Goal: Task Accomplishment & Management: Manage account settings

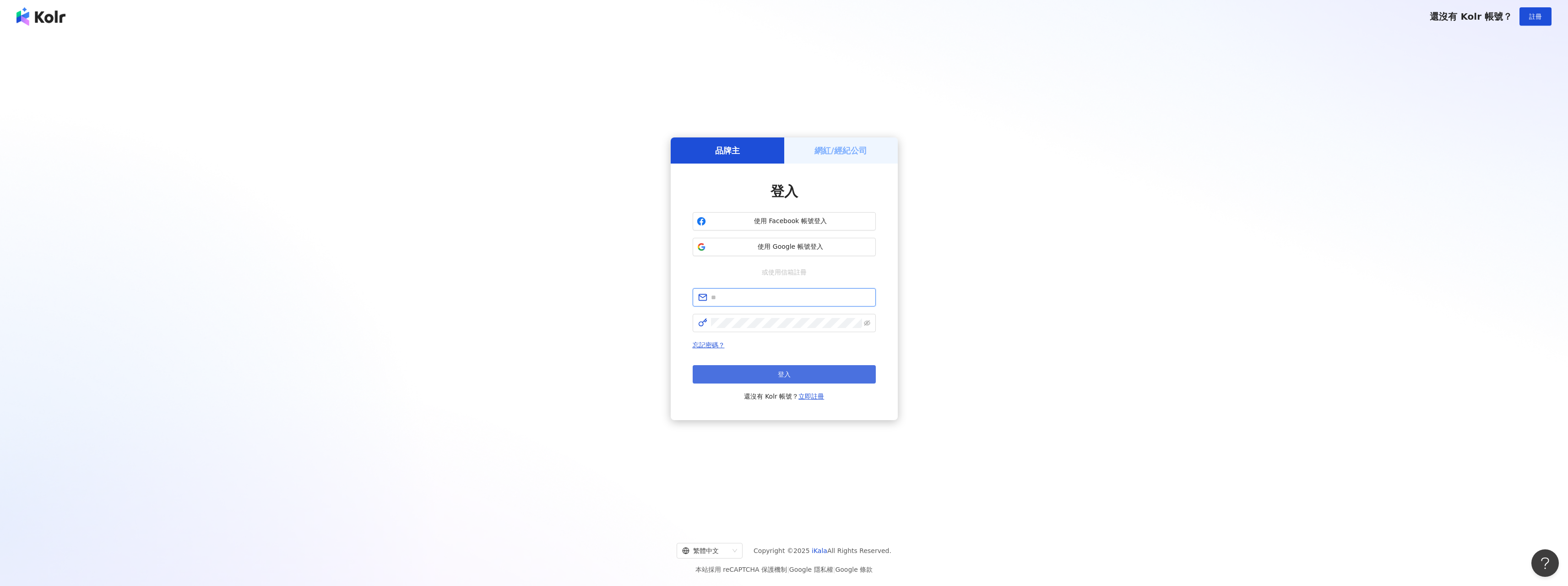
type input "**********"
click at [786, 375] on span "登入" at bounding box center [784, 374] width 13 height 7
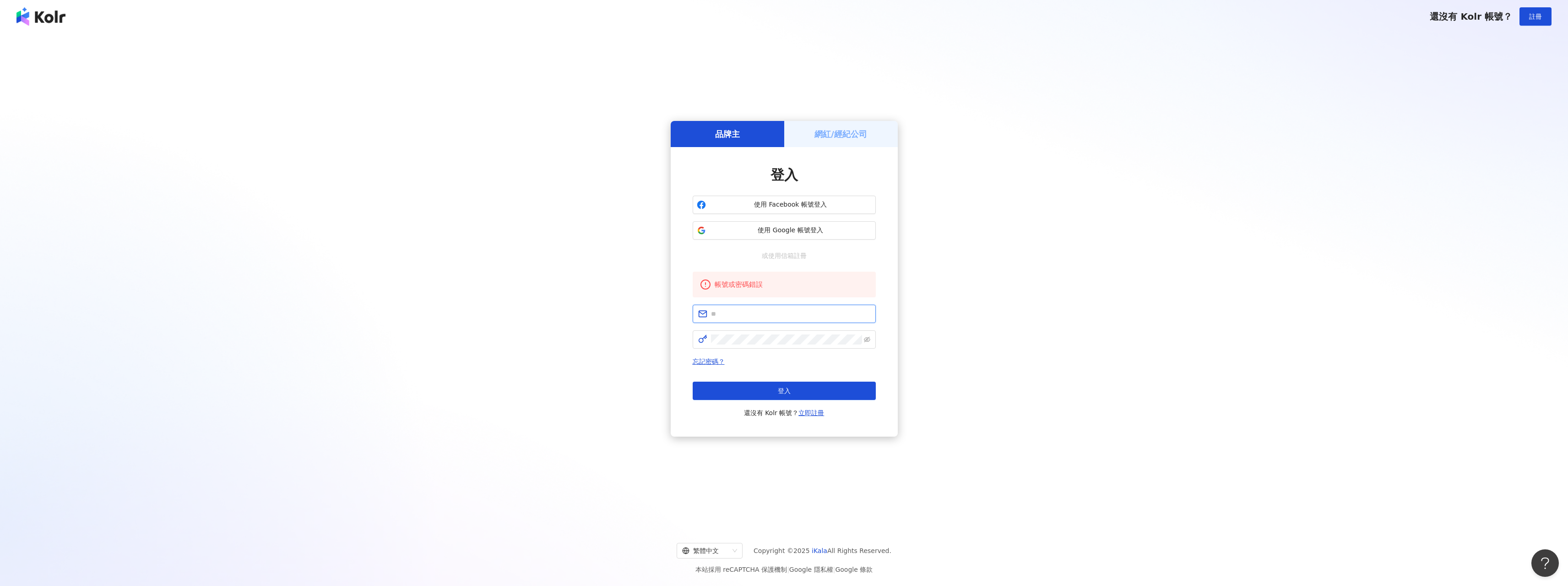
type input "**********"
click at [786, 232] on span "使用 Google 帳號登入" at bounding box center [791, 230] width 162 height 10
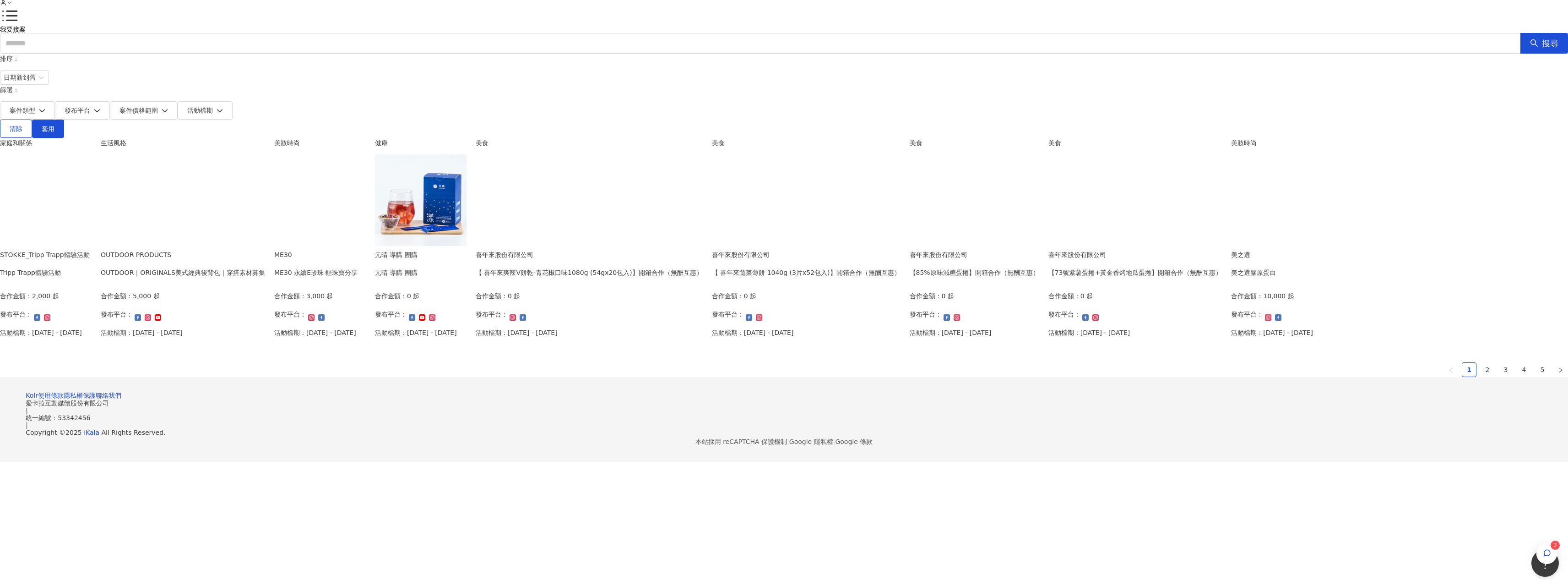
scroll to position [46, 0]
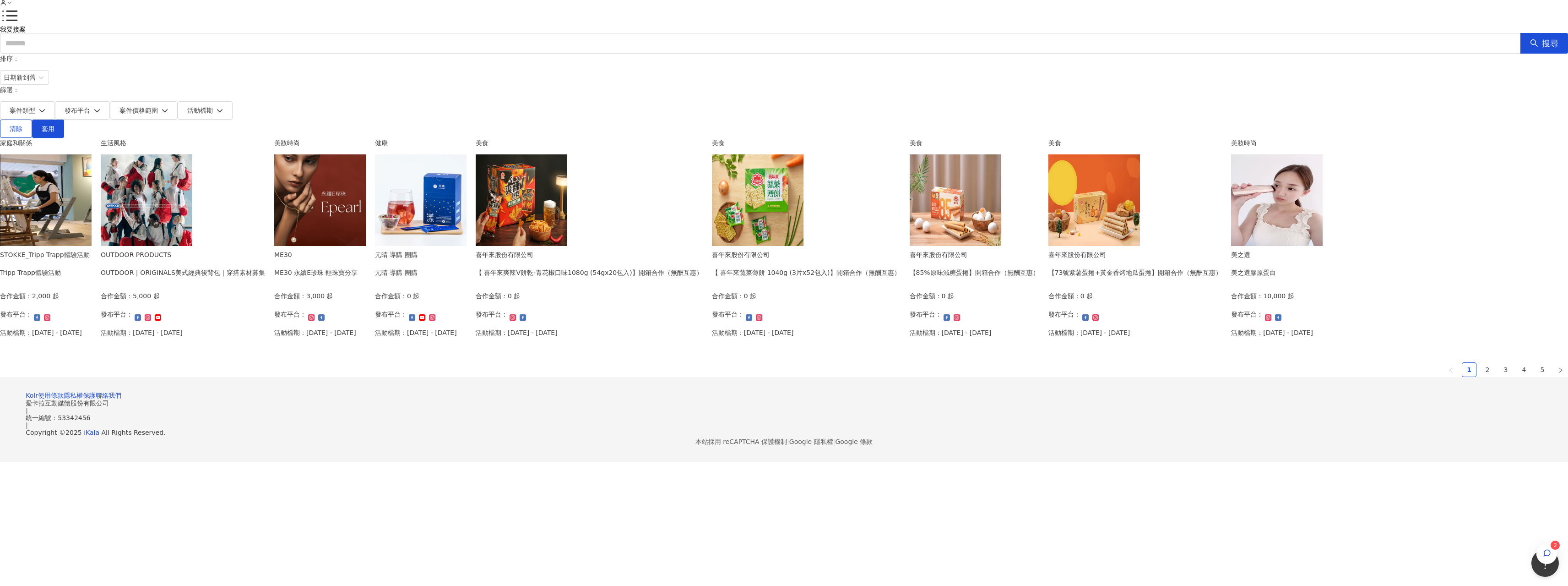
click at [703, 260] on div "喜年來股份有限公司" at bounding box center [589, 255] width 227 height 10
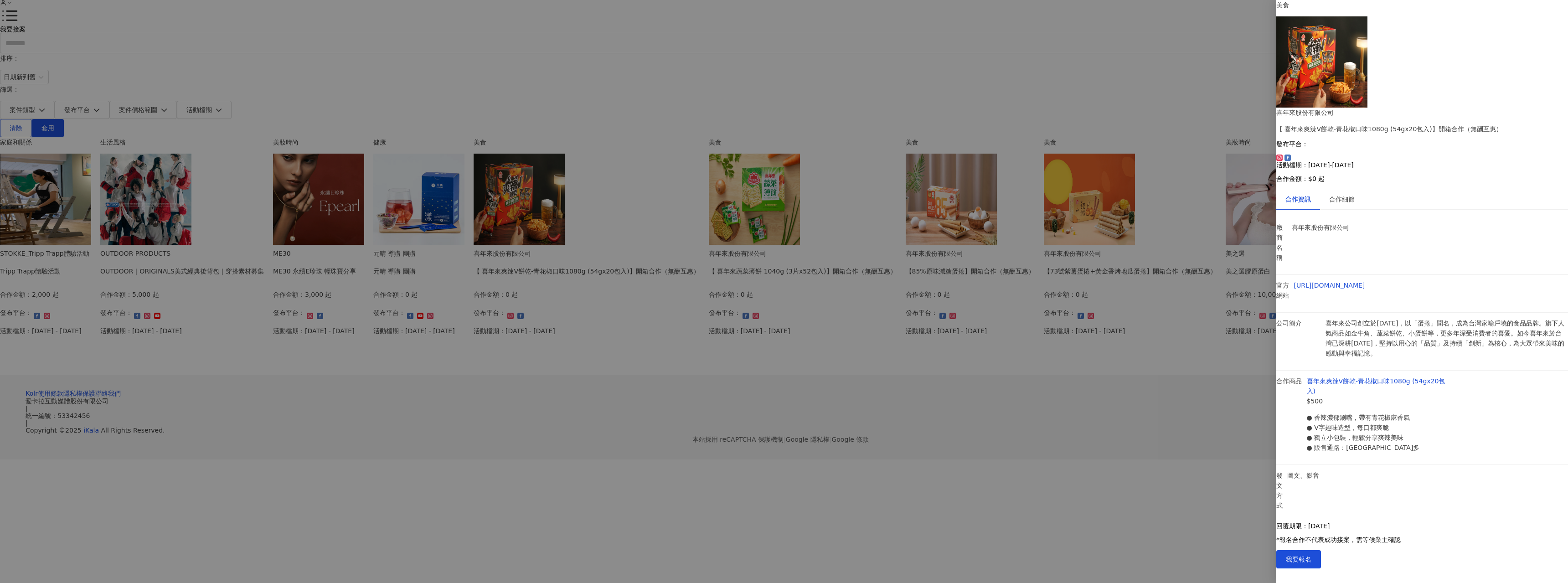
click at [1171, 381] on div at bounding box center [784, 292] width 1568 height 583
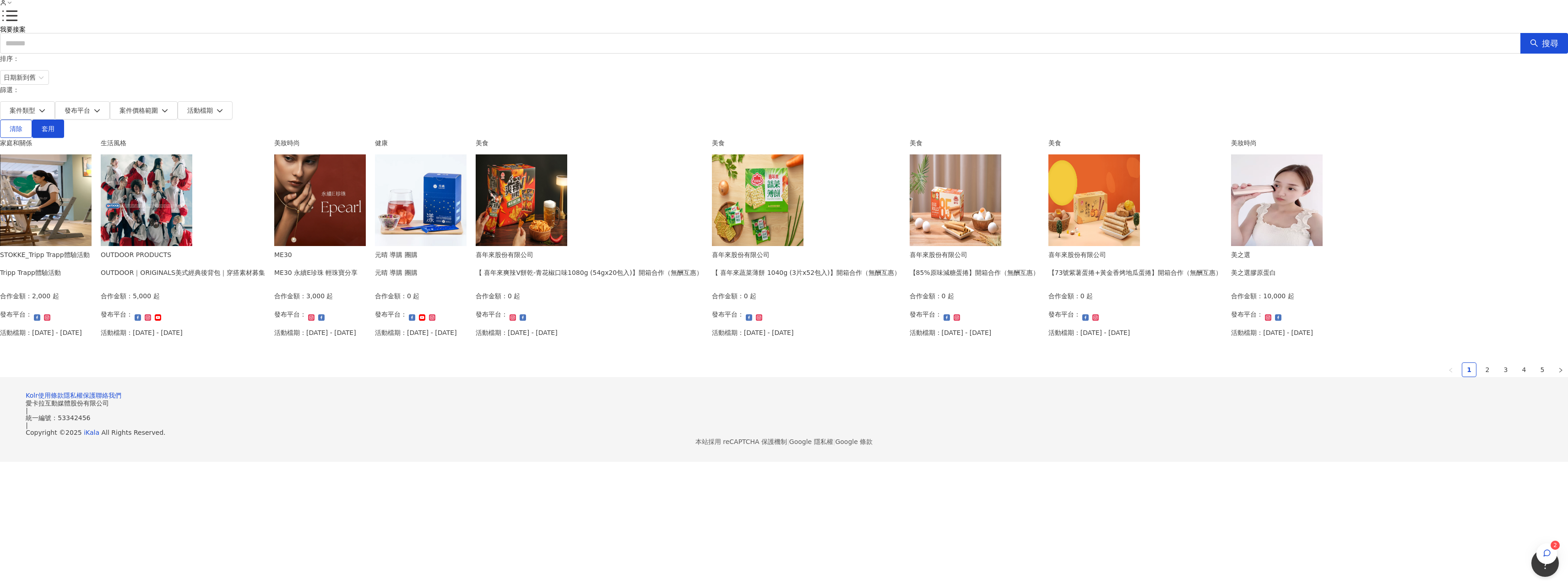
click at [358, 290] on div "合作金額： 3,000 起 發布平台： 活動檔期：[DATE] - [DATE]" at bounding box center [316, 317] width 84 height 53
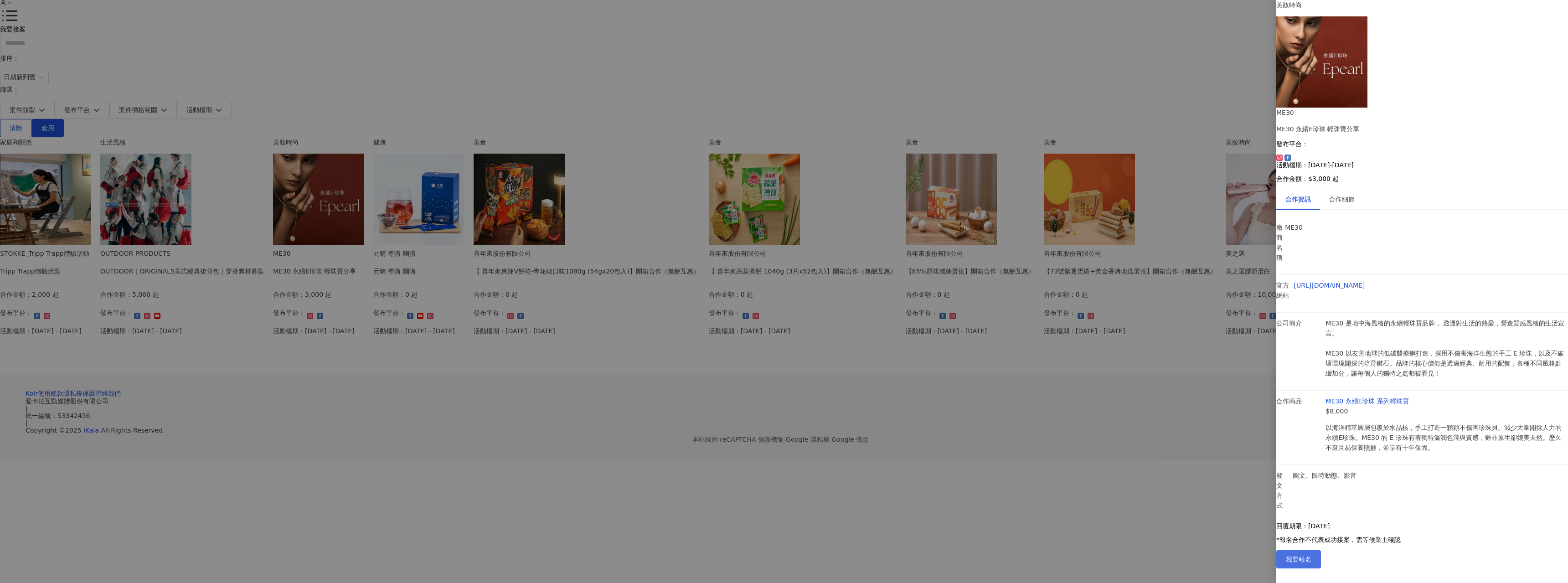
click at [1311, 563] on span "我要報名" at bounding box center [1298, 559] width 25 height 7
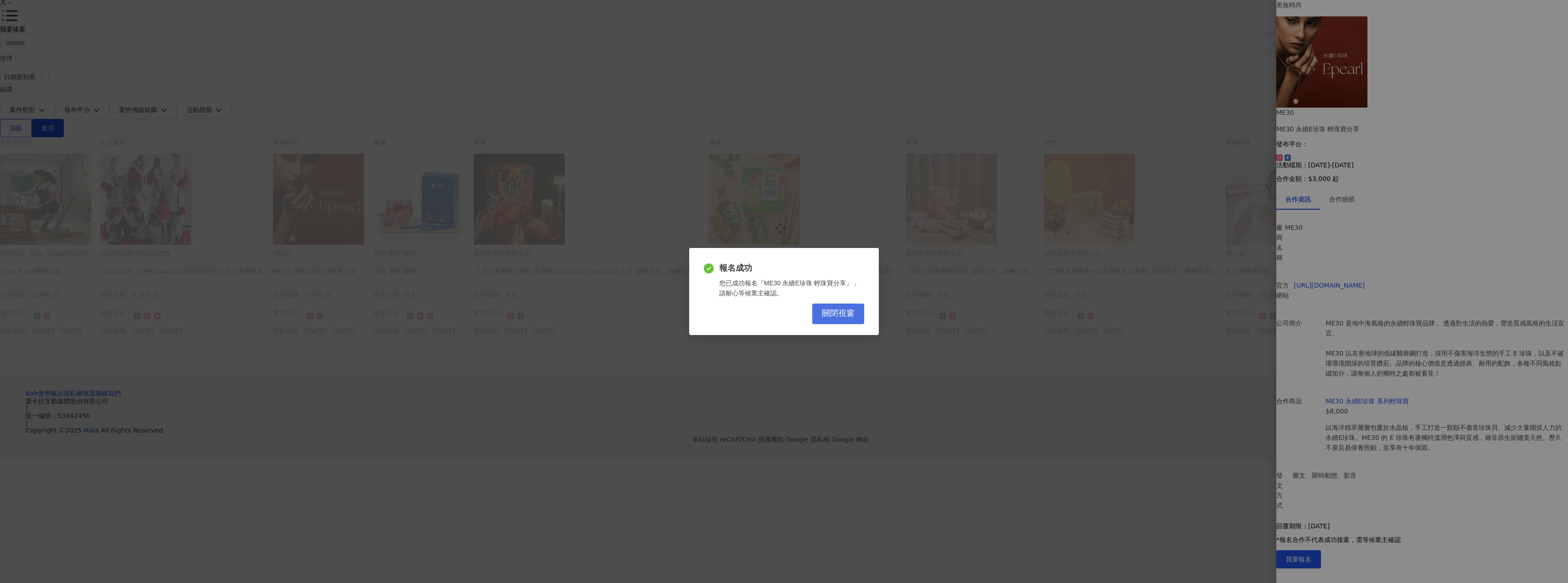
click at [836, 316] on span "關閉視窗" at bounding box center [838, 314] width 33 height 10
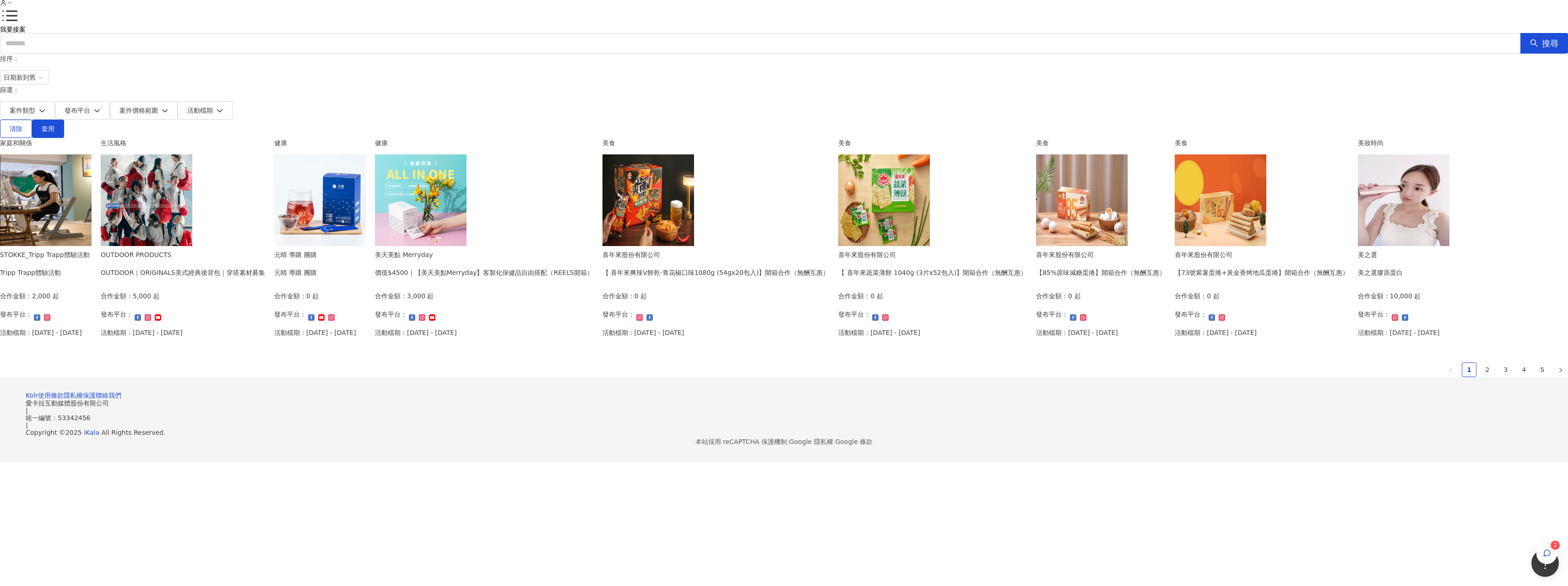
click at [90, 259] on div "STOKKE_Tripp Trapp體驗活動 Tripp Trapp體驗活動 合作金額： 2,000 起 發布平台： 活動檔期：[DATE] - [DATE]" at bounding box center [44, 296] width 90 height 94
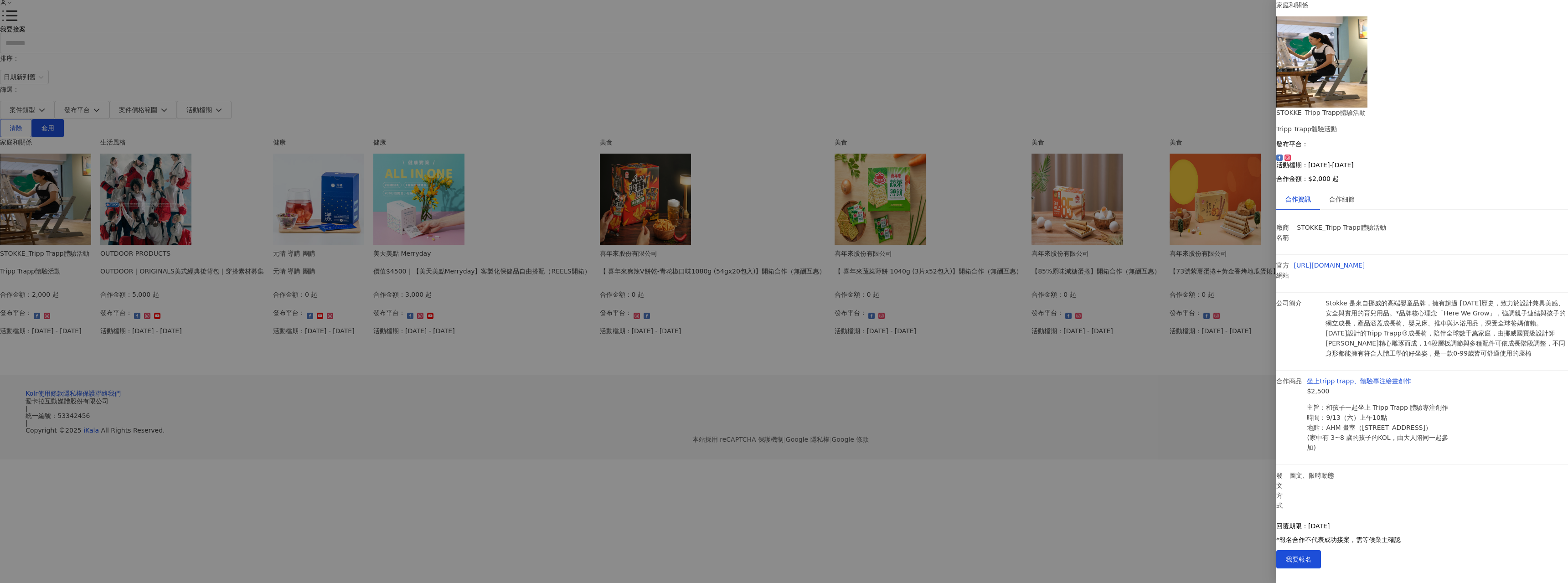
click at [824, 265] on div at bounding box center [784, 292] width 1568 height 583
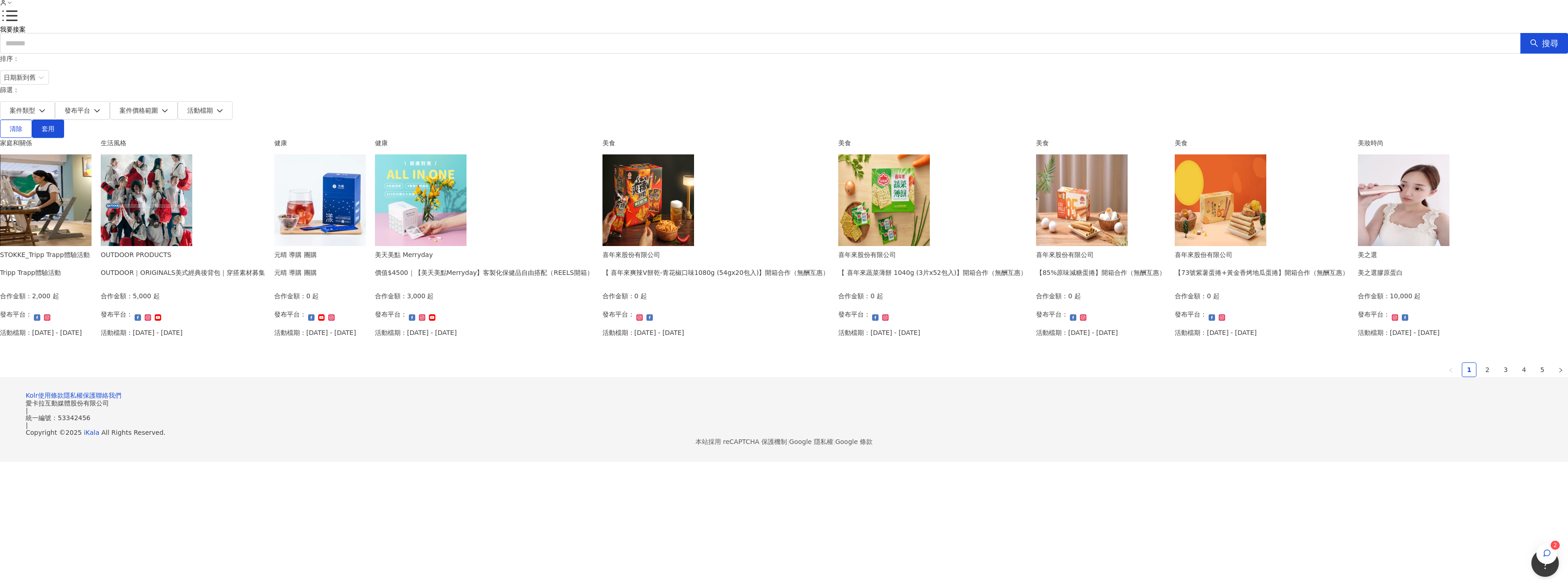
scroll to position [183, 0]
click at [830, 344] on div "合作金額： 0 起 發布平台： 活動檔期：[DATE] - [DATE]" at bounding box center [716, 317] width 227 height 53
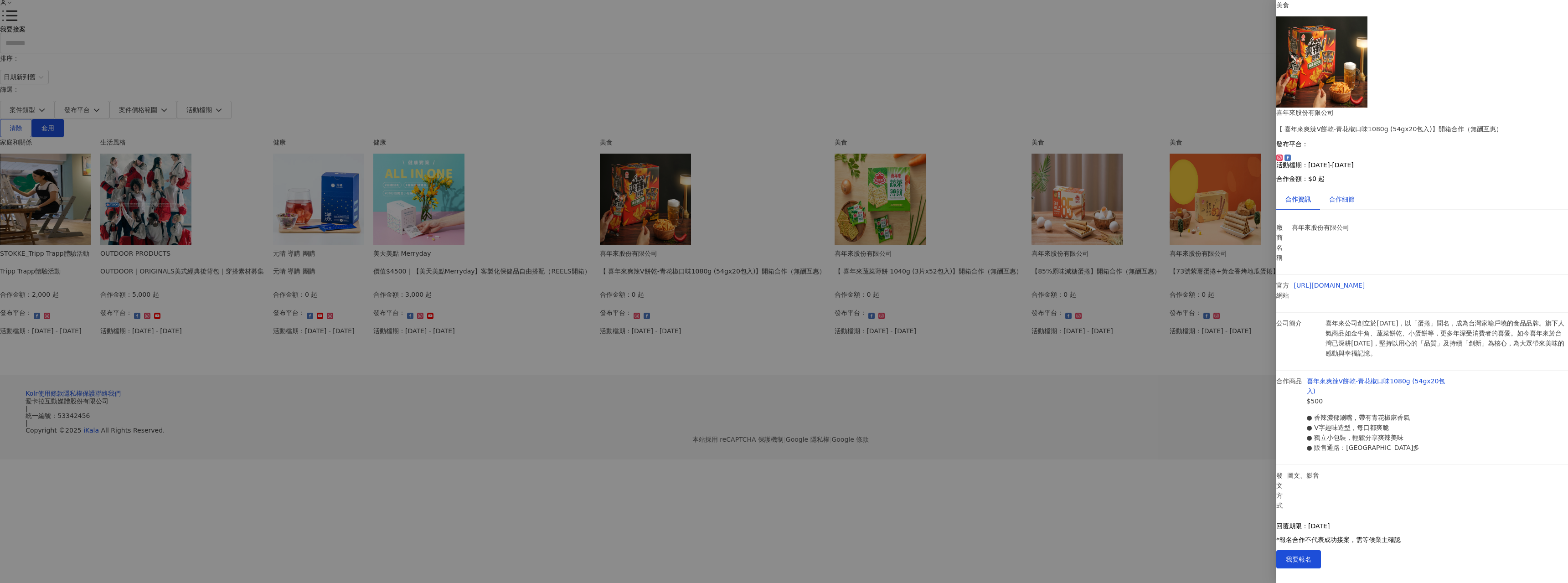
click at [1348, 194] on div "合作細節" at bounding box center [1341, 200] width 25 height 10
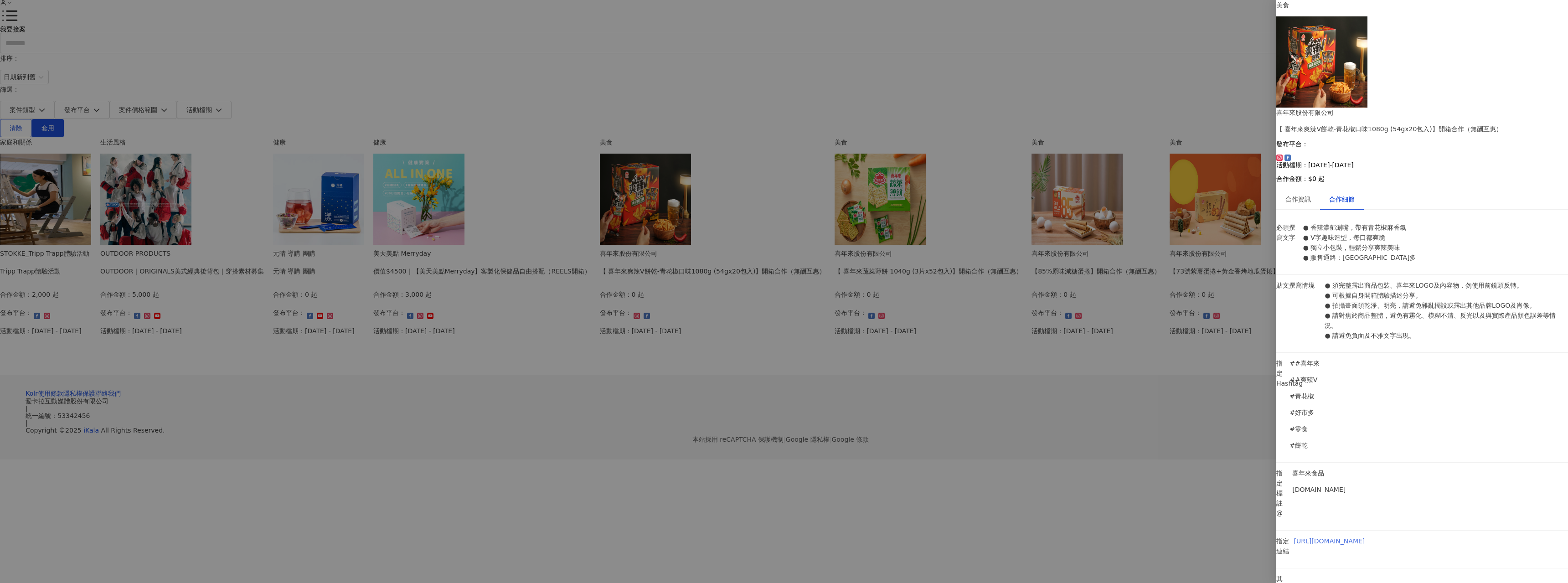
click at [1365, 537] on link "[URL][DOMAIN_NAME]" at bounding box center [1329, 540] width 71 height 7
click at [962, 290] on div at bounding box center [784, 292] width 1568 height 583
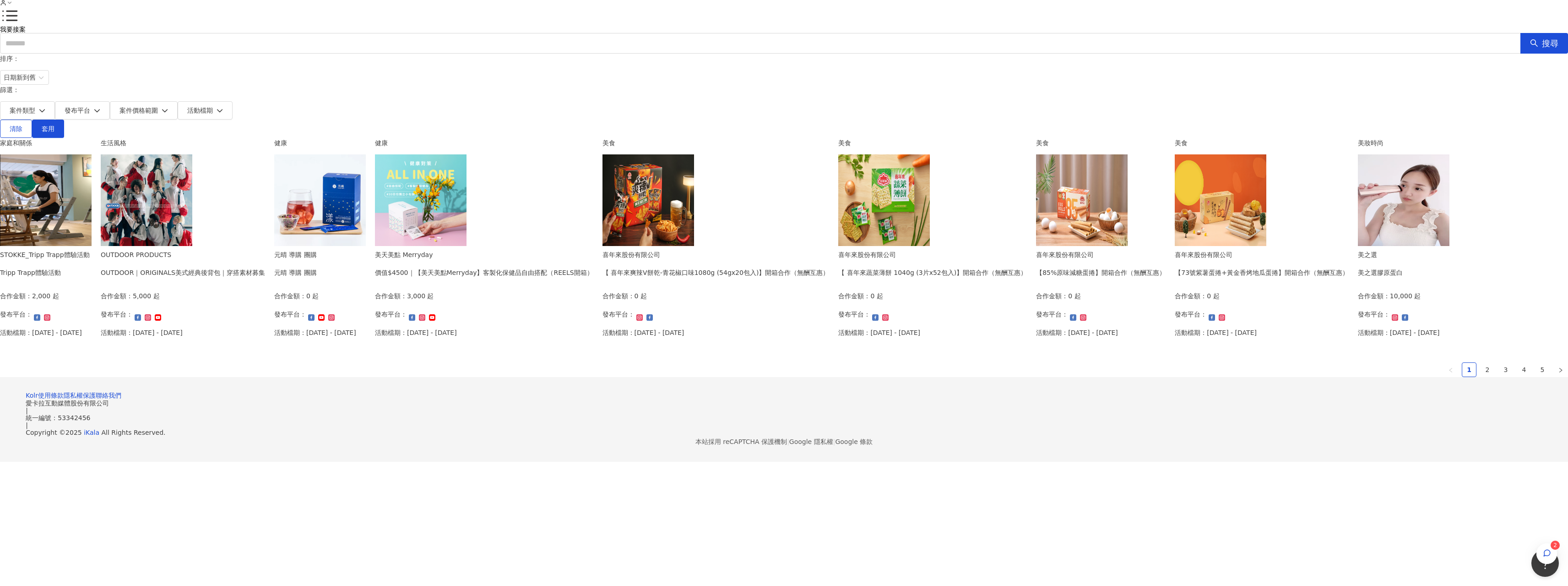
click at [694, 246] on img at bounding box center [648, 200] width 92 height 92
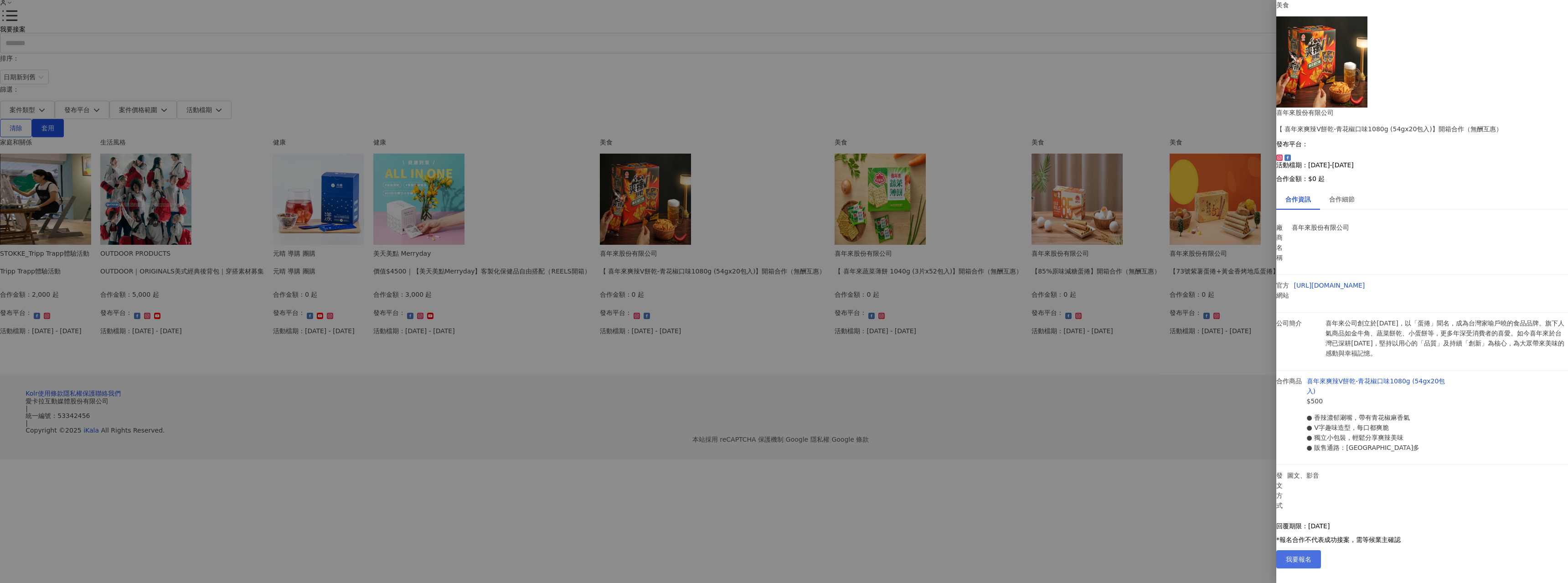
drag, startPoint x: 1552, startPoint y: 565, endPoint x: 1550, endPoint y: 559, distance: 6.3
click at [1321, 564] on button "我要報名" at bounding box center [1298, 559] width 44 height 18
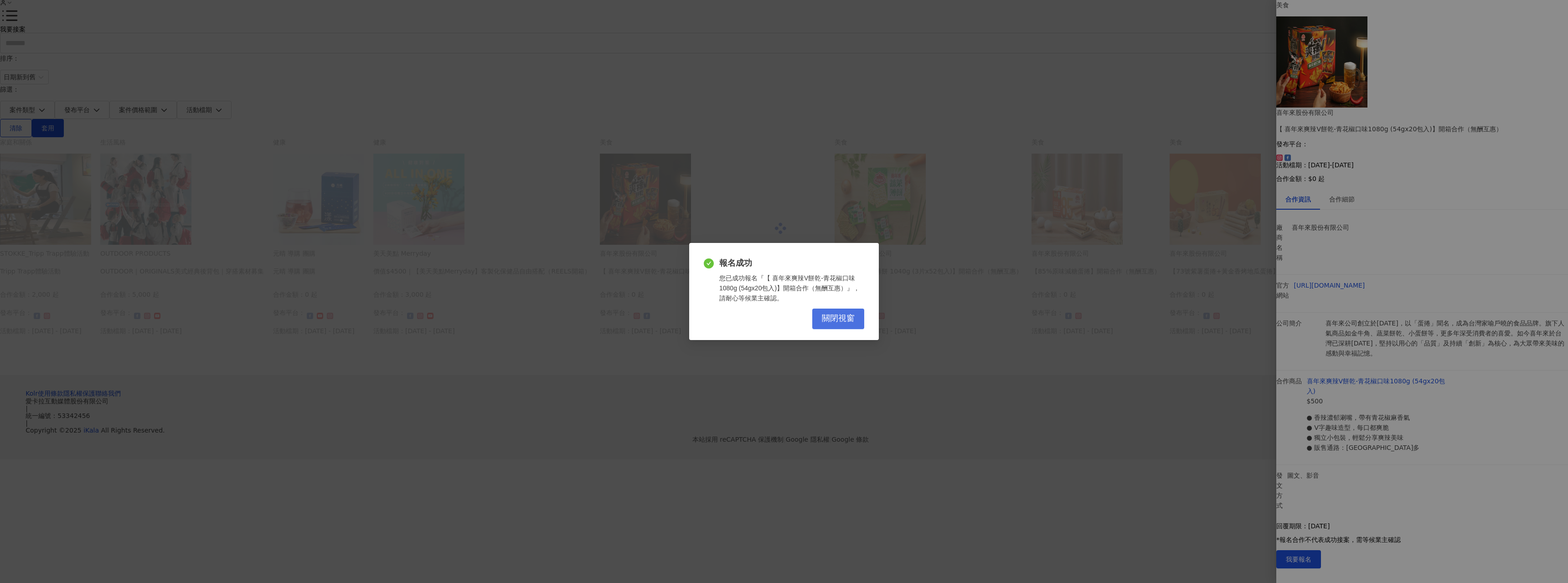
click at [836, 316] on span "關閉視窗" at bounding box center [838, 318] width 33 height 10
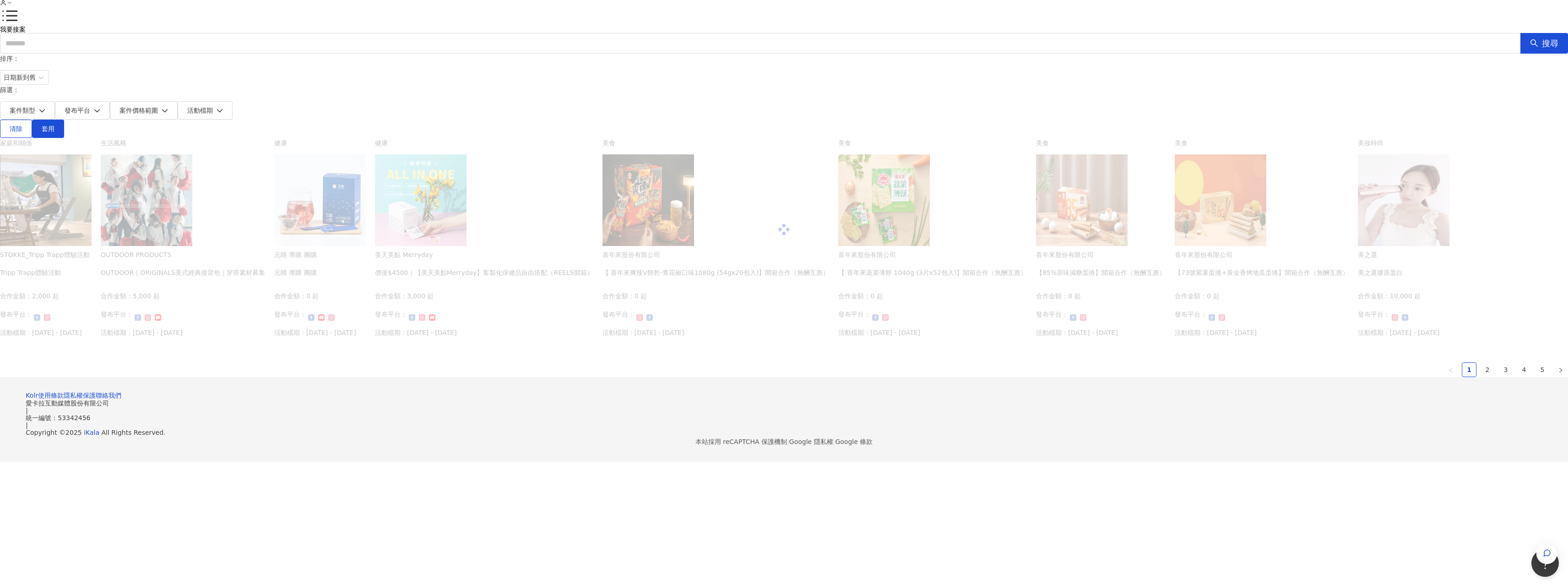
click at [1084, 336] on div "我要接案 我的案件 我的網紅檔案 我要接案 搜尋 排序： 日期新到舊 篩選： 案件類型 發布平台 案件價格範圍 活動檔期 清除 套用 家庭和關係 STOKKE…" at bounding box center [784, 210] width 1568 height 504
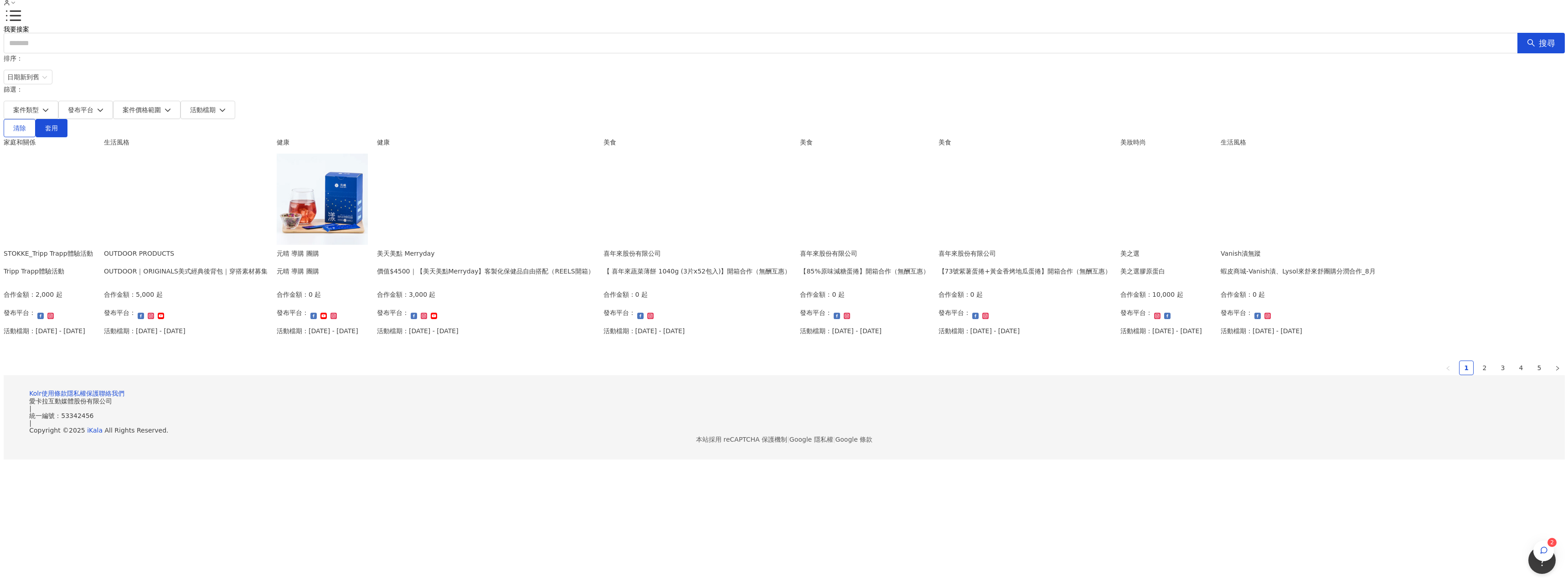
scroll to position [273, 0]
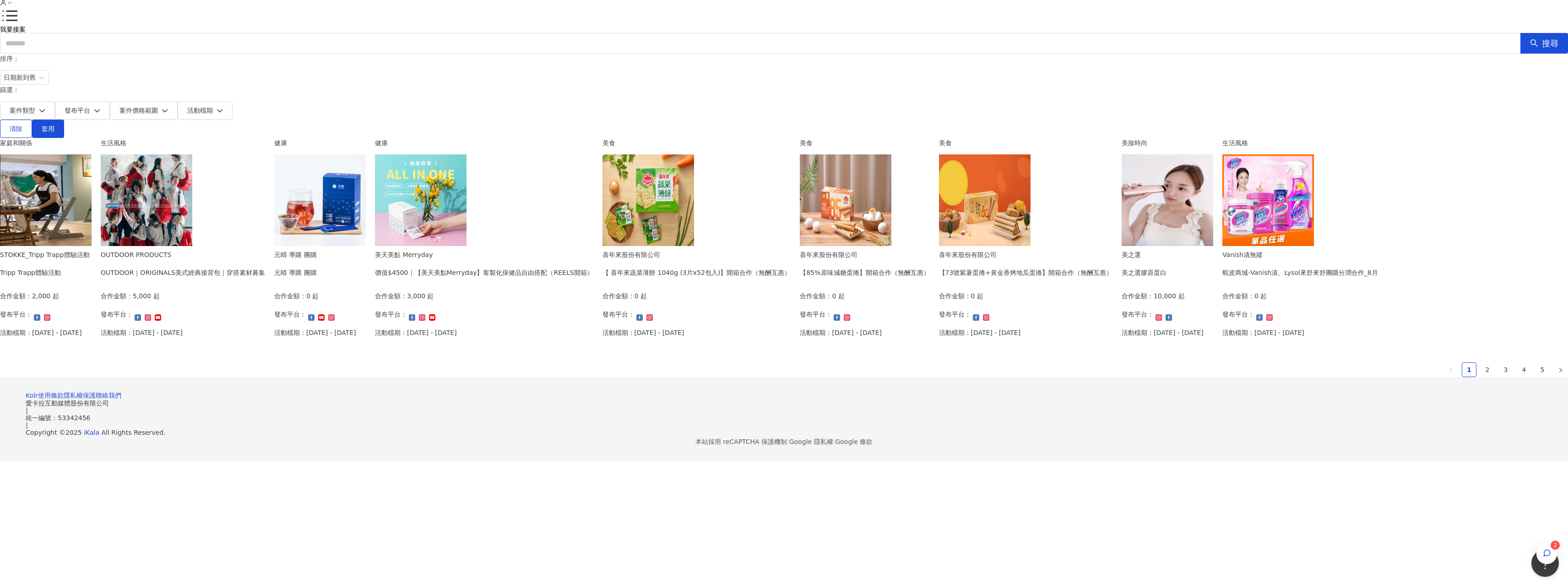
click at [929, 290] on div "合作金額： 0 起 發布平台： 活動檔期：[DATE] - [DATE]" at bounding box center [864, 317] width 130 height 53
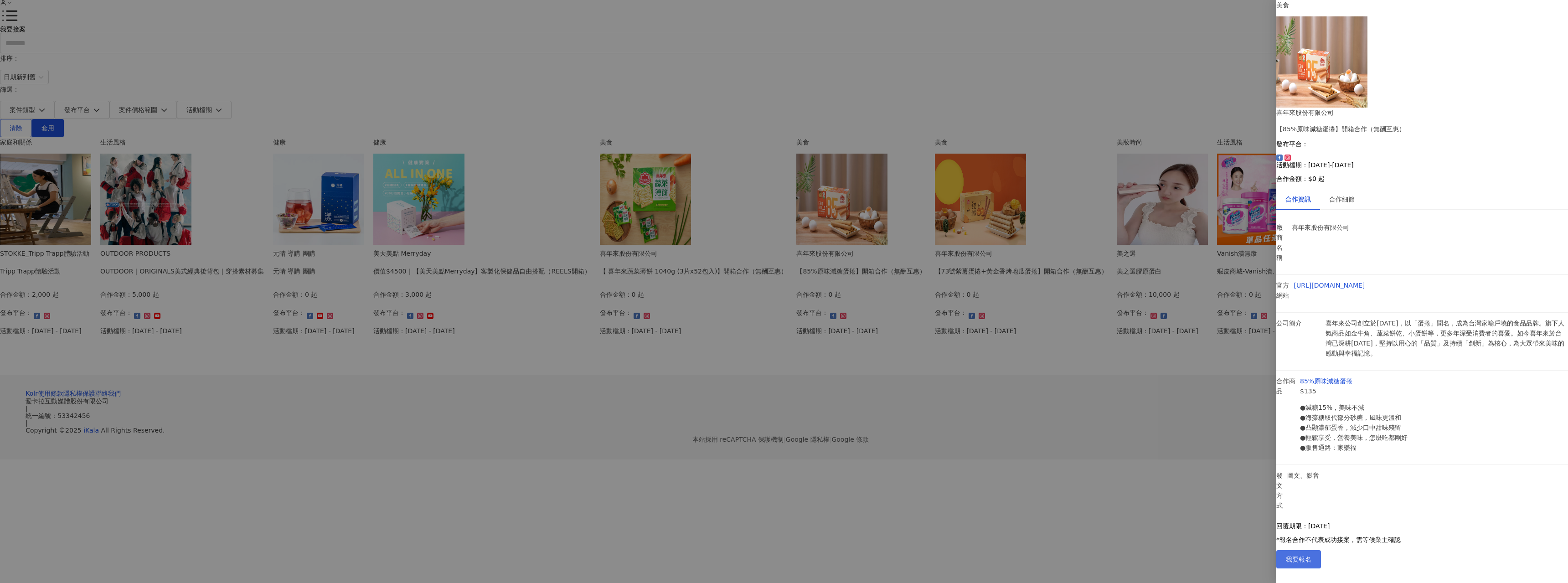
click at [1321, 568] on button "我要報名" at bounding box center [1298, 559] width 44 height 18
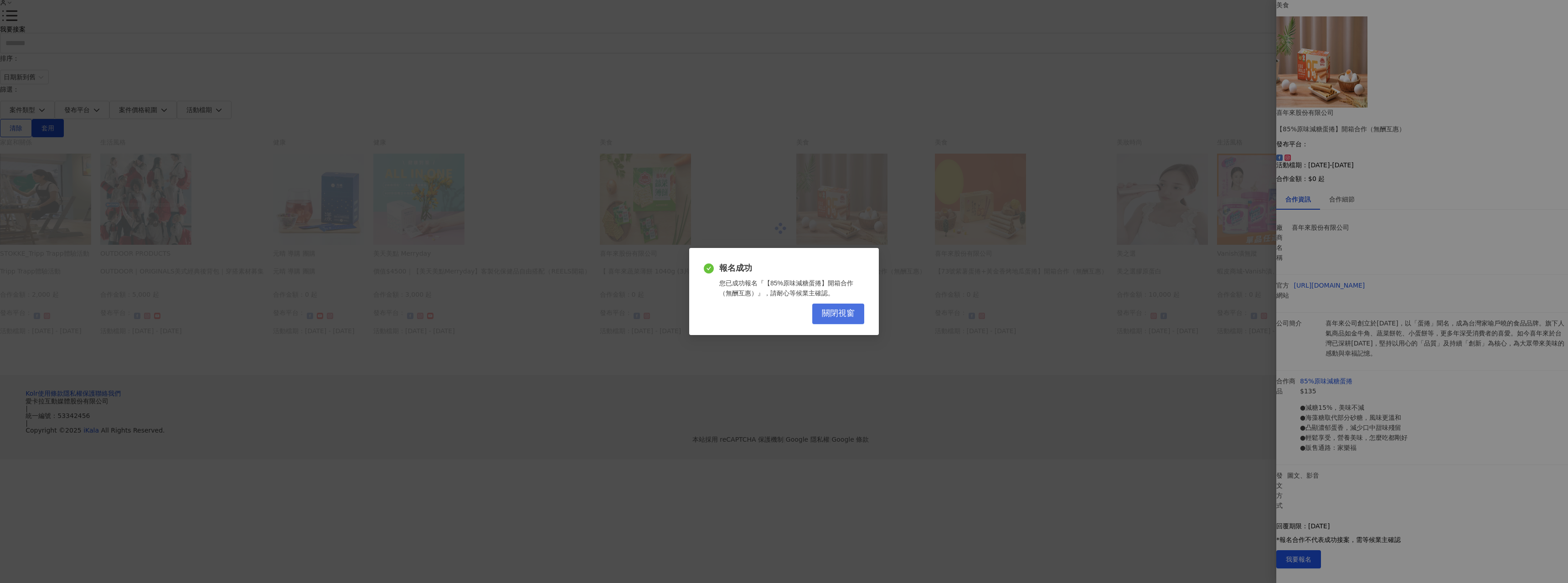
click at [836, 314] on span "關閉視窗" at bounding box center [838, 314] width 33 height 10
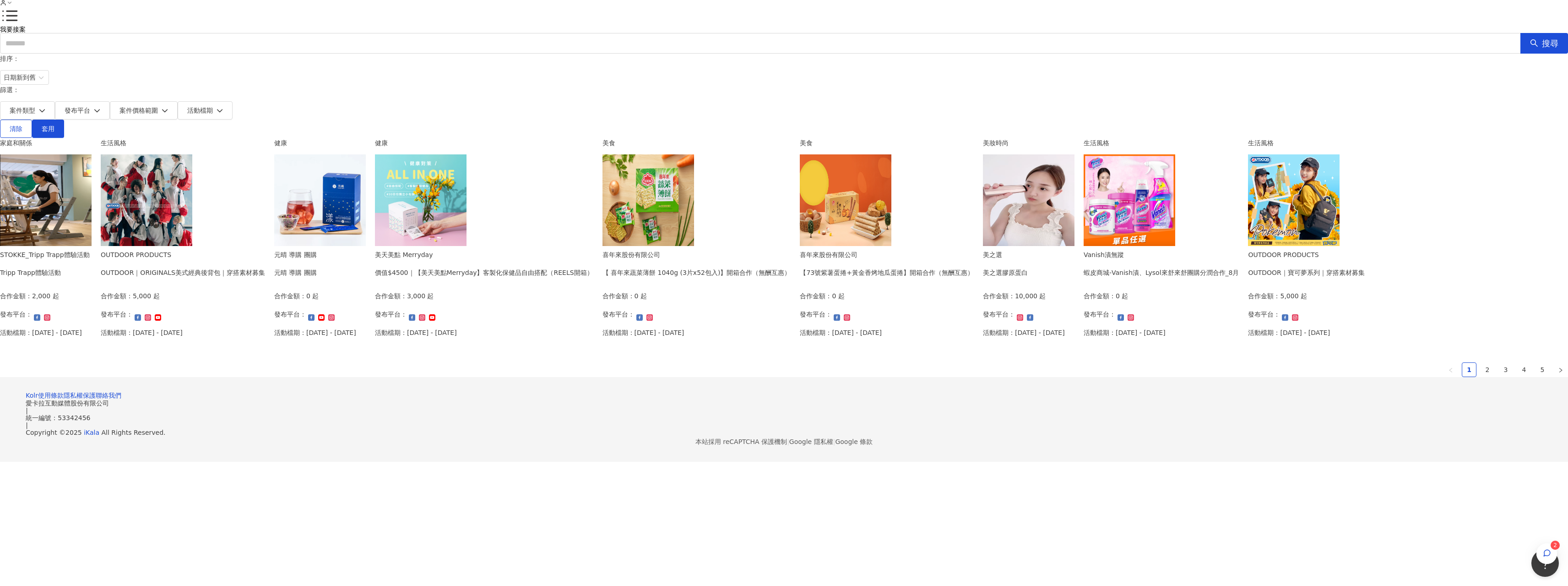
click at [1083, 246] on img at bounding box center [1129, 200] width 92 height 92
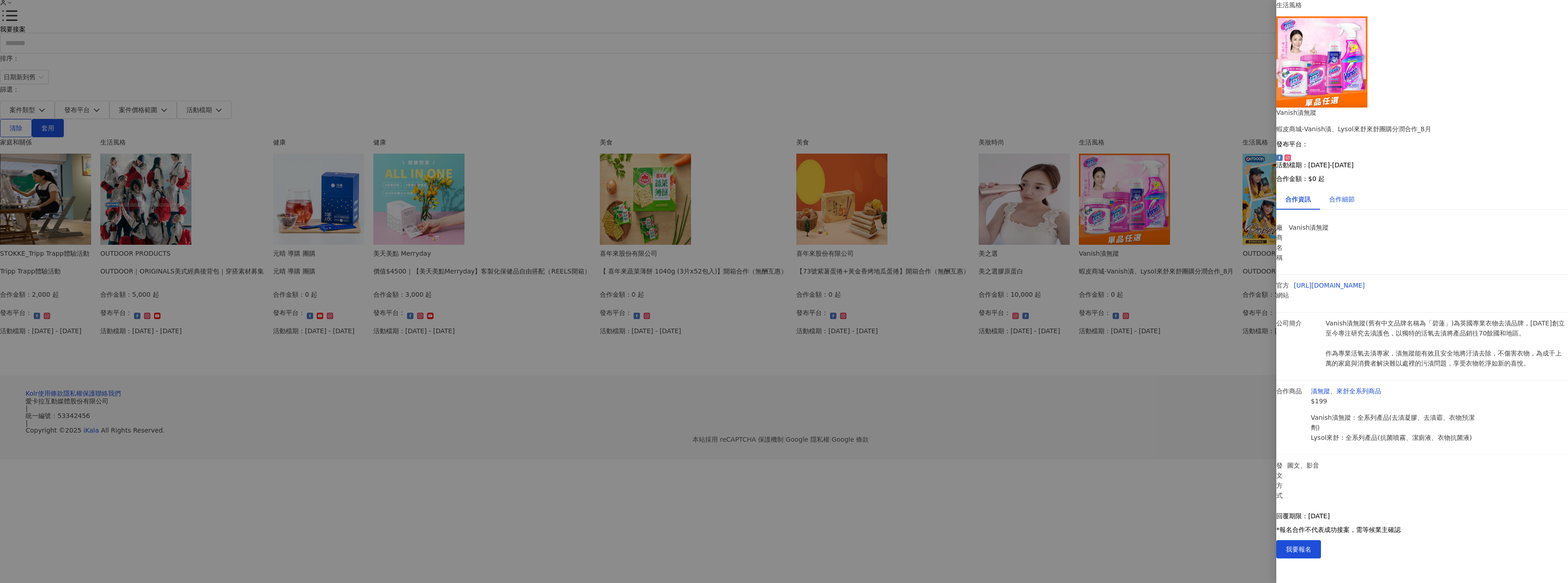
click at [1355, 194] on div "合作細節" at bounding box center [1341, 200] width 25 height 10
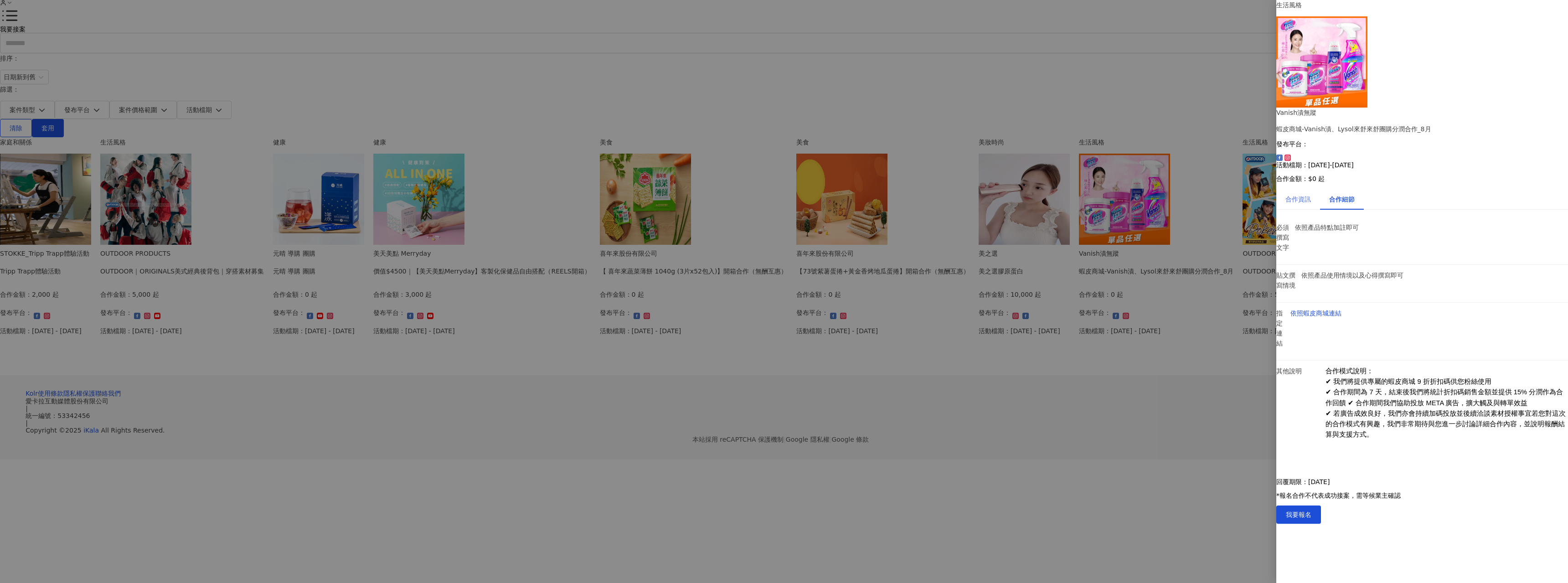
click at [1315, 188] on div "合作資訊" at bounding box center [1298, 199] width 43 height 21
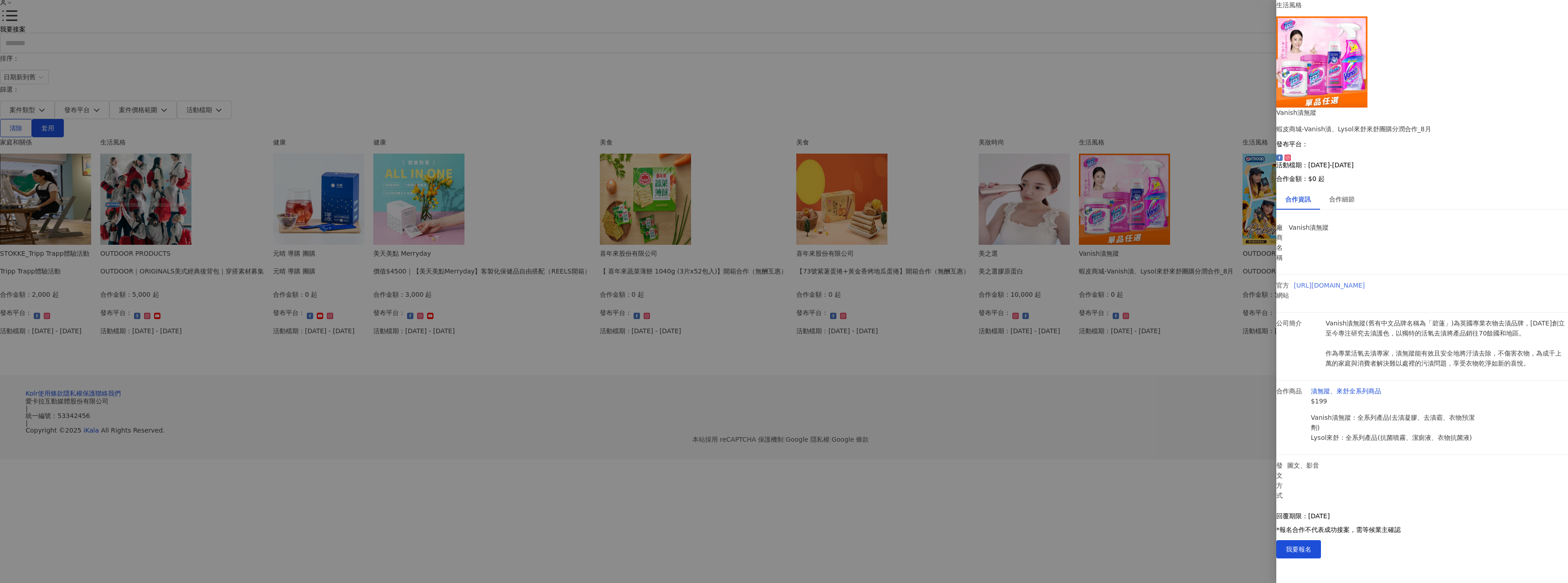
click at [1365, 282] on link "[URL][DOMAIN_NAME]" at bounding box center [1329, 285] width 71 height 7
click at [1161, 295] on div at bounding box center [784, 292] width 1568 height 583
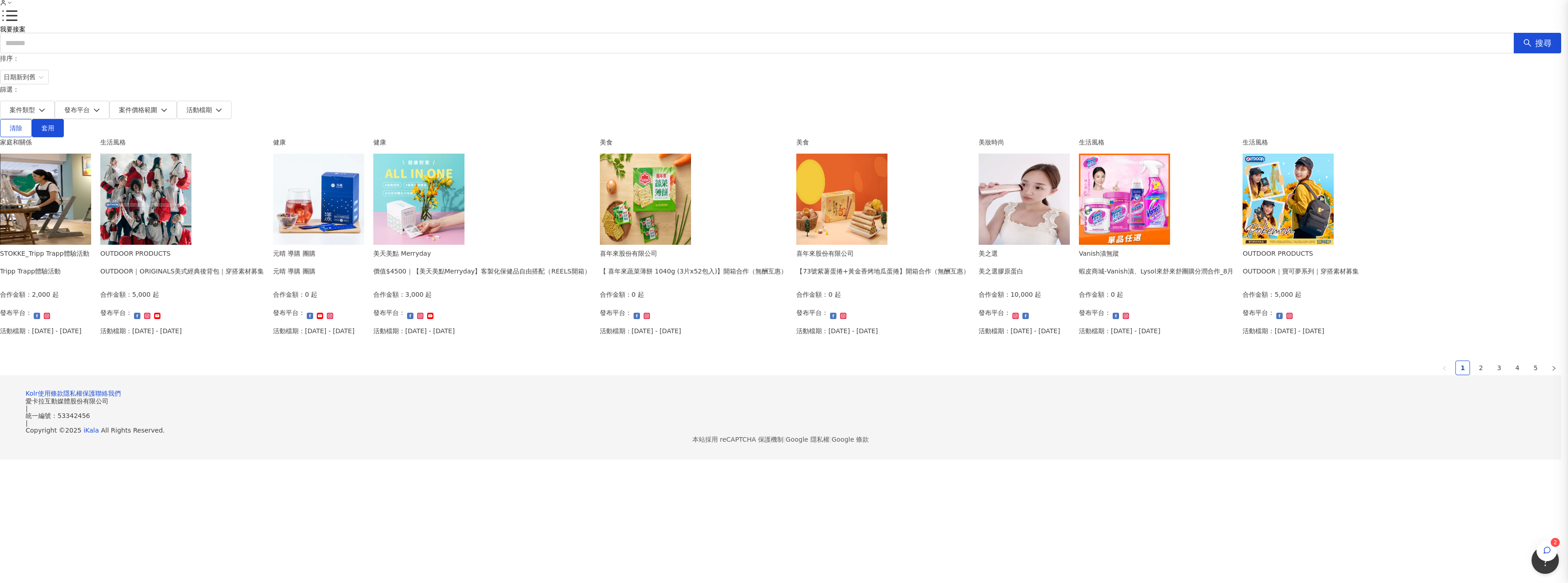
click at [1124, 366] on div at bounding box center [784, 292] width 1568 height 583
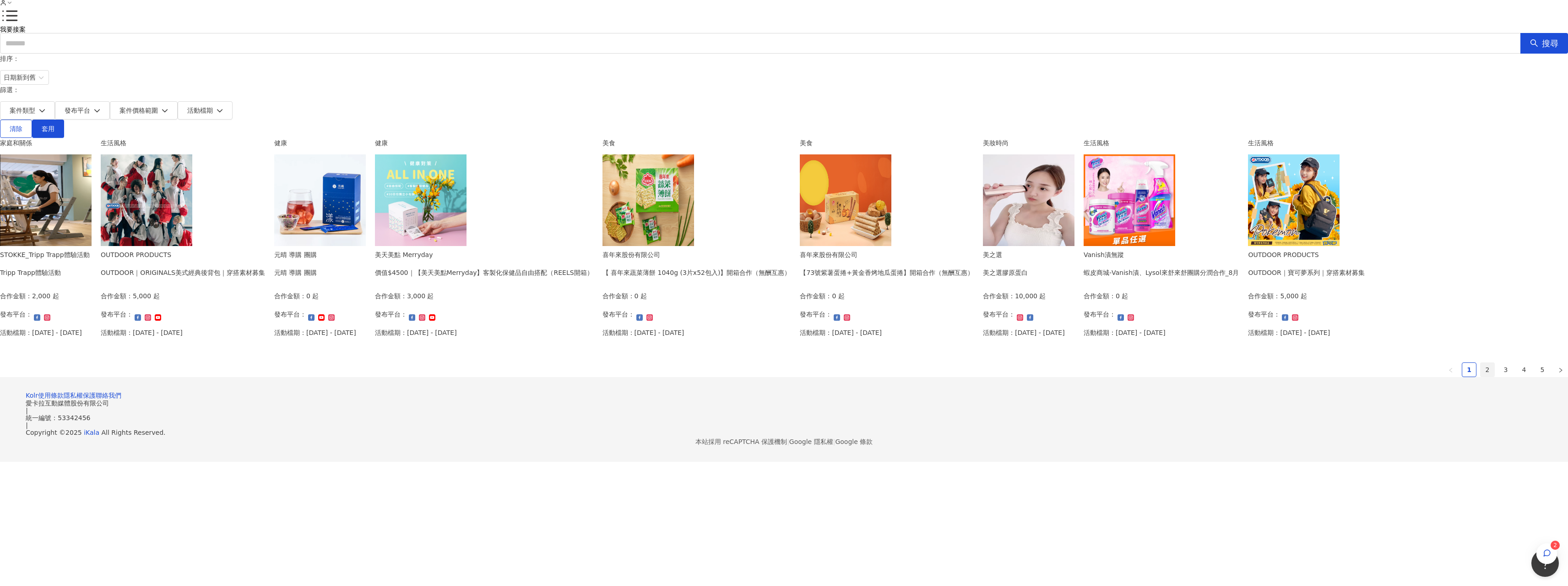
click at [1480, 377] on link "2" at bounding box center [1487, 370] width 14 height 14
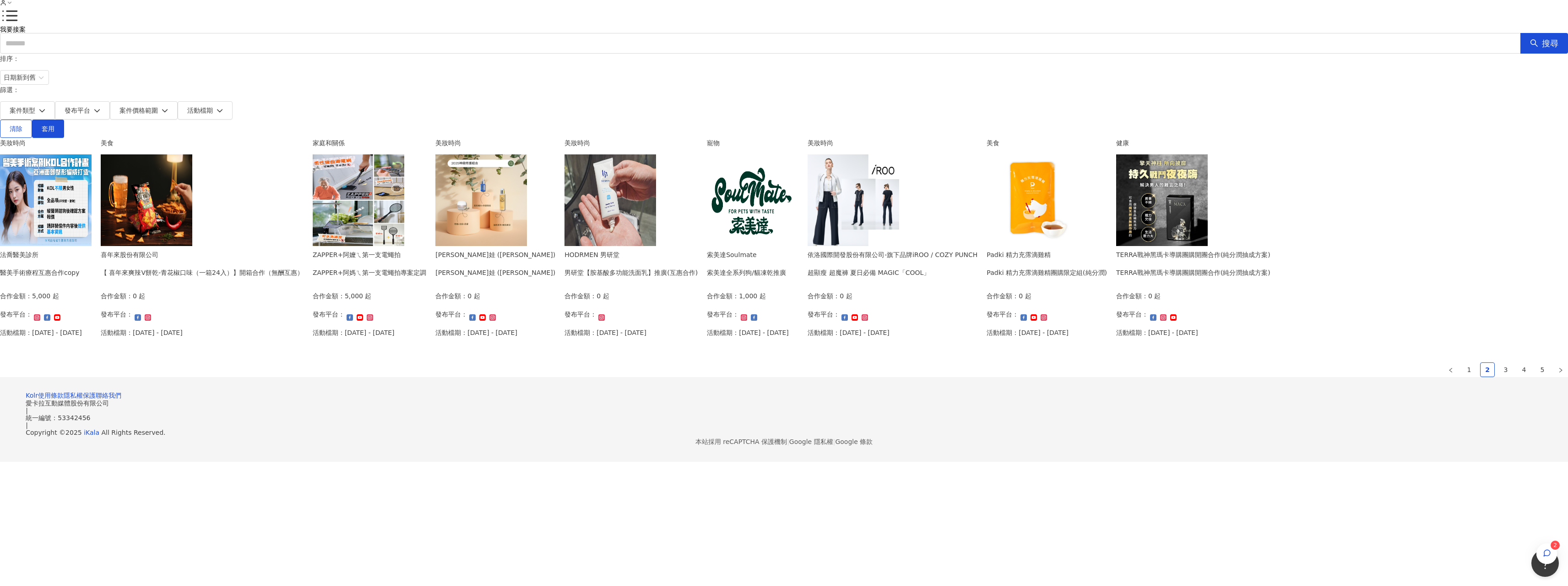
click at [1116, 246] on img at bounding box center [1161, 200] width 92 height 92
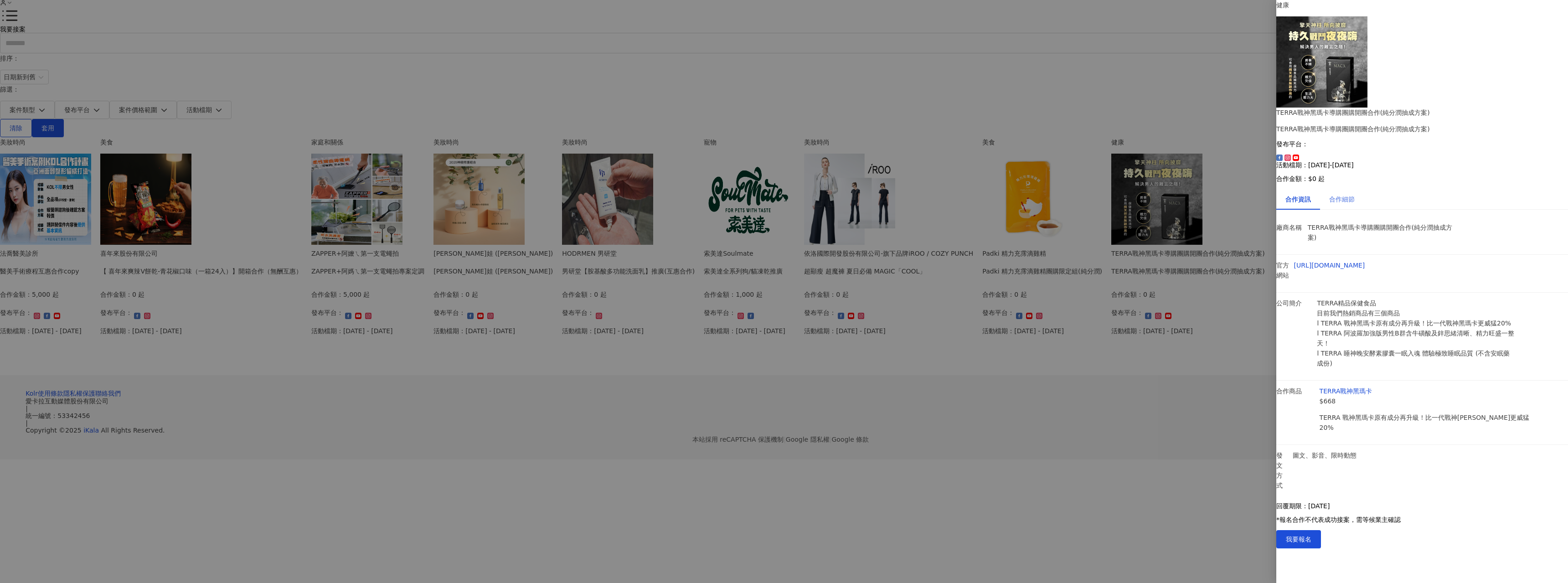
click at [1347, 188] on div "合作細節" at bounding box center [1342, 199] width 43 height 21
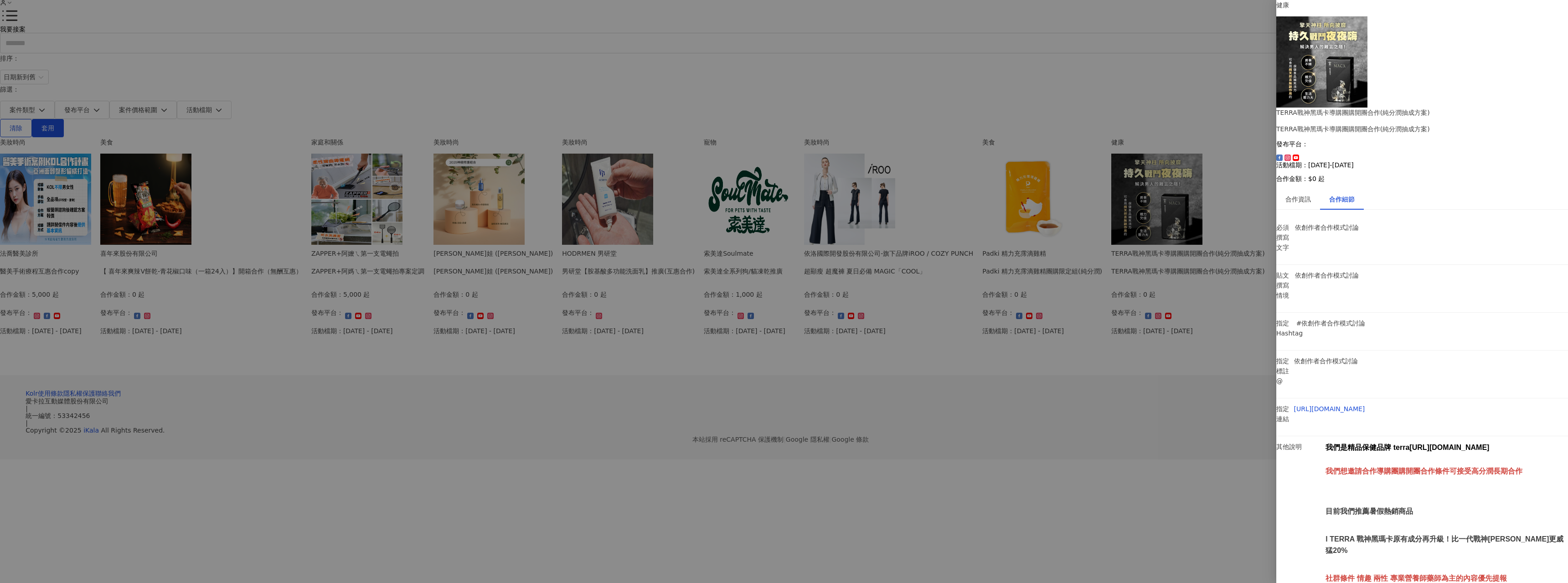
scroll to position [46, 0]
drag, startPoint x: 1363, startPoint y: 331, endPoint x: 1516, endPoint y: 329, distance: 153.0
click at [1516, 573] on p "社群條件 情趣 兩性 專業營養師藥師為主的內容優先提報" at bounding box center [1446, 578] width 242 height 11
click at [1517, 573] on p "社群條件 情趣 兩性 專業營養師藥師為主的內容優先提報" at bounding box center [1446, 578] width 242 height 11
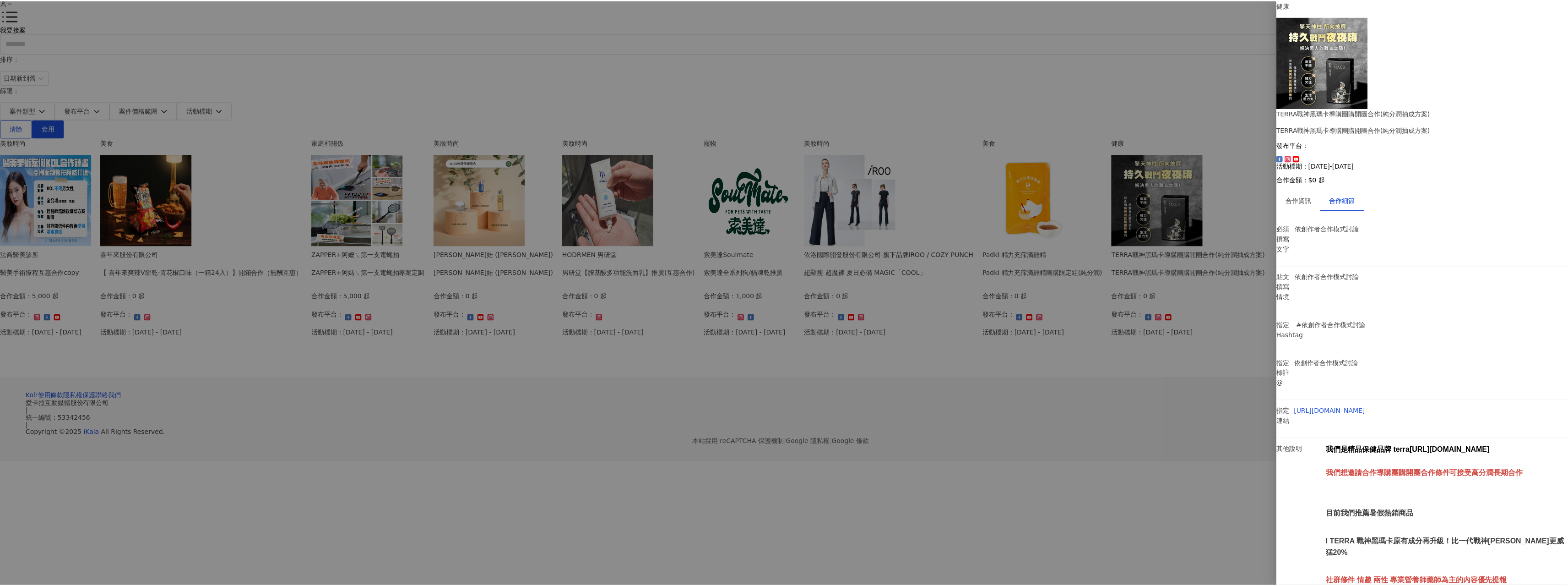
scroll to position [0, 0]
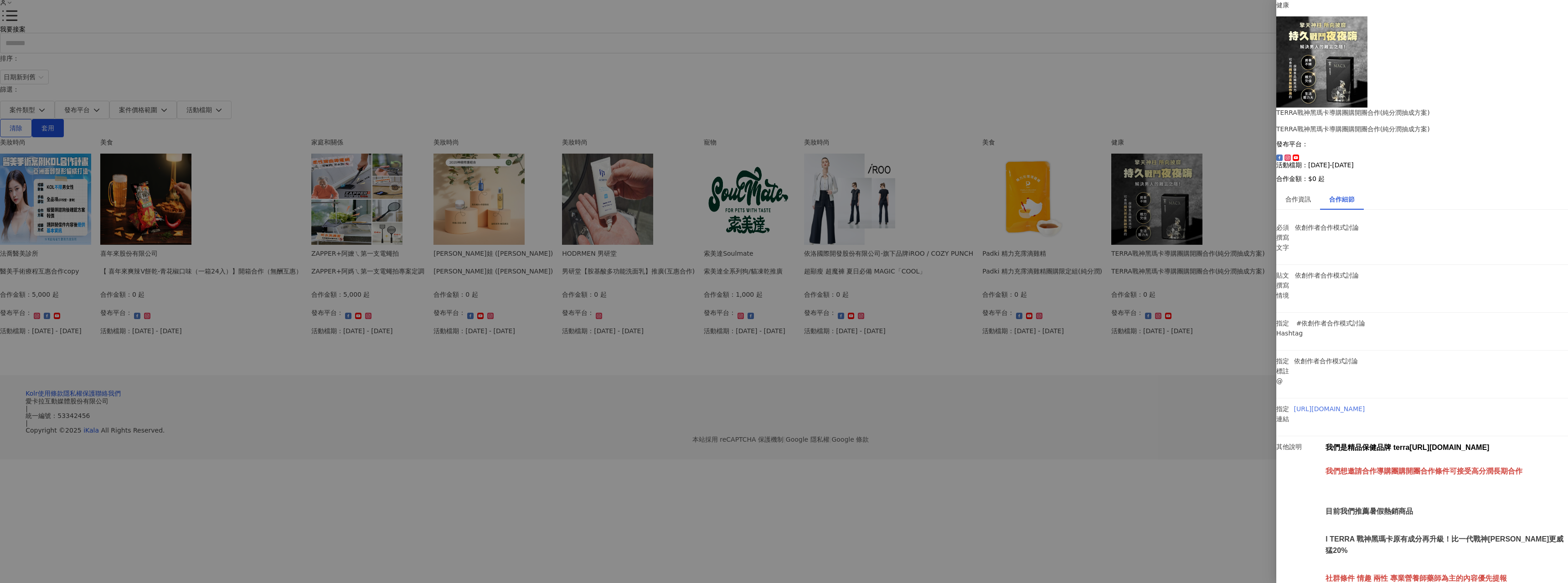
click at [1363, 405] on link "[URL][DOMAIN_NAME]" at bounding box center [1329, 409] width 71 height 7
click at [1116, 293] on div at bounding box center [784, 292] width 1568 height 583
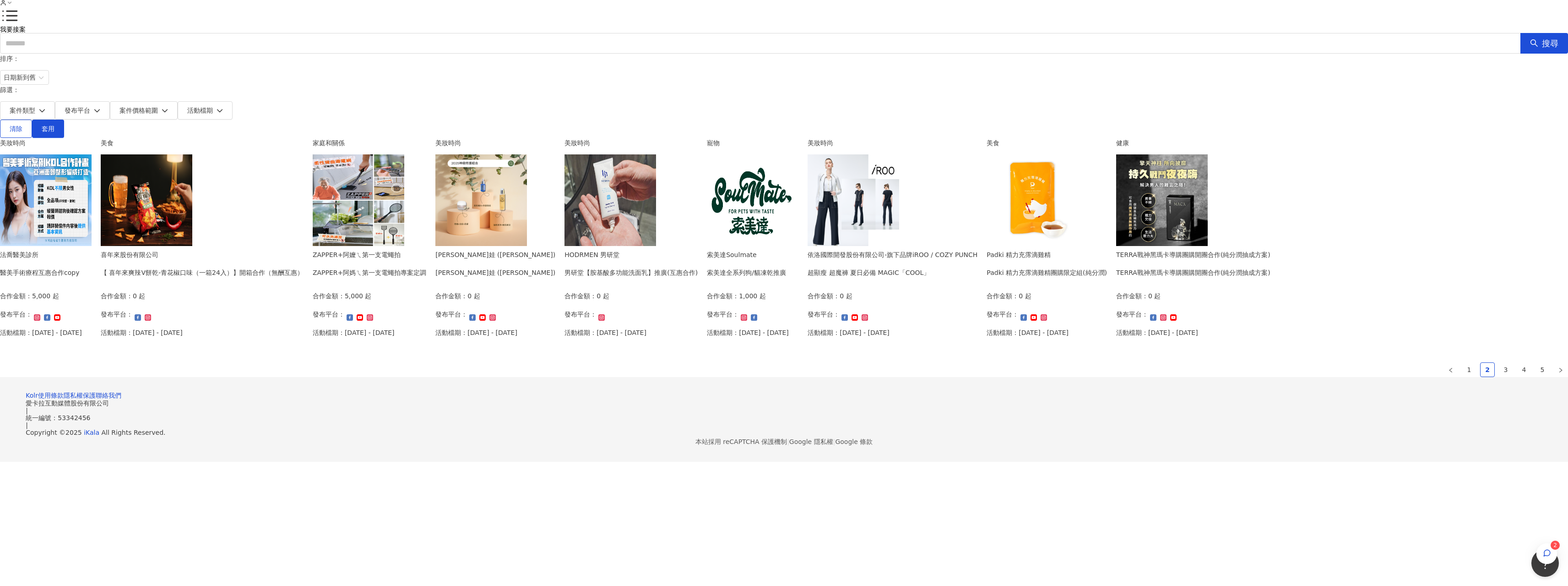
click at [1116, 344] on div "合作金額： 0 起 發布平台： 活動檔期：[DATE] - [DATE]" at bounding box center [1192, 317] width 154 height 53
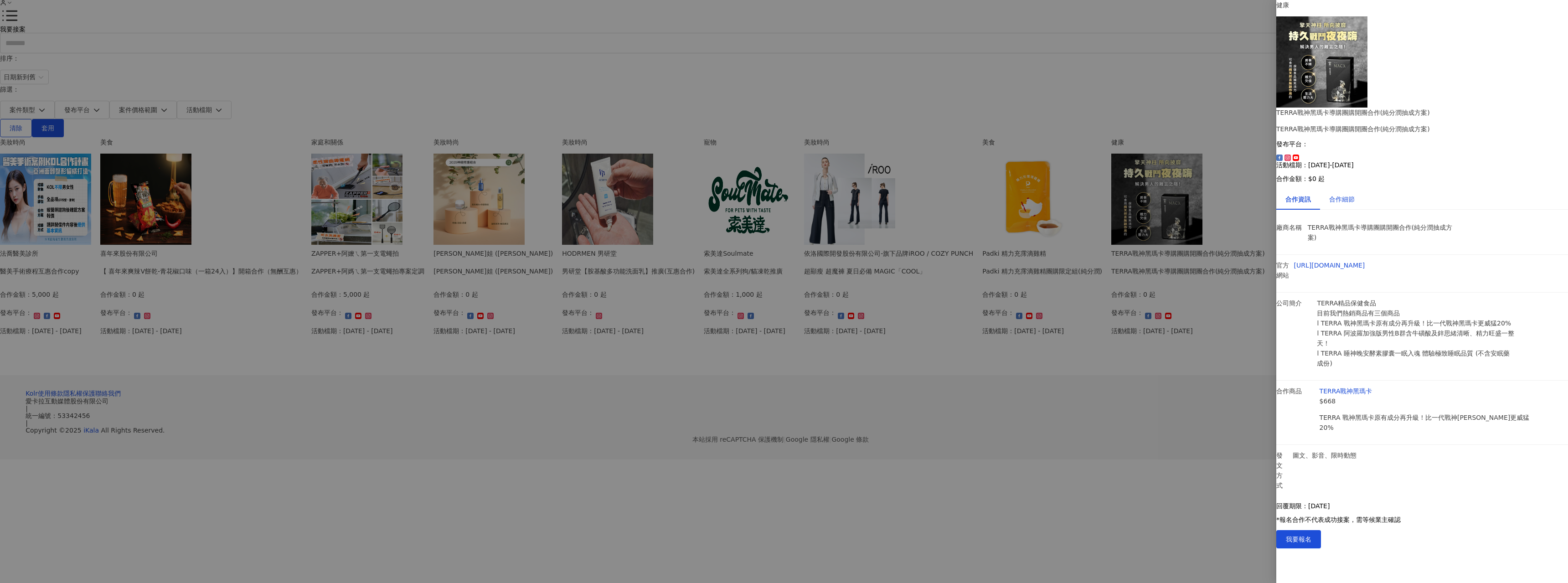
click at [1348, 194] on div "合作細節" at bounding box center [1341, 200] width 25 height 10
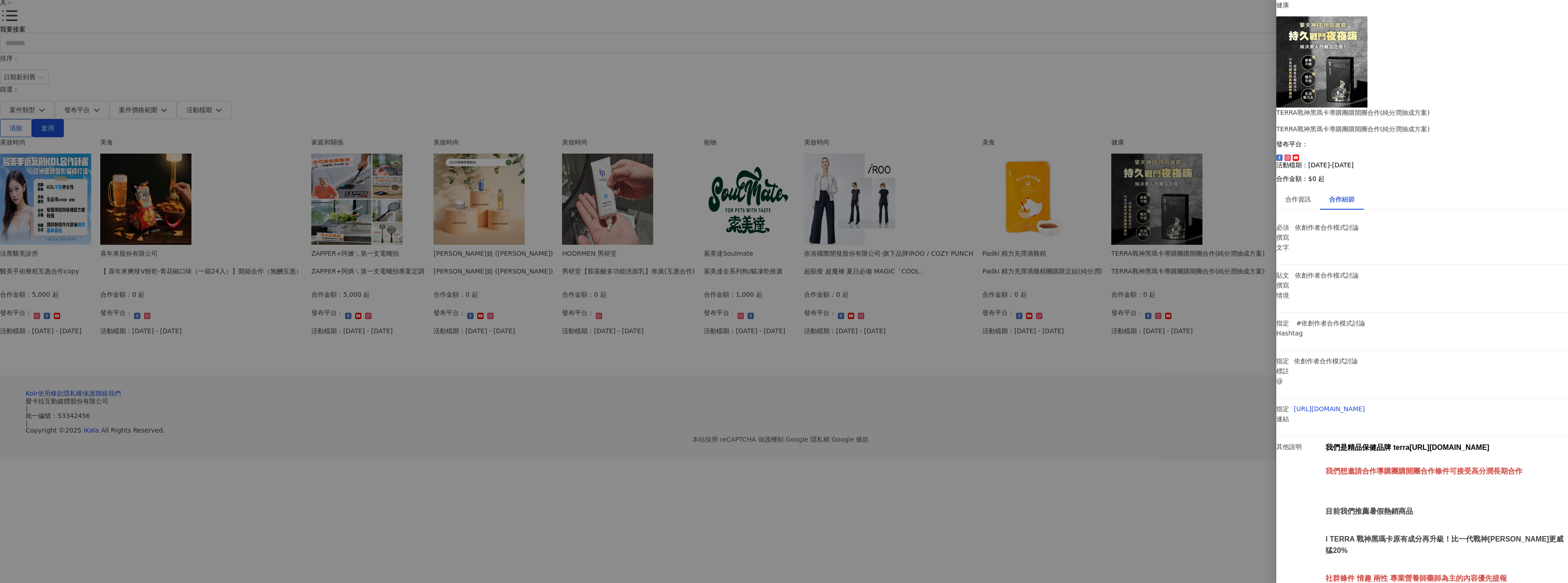
click at [1174, 232] on div at bounding box center [784, 292] width 1568 height 583
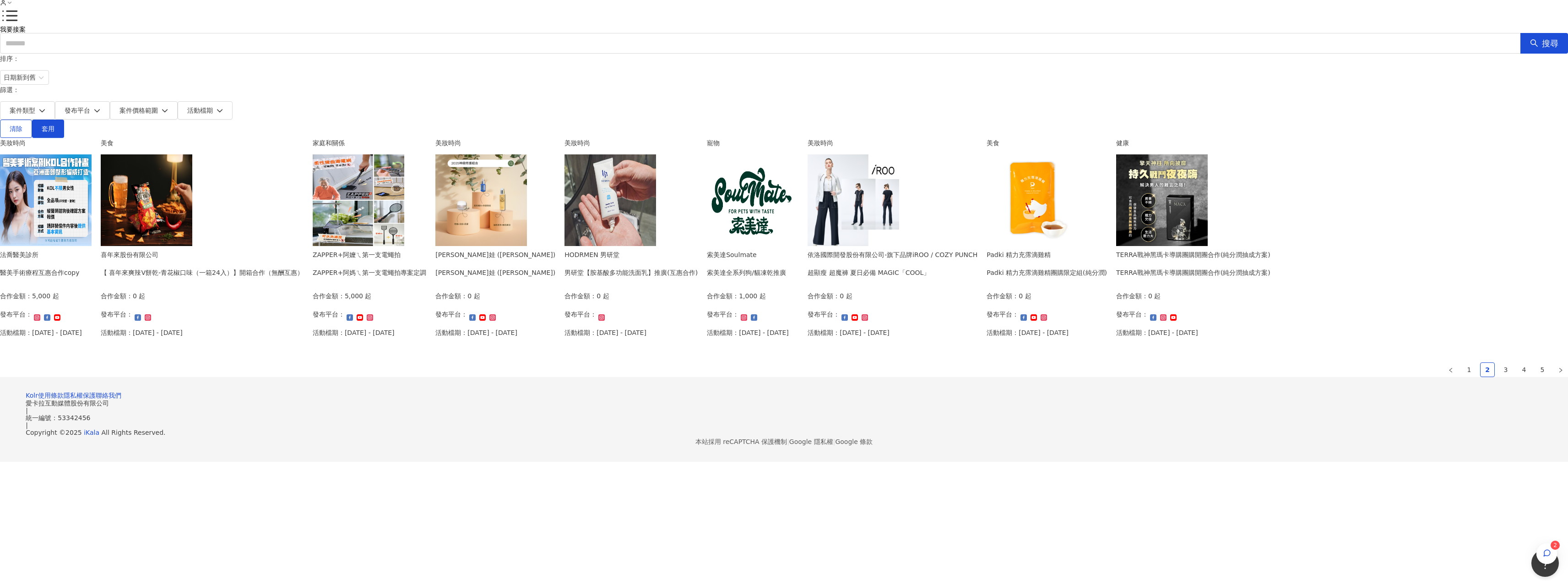
click at [1116, 246] on img at bounding box center [1161, 200] width 92 height 92
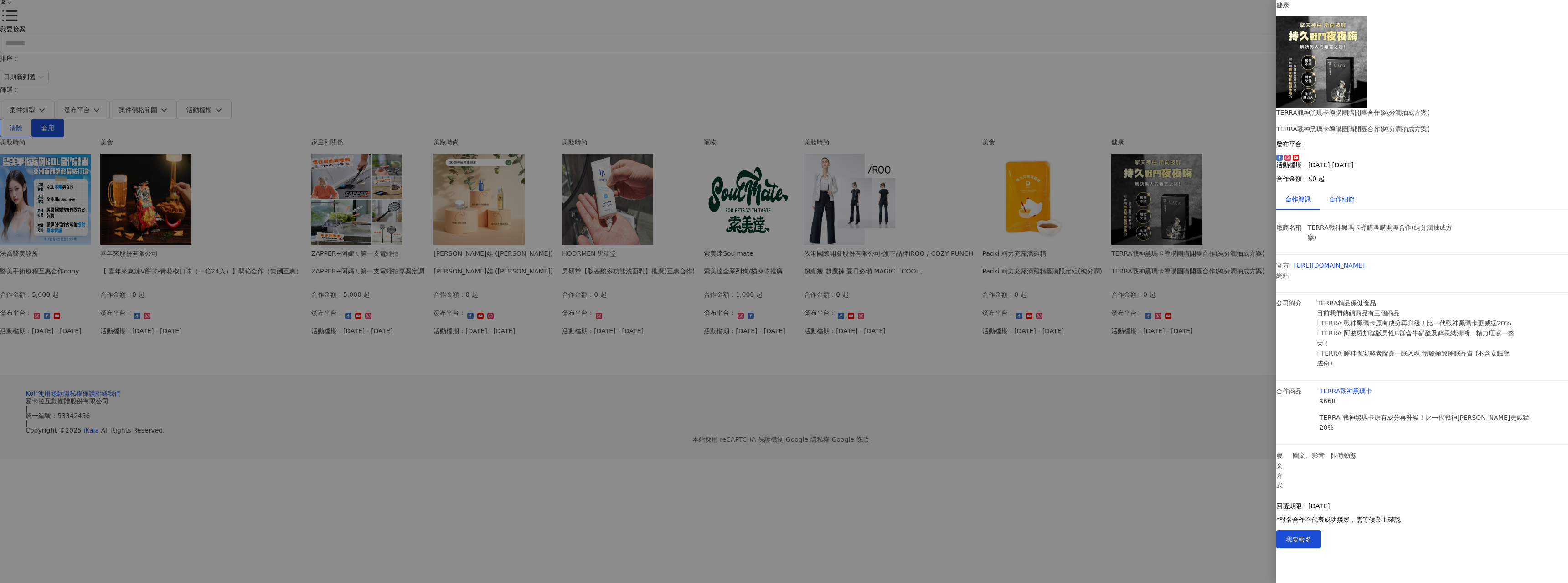
click at [1348, 194] on div "合作細節" at bounding box center [1341, 200] width 25 height 10
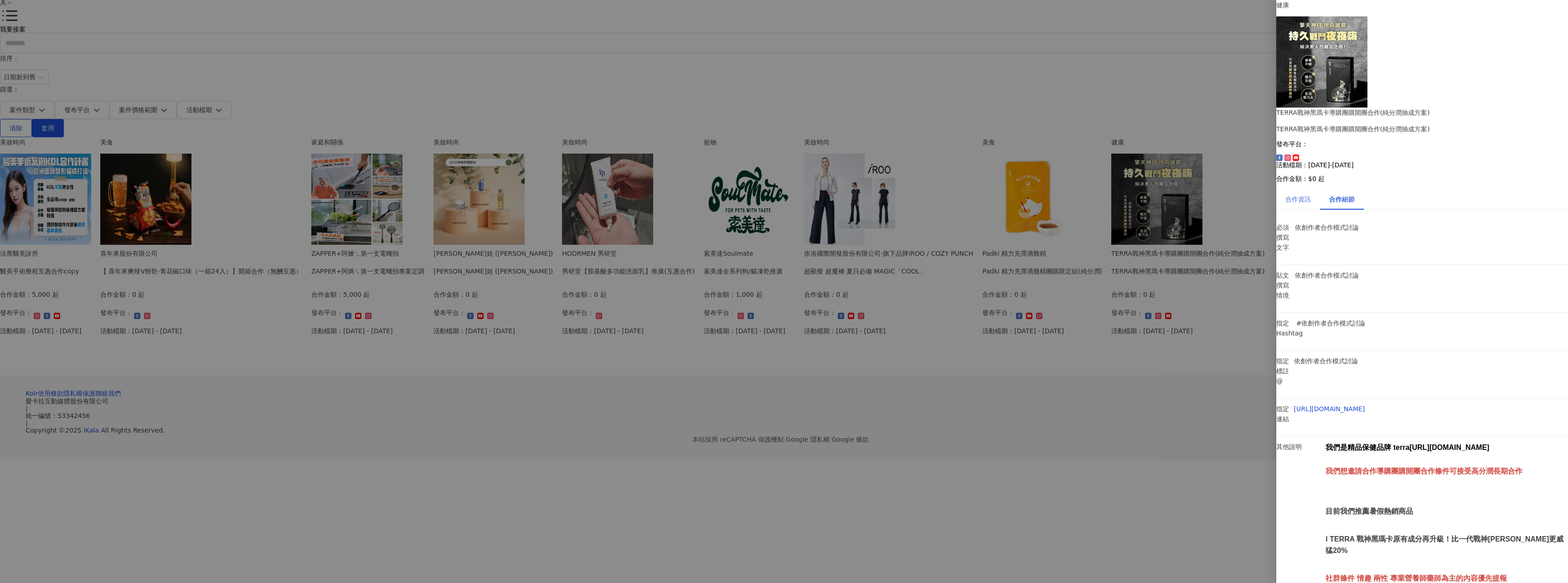
click at [1316, 188] on div "合作資訊" at bounding box center [1298, 199] width 43 height 21
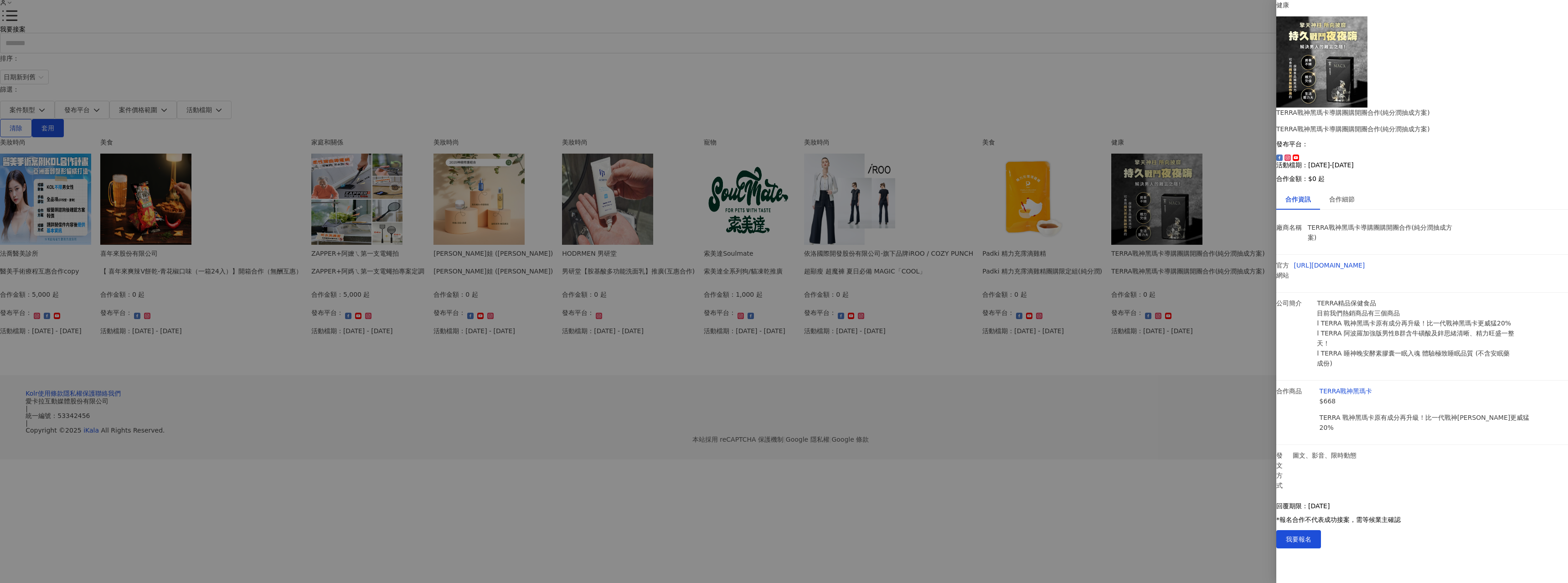
click at [1110, 291] on div at bounding box center [784, 292] width 1568 height 583
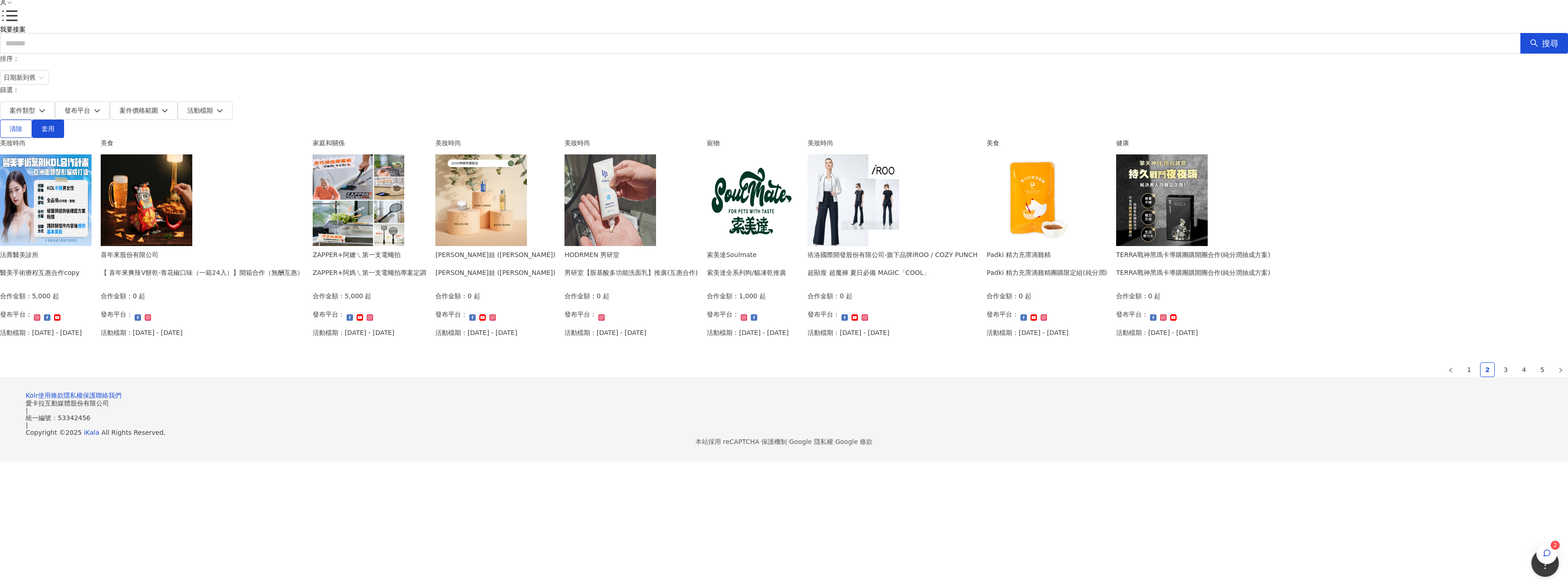
scroll to position [46, 0]
click at [82, 260] on div "法喬醫美診所 醫美手術療程互惠合作copy 合作金額： 5,000 起 發布平台： 活動檔期：[DATE] - [DATE]" at bounding box center [41, 296] width 82 height 94
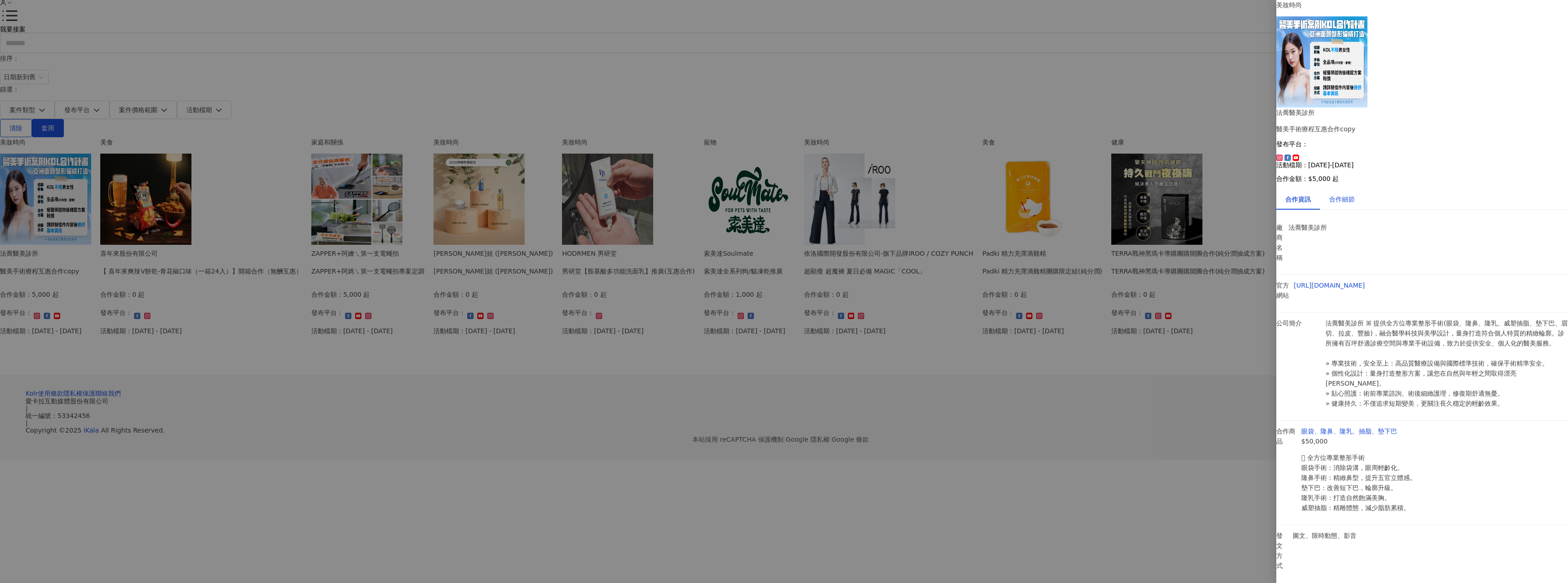
click at [1355, 194] on div "合作細節" at bounding box center [1341, 200] width 25 height 10
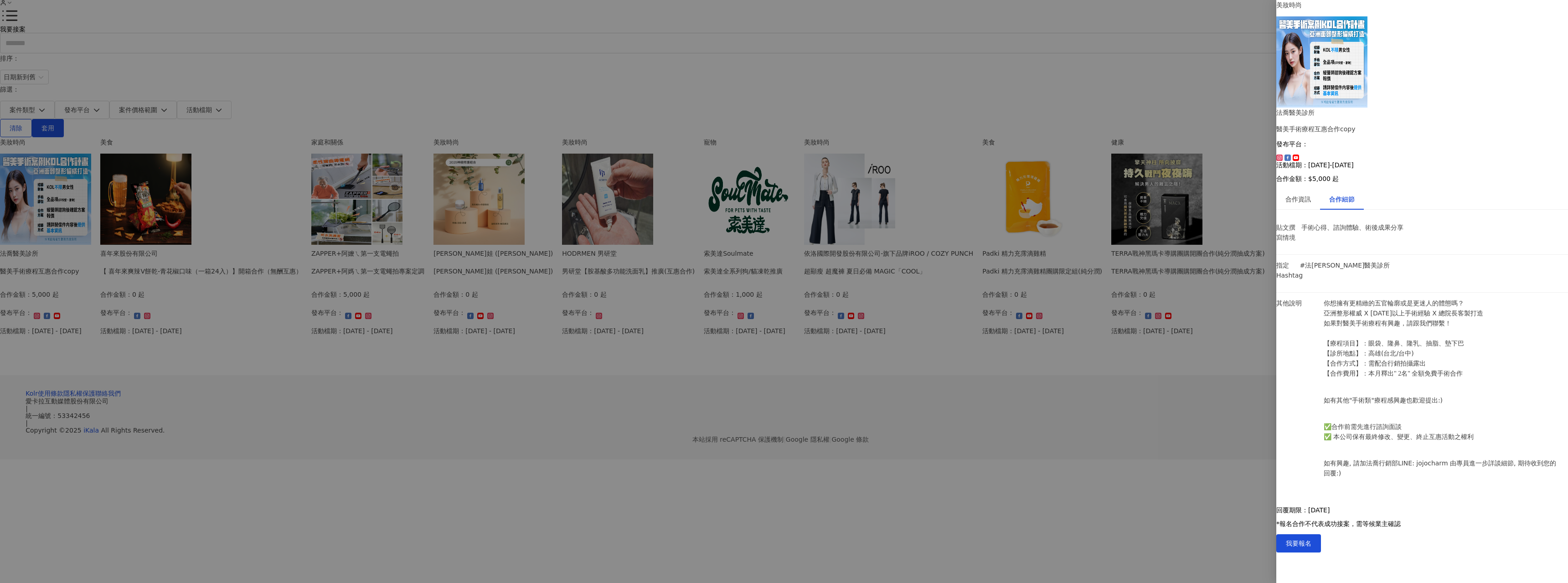
click at [1054, 509] on div at bounding box center [784, 292] width 1568 height 583
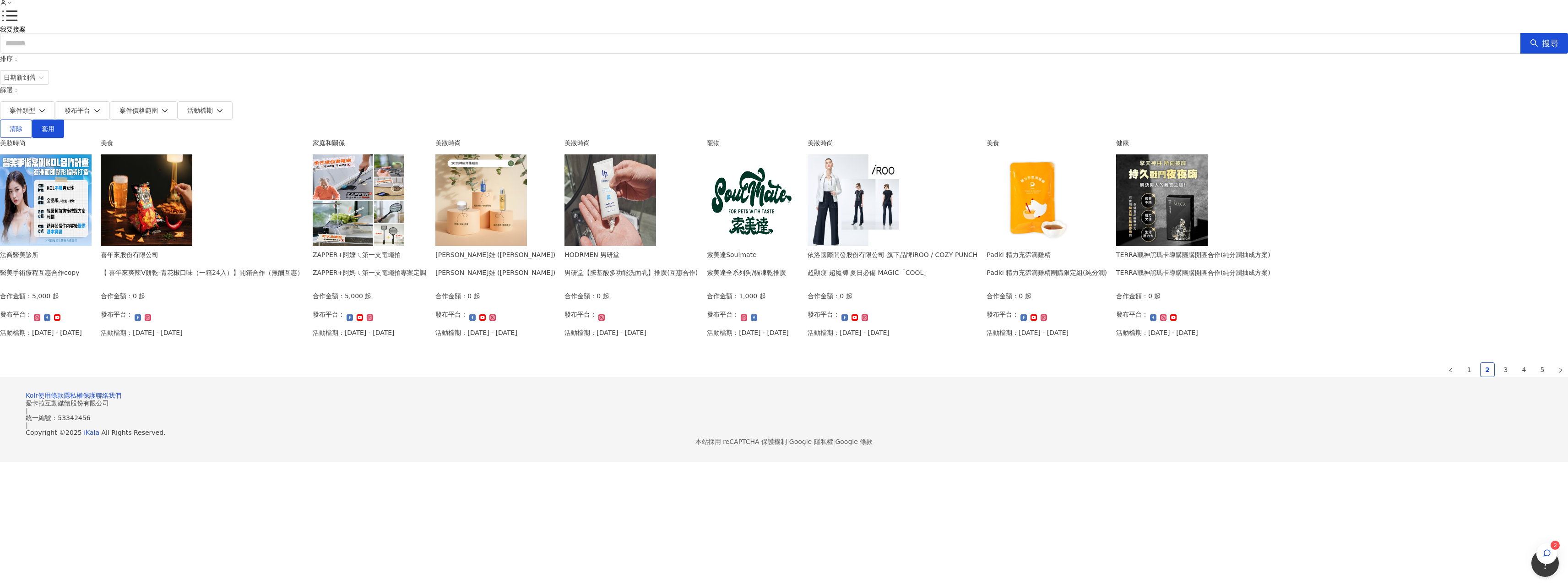
click at [92, 160] on img at bounding box center [45, 200] width 92 height 92
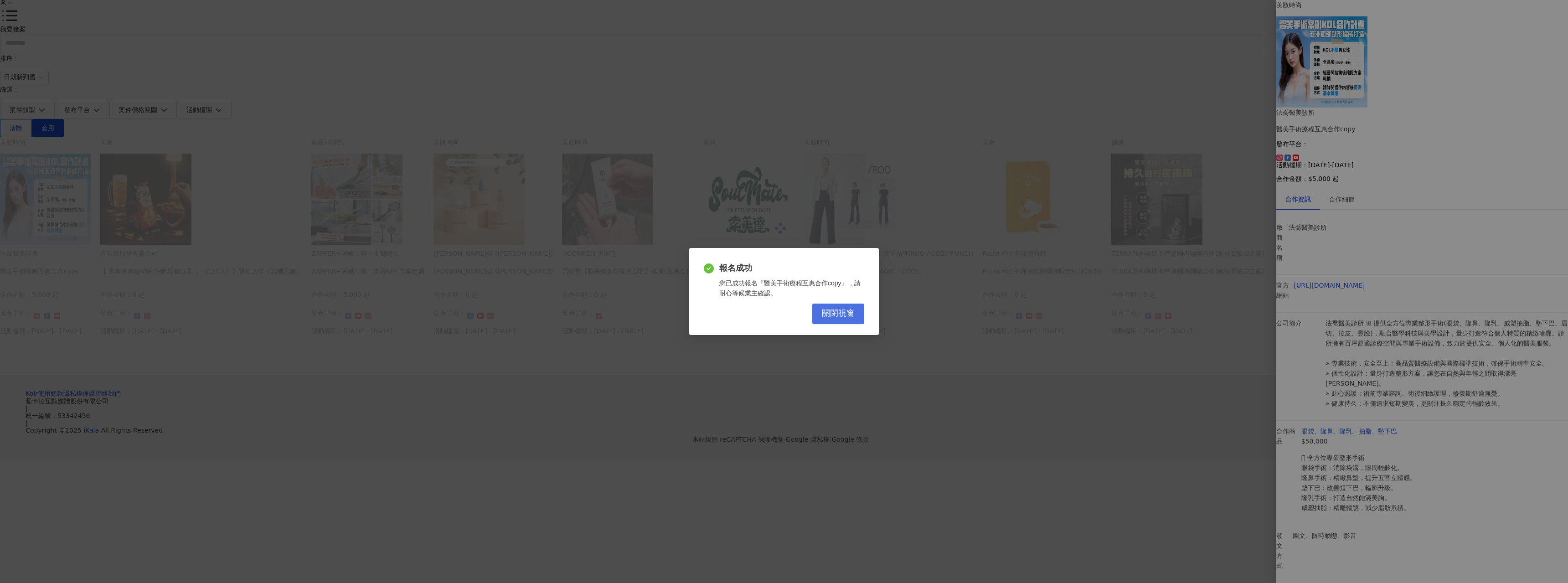
click at [835, 314] on span "關閉視窗" at bounding box center [838, 314] width 33 height 10
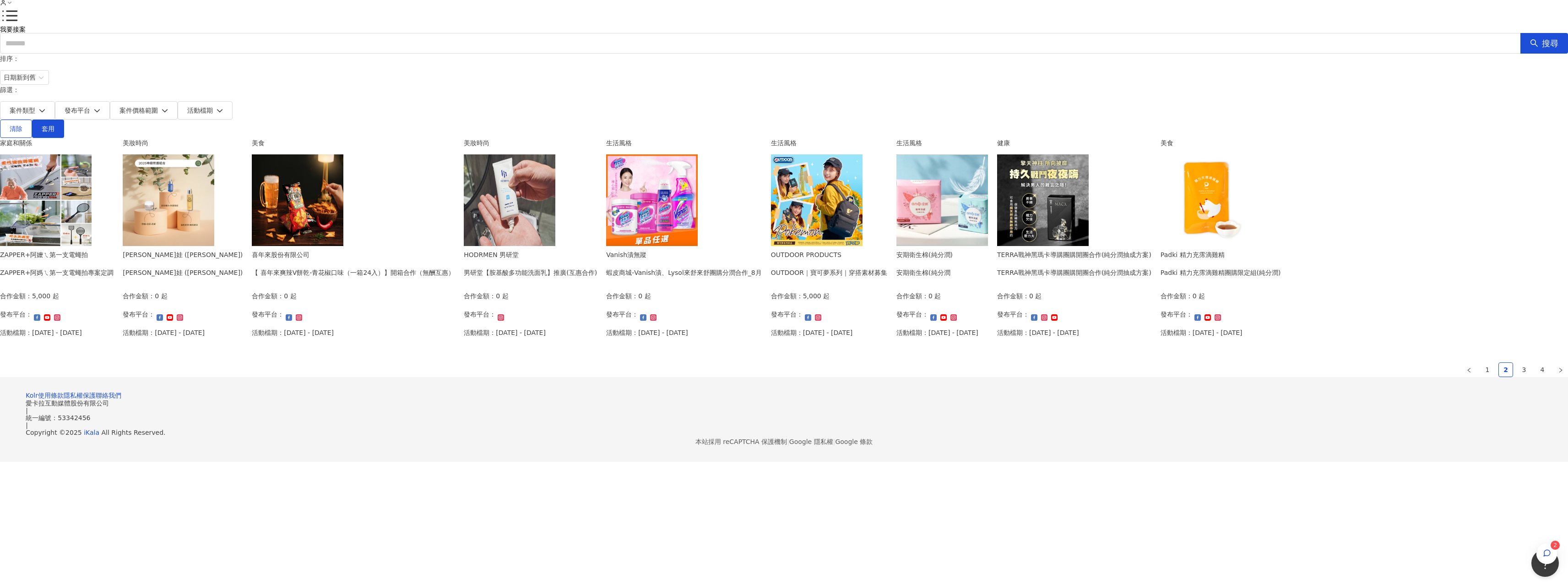
scroll to position [397, 0]
click at [896, 344] on div "合作金額： 0 起 發布平台： 活動檔期：[DATE] - [DATE]" at bounding box center [937, 317] width 82 height 53
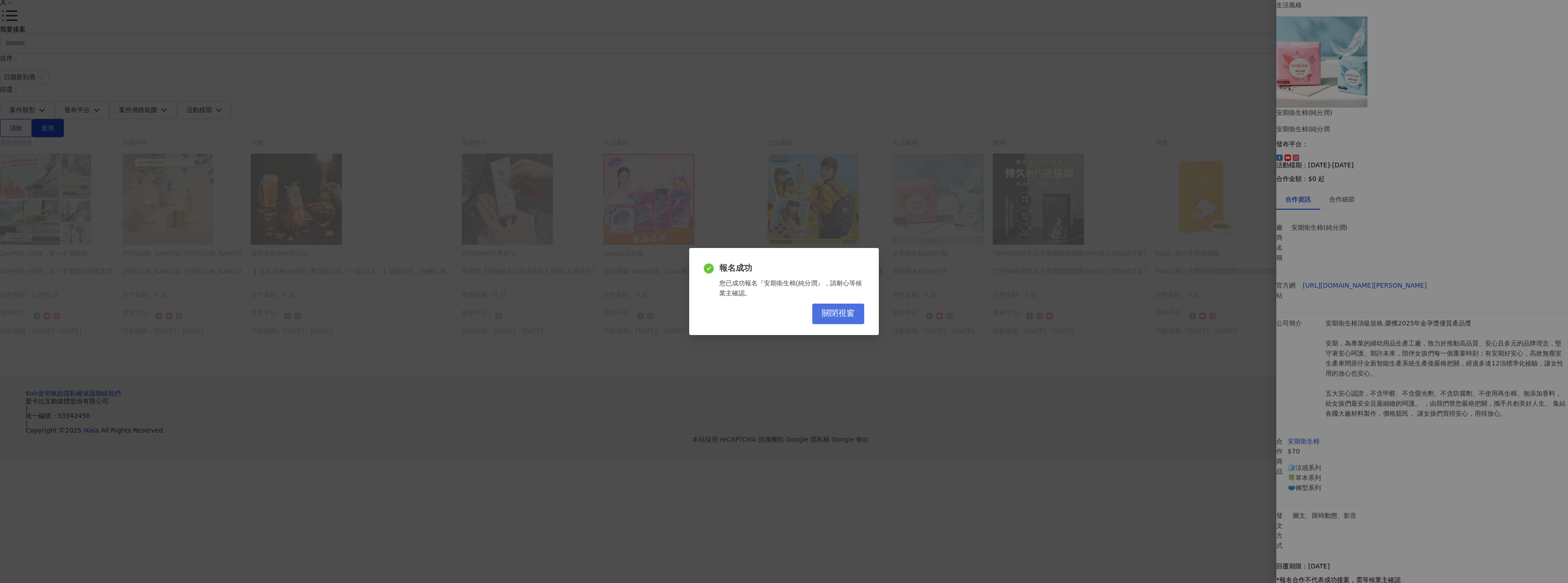
click at [843, 313] on span "關閉視窗" at bounding box center [838, 314] width 33 height 10
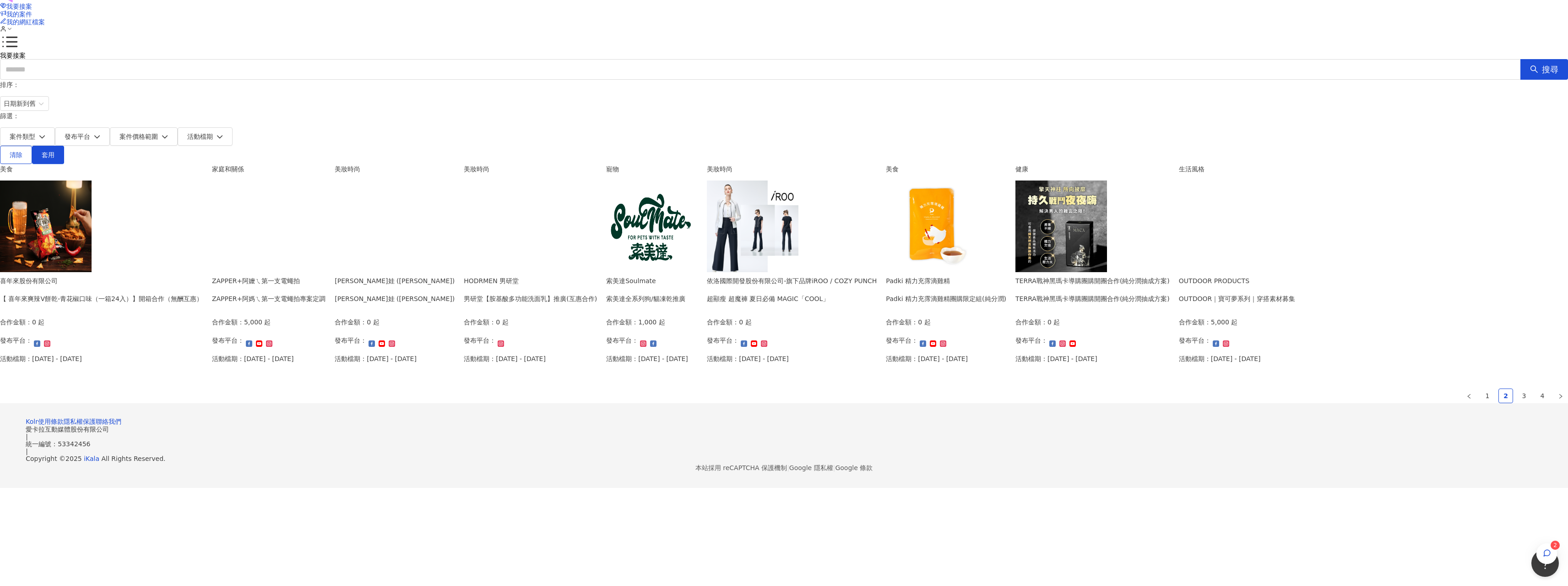
scroll to position [0, 0]
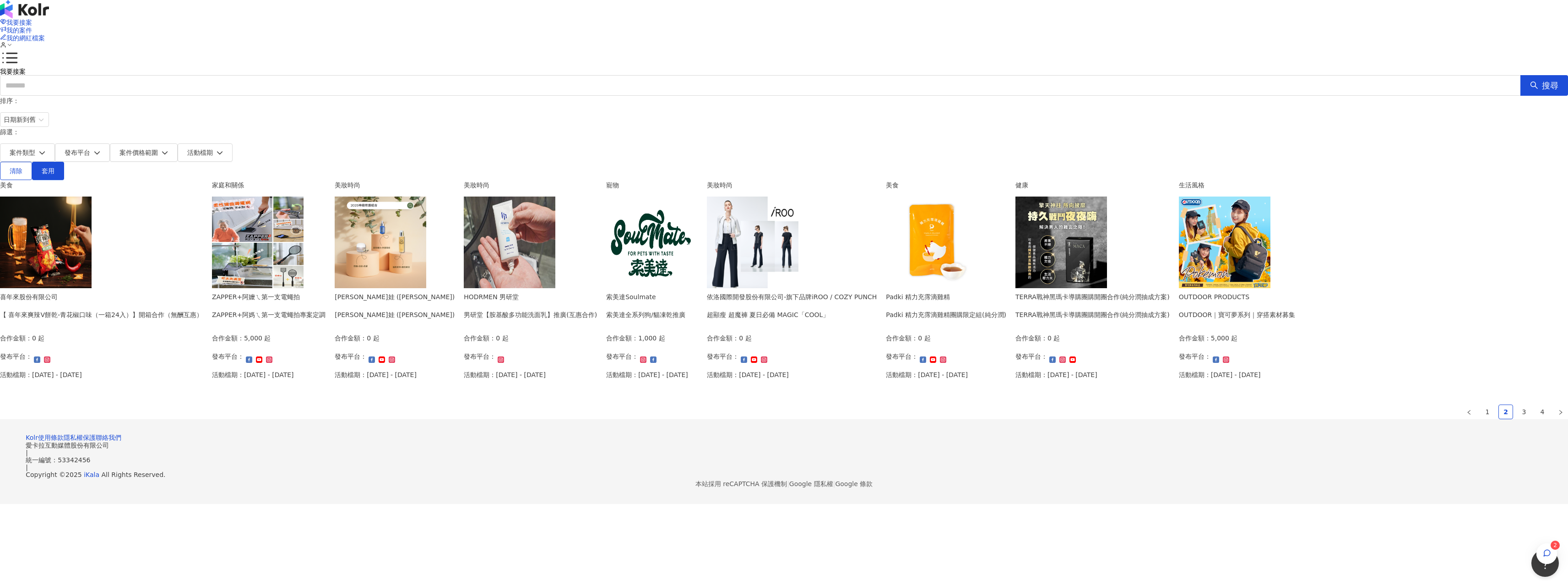
click at [82, 351] on div "發布平台：" at bounding box center [41, 359] width 82 height 17
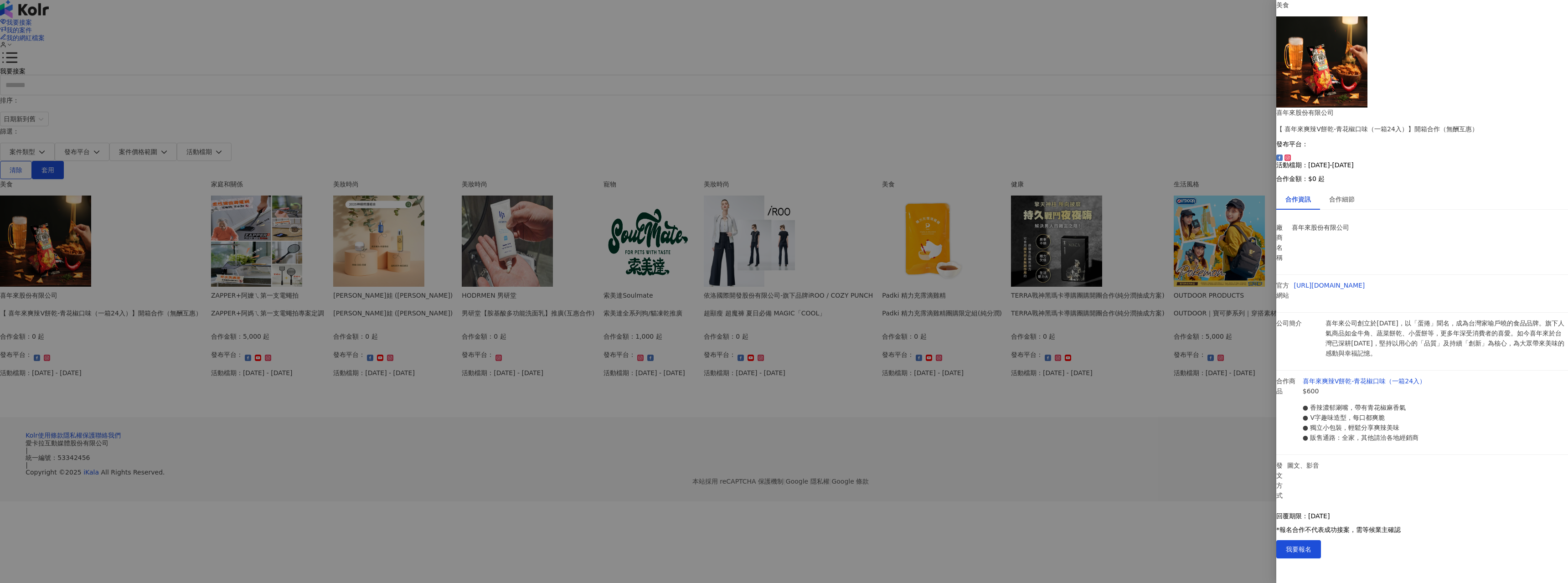
click at [1545, 558] on div "回覆期限：[DATE] *報名合作不代表成功接案，需等候業主確認 我要報名" at bounding box center [1422, 534] width 292 height 46
click at [1311, 553] on span "我要報名" at bounding box center [1298, 549] width 25 height 7
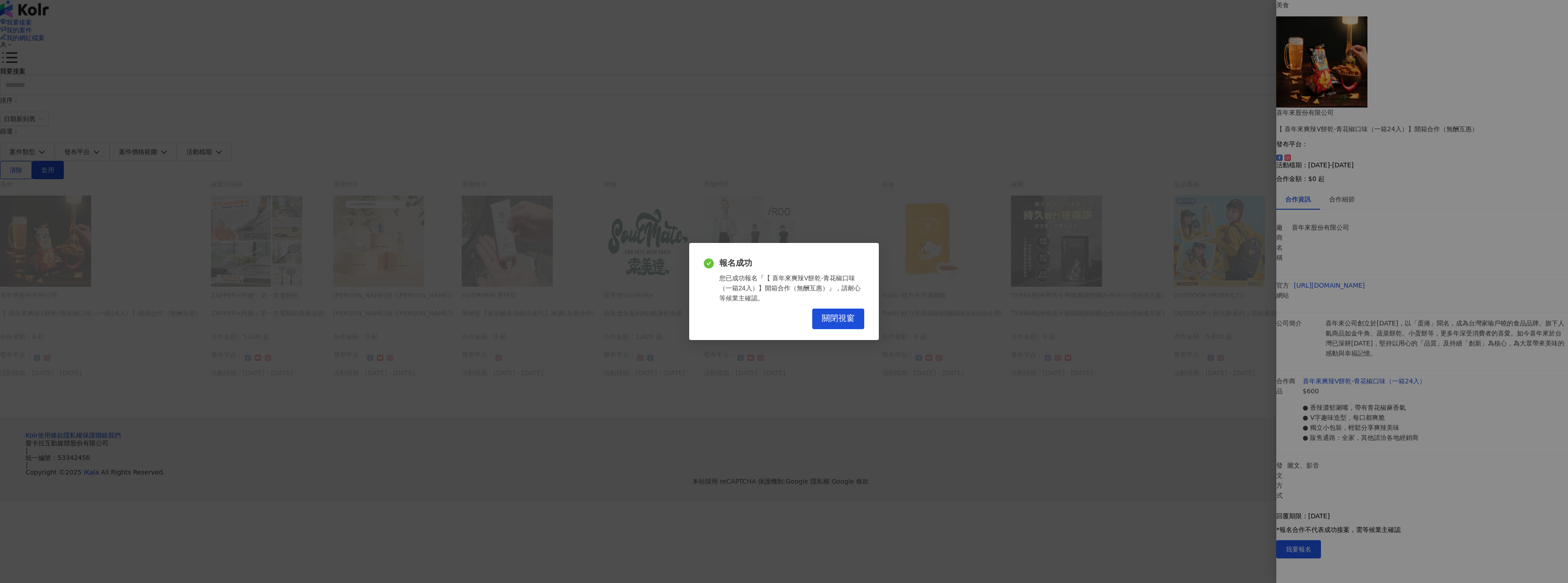
drag, startPoint x: 849, startPoint y: 321, endPoint x: 955, endPoint y: 330, distance: 106.4
click at [851, 321] on span "關閉視窗" at bounding box center [838, 318] width 33 height 10
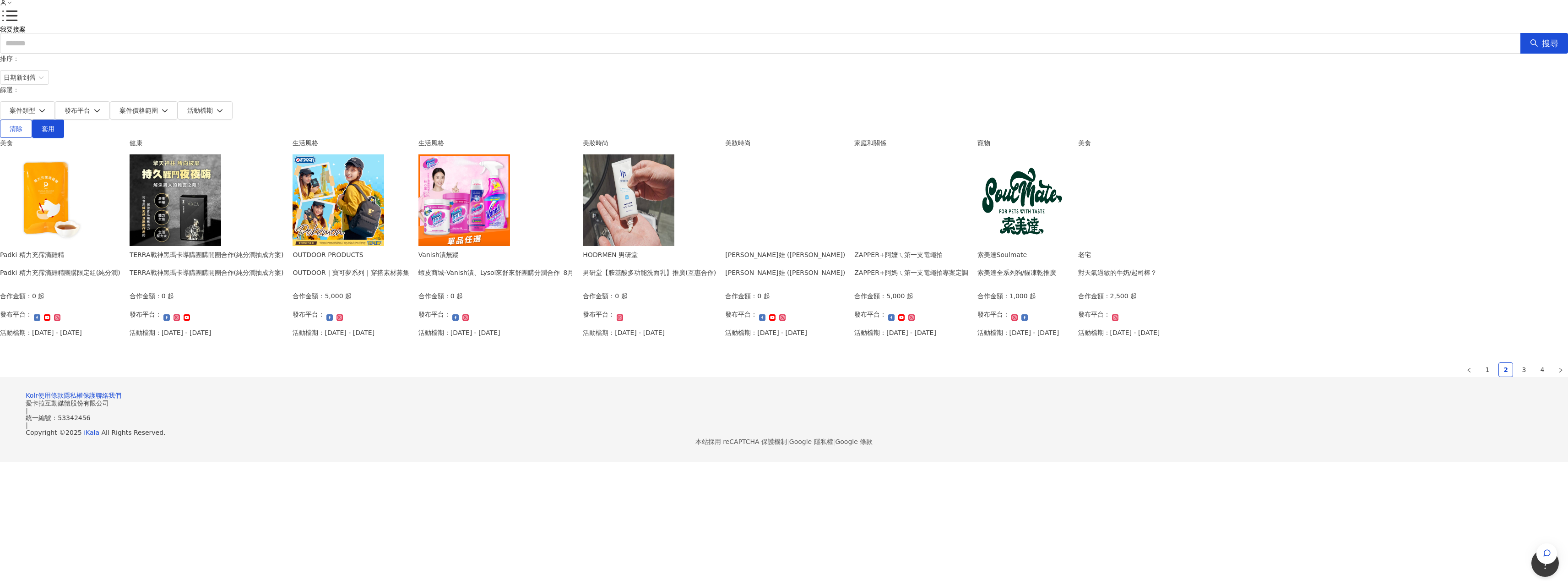
scroll to position [366, 0]
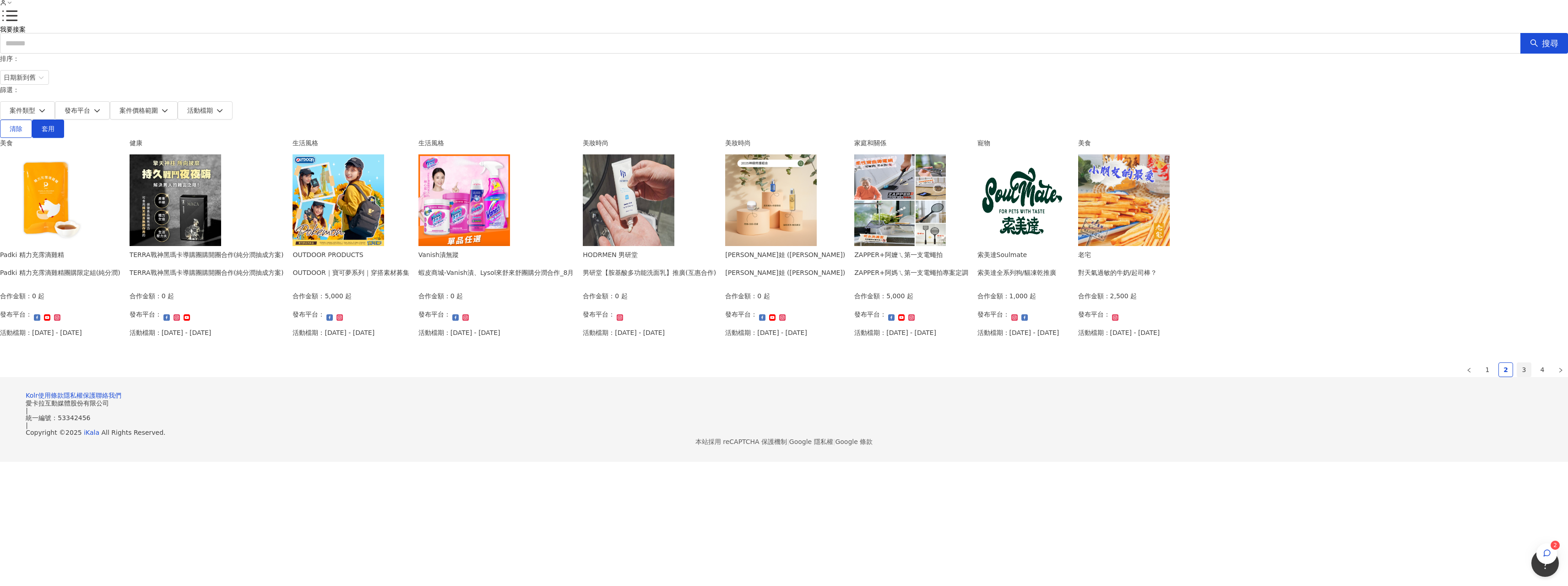
click at [1517, 377] on link "3" at bounding box center [1524, 370] width 14 height 14
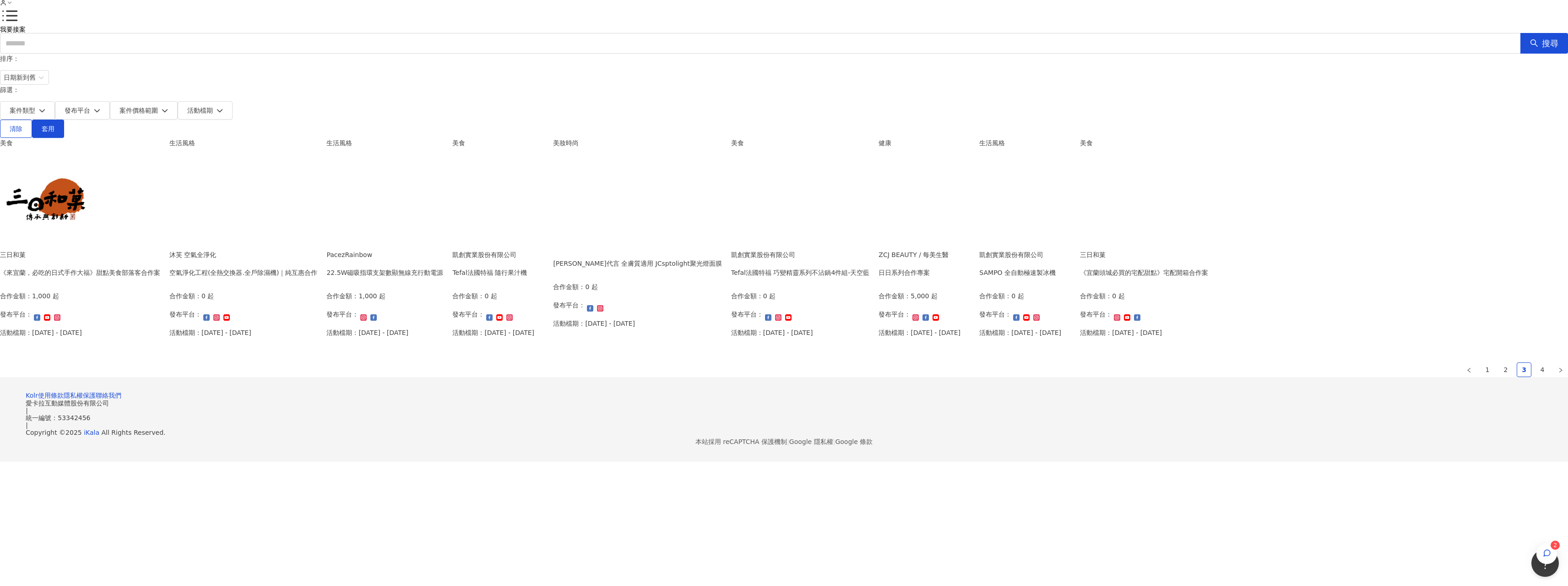
scroll to position [0, 0]
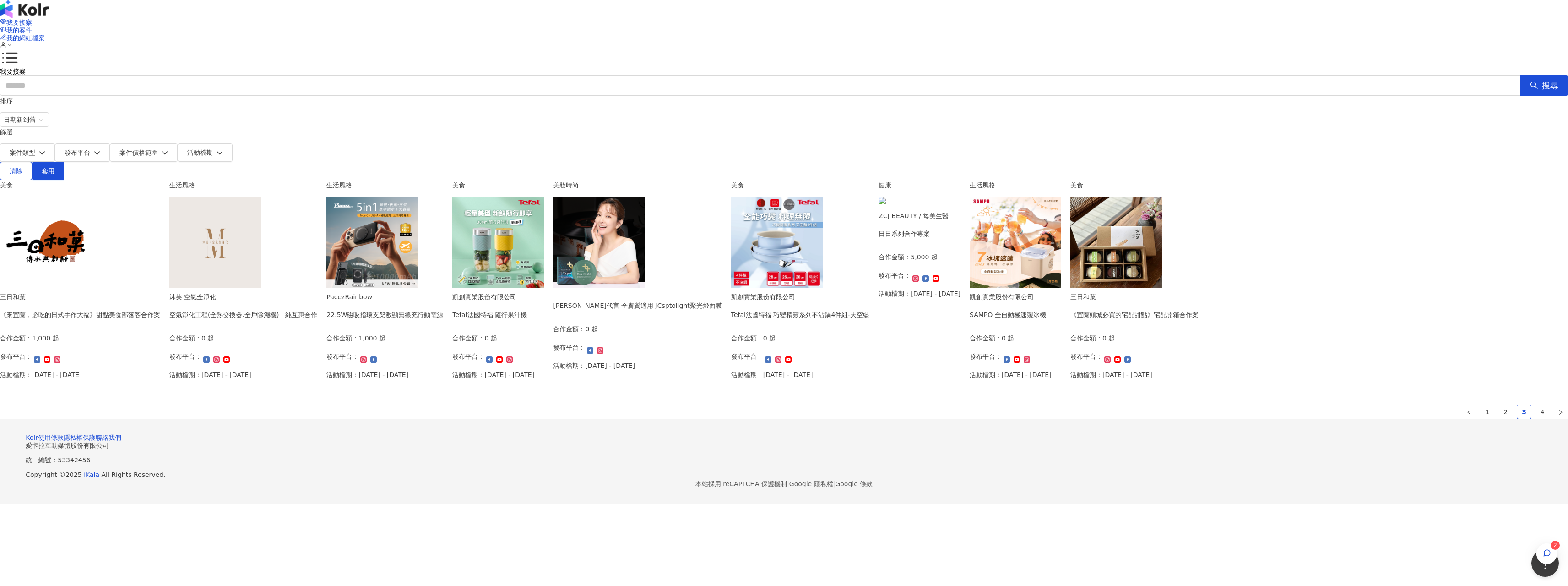
click at [408, 333] on div "合作金額： 1,000 起" at bounding box center [367, 341] width 82 height 17
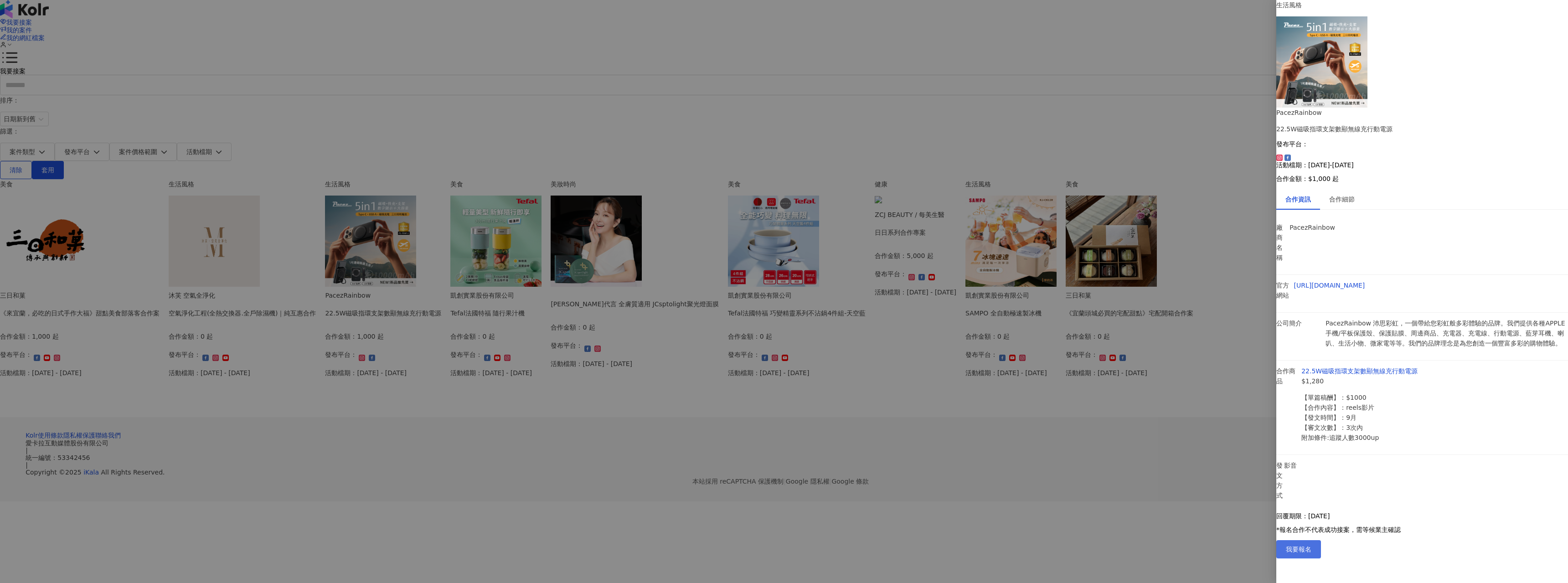
click at [1321, 558] on button "我要報名" at bounding box center [1298, 548] width 44 height 18
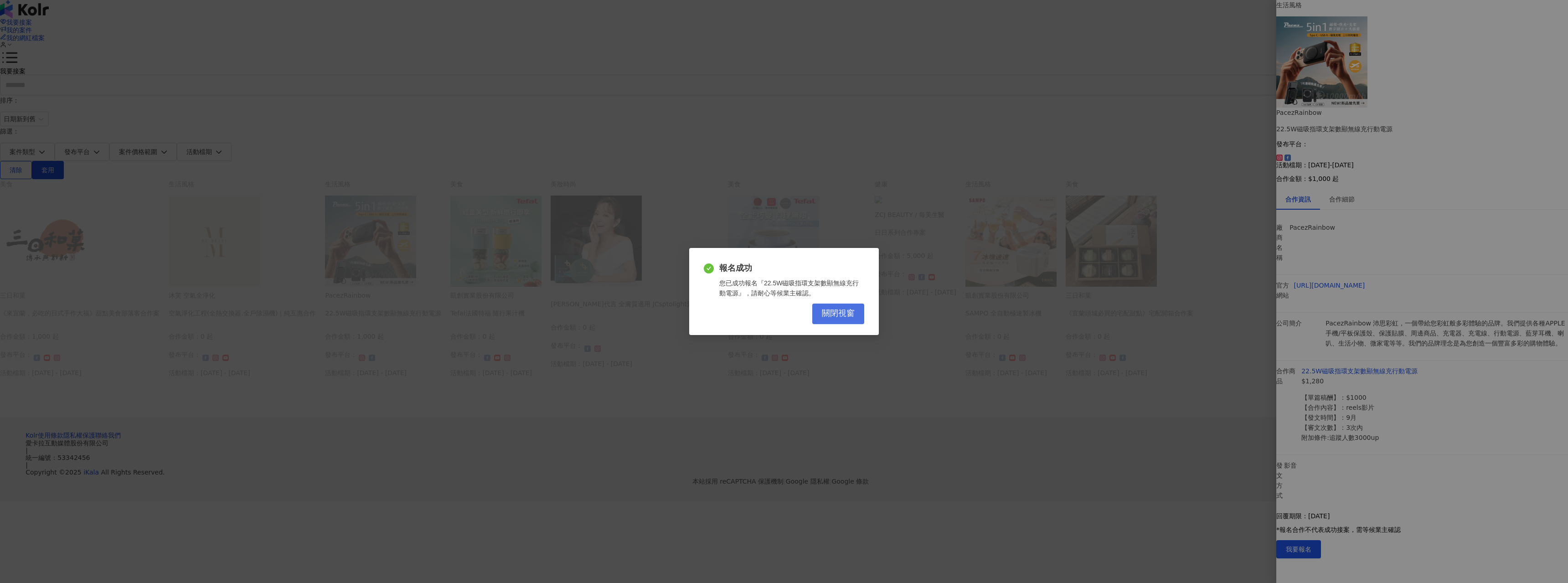
click at [836, 306] on button "關閉視窗" at bounding box center [838, 314] width 52 height 21
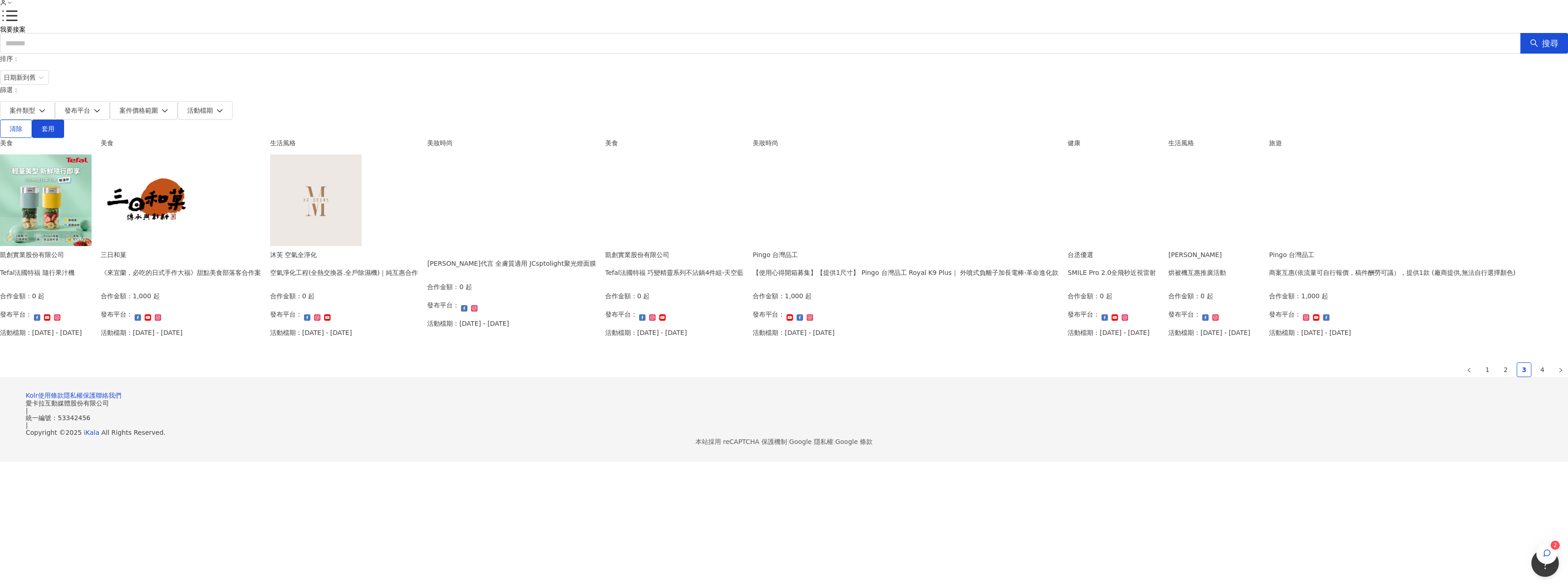
scroll to position [92, 0]
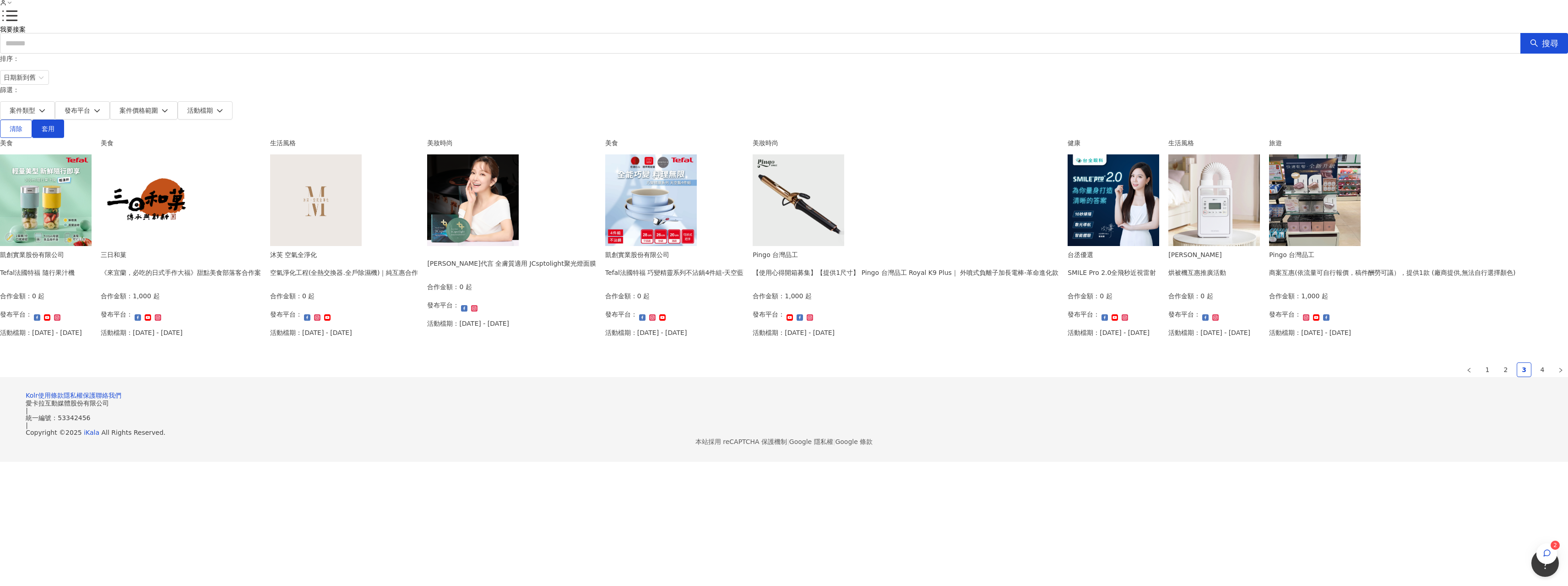
click at [696, 246] on img at bounding box center [650, 200] width 92 height 92
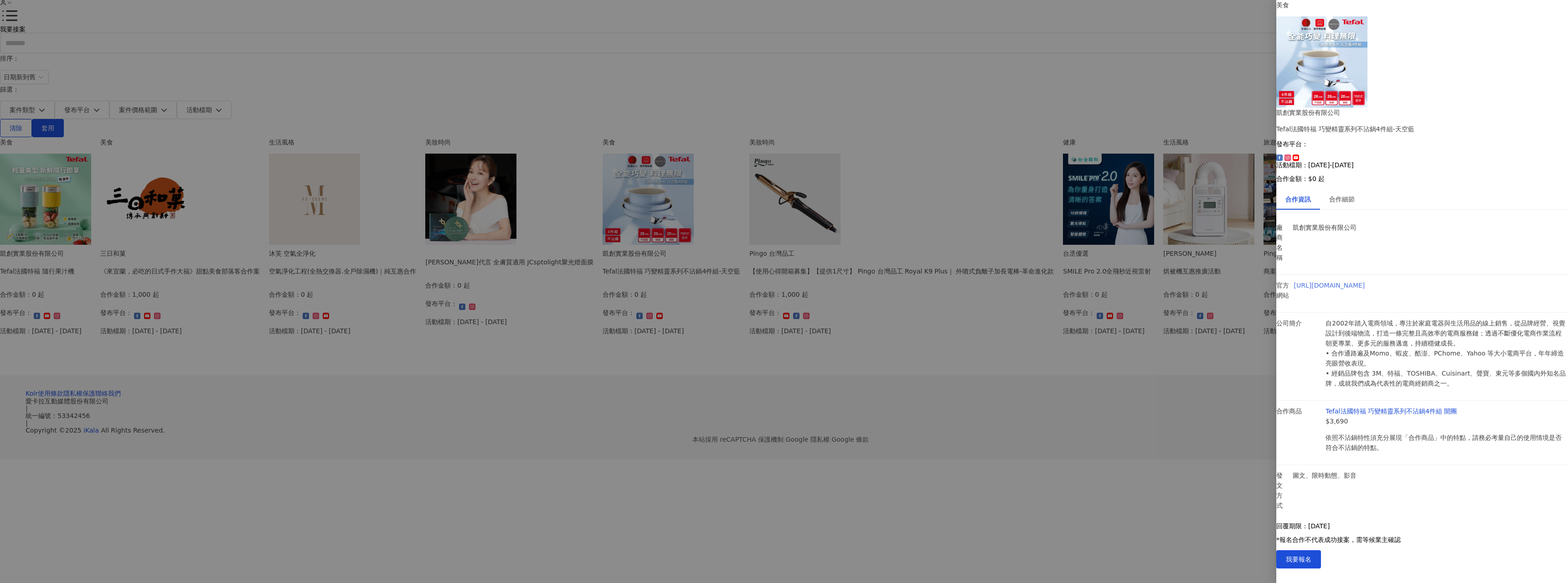
click at [1365, 282] on link "[URL][DOMAIN_NAME]" at bounding box center [1329, 285] width 71 height 7
click at [1385, 408] on link "Tefal法國特福 巧變精靈系列不沾鍋4件組 開團" at bounding box center [1390, 411] width 131 height 7
click at [1126, 359] on div at bounding box center [784, 292] width 1568 height 583
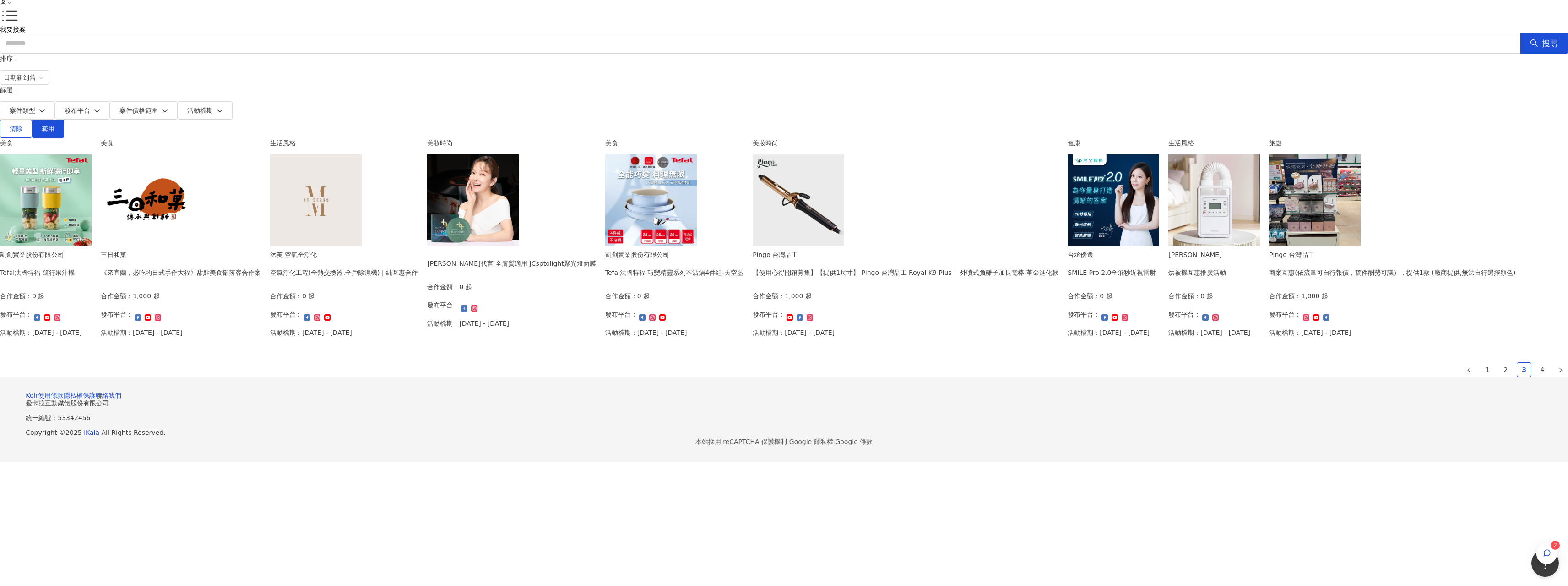
click at [696, 246] on img at bounding box center [650, 200] width 92 height 92
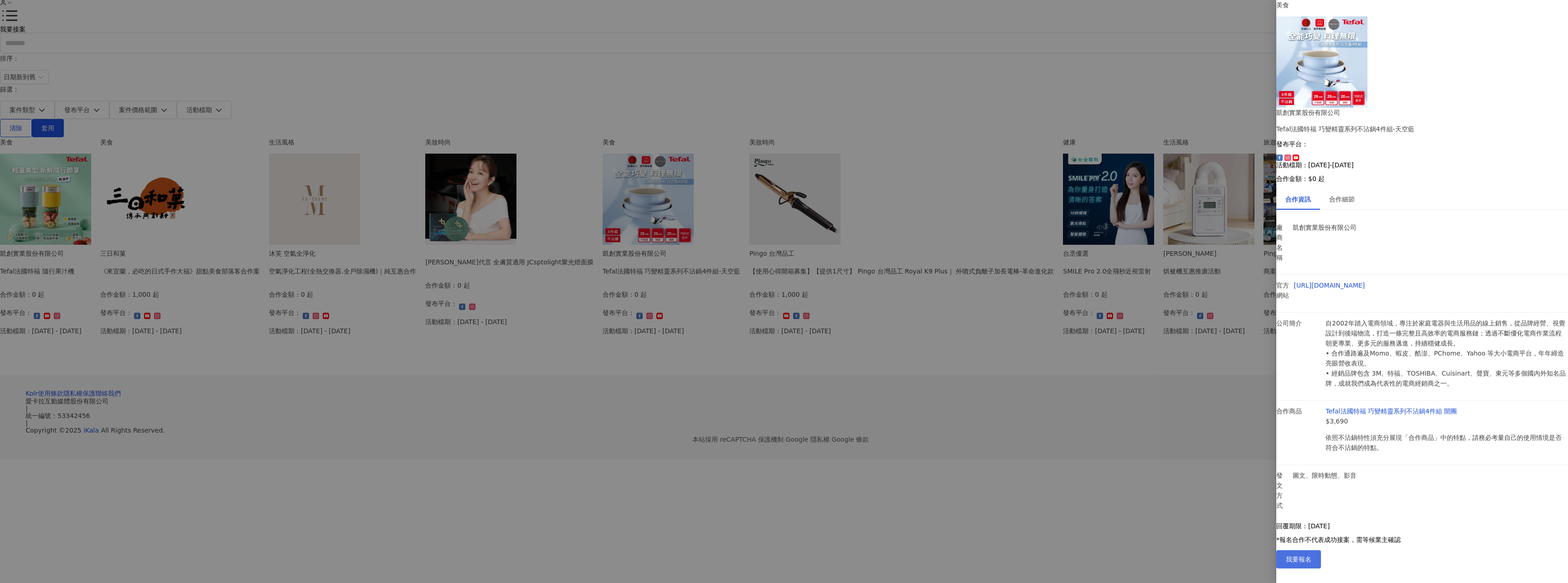
click at [1311, 563] on span "我要報名" at bounding box center [1298, 559] width 25 height 7
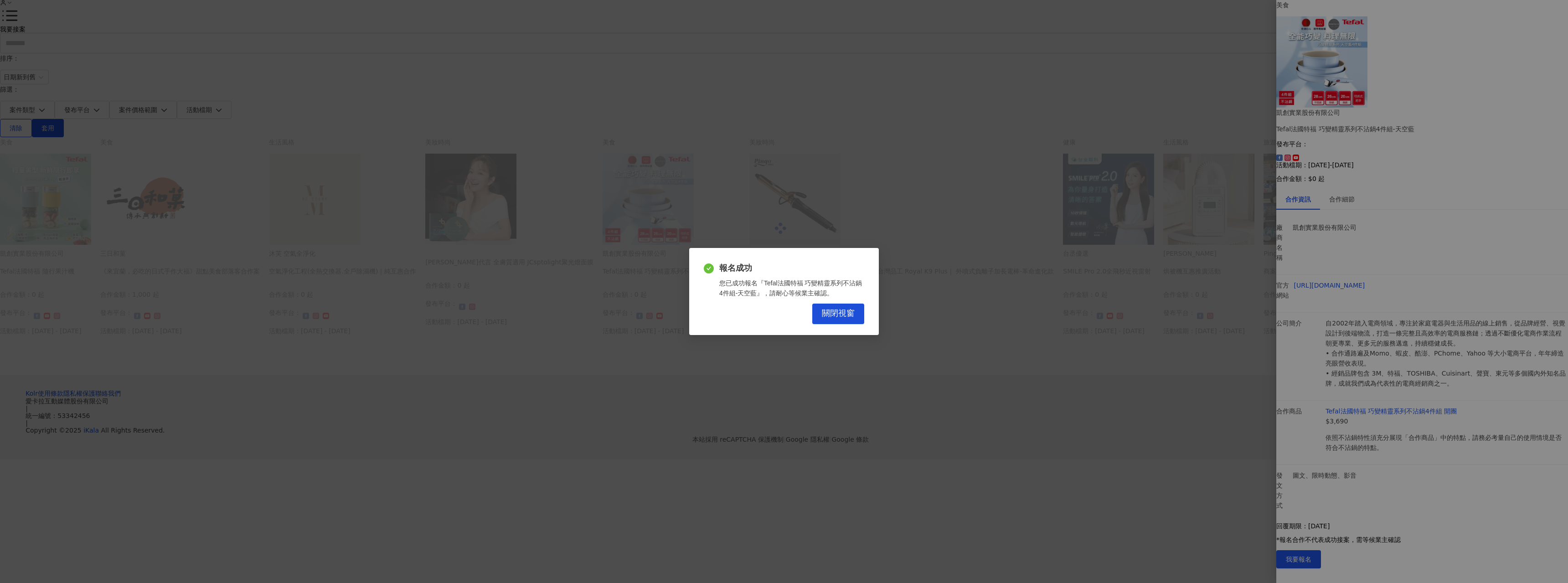
drag, startPoint x: 848, startPoint y: 311, endPoint x: 945, endPoint y: 318, distance: 97.3
click at [849, 311] on span "關閉視窗" at bounding box center [838, 314] width 33 height 10
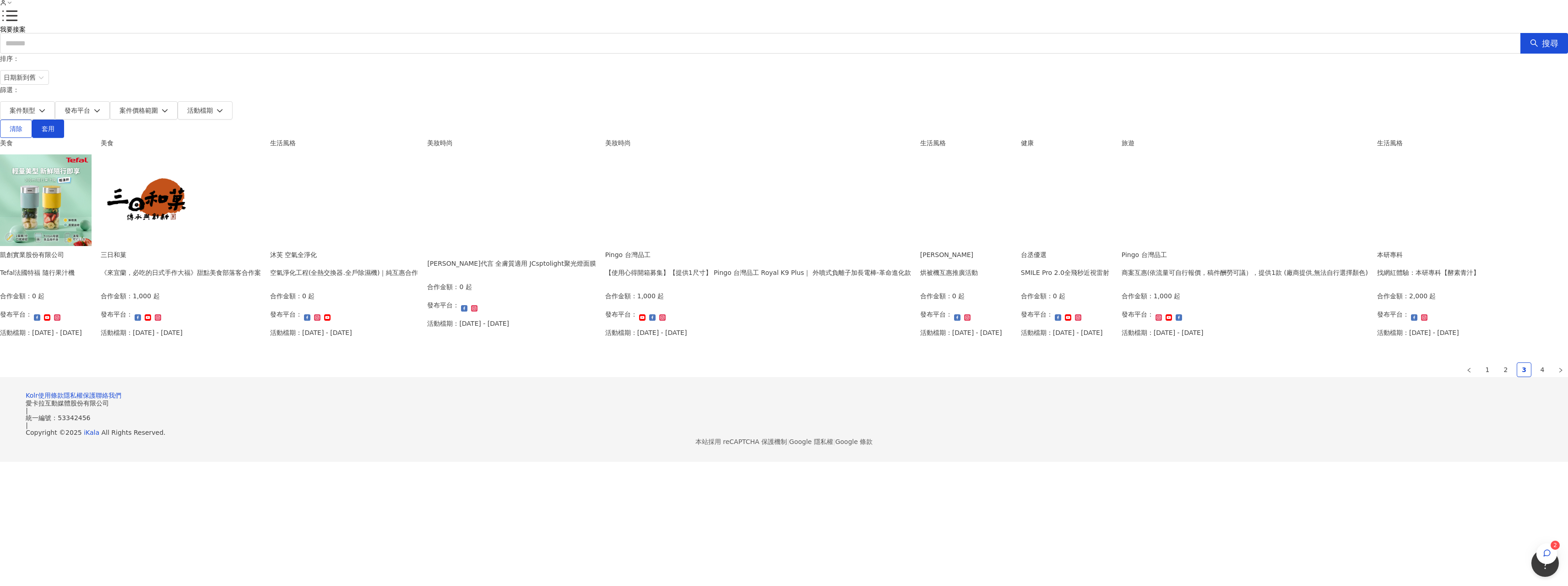
scroll to position [275, 0]
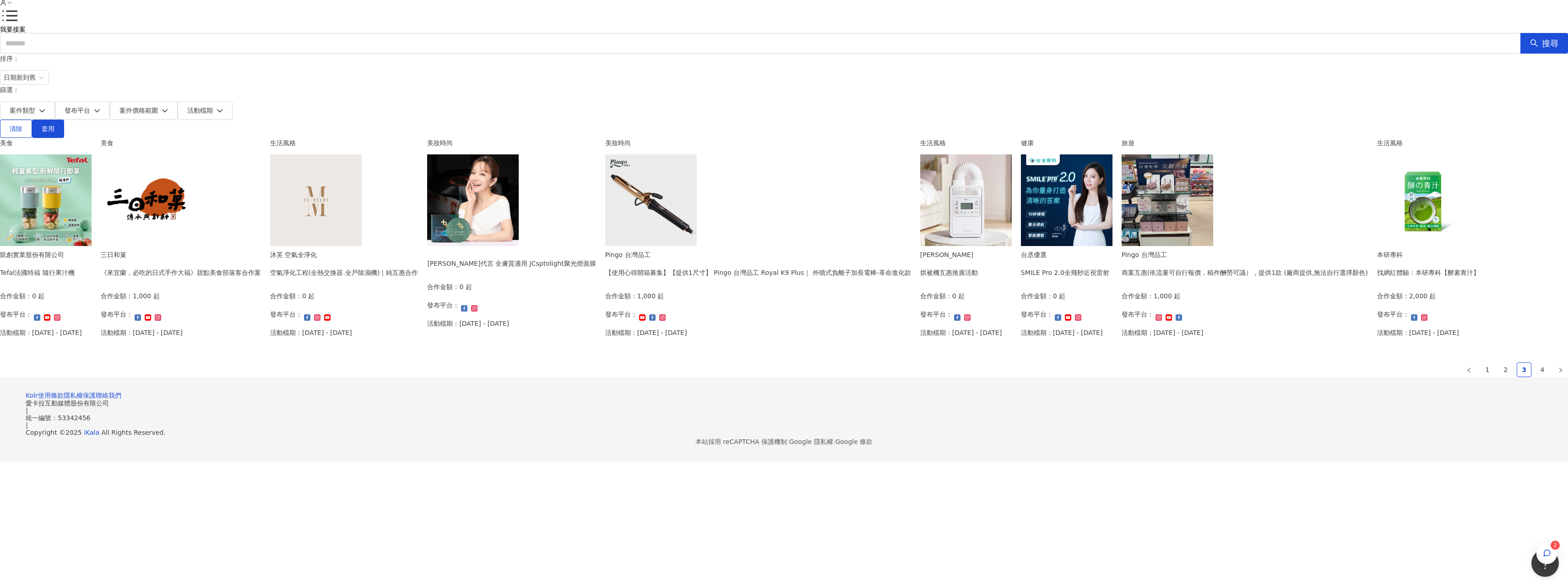
click at [1122, 277] on div "商案互惠(依流量可自行報價，稿件酬勞可議），提供1款 (廠商提供,無法自行選擇顏色)" at bounding box center [1245, 273] width 247 height 10
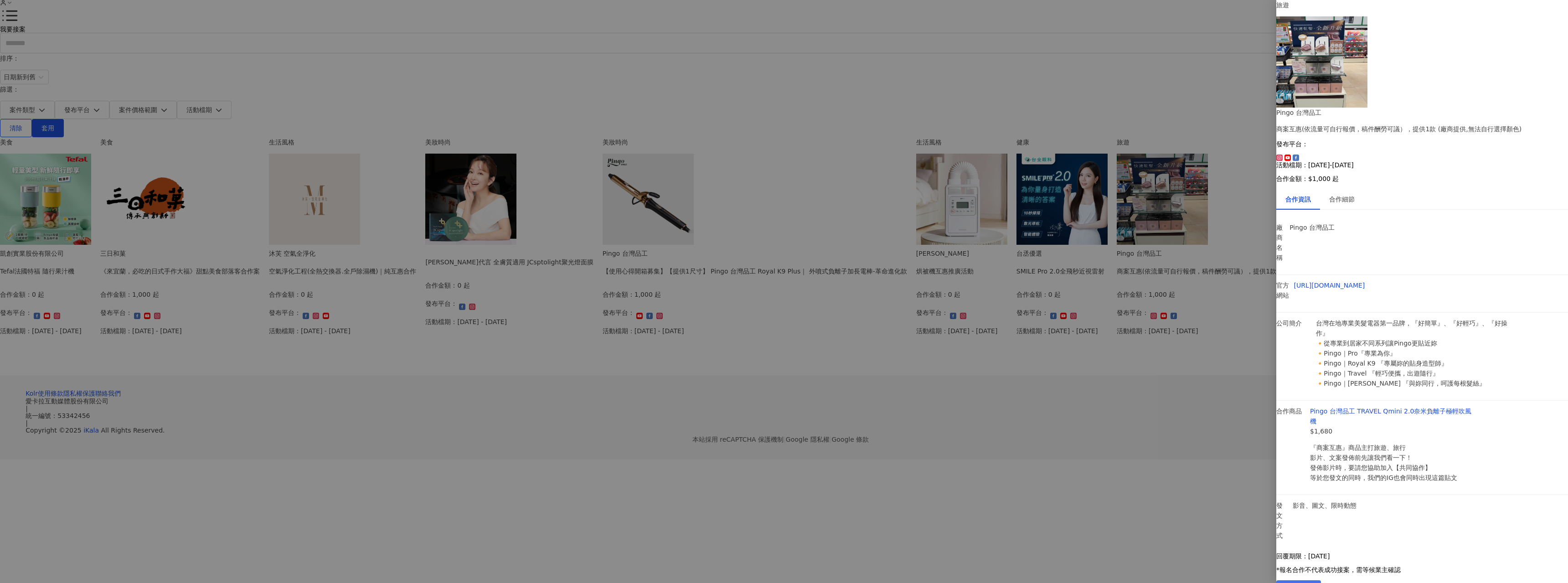
click at [1321, 580] on button "我要報名" at bounding box center [1298, 589] width 44 height 18
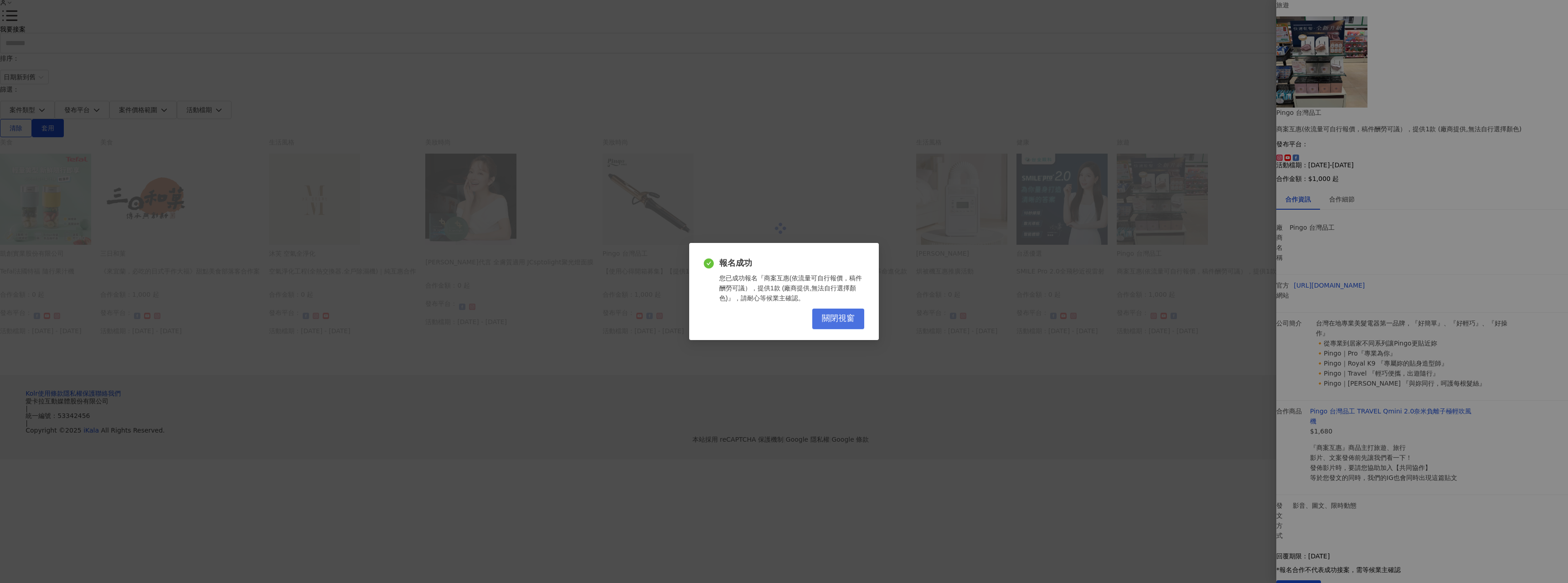
click at [838, 319] on span "關閉視窗" at bounding box center [838, 318] width 33 height 10
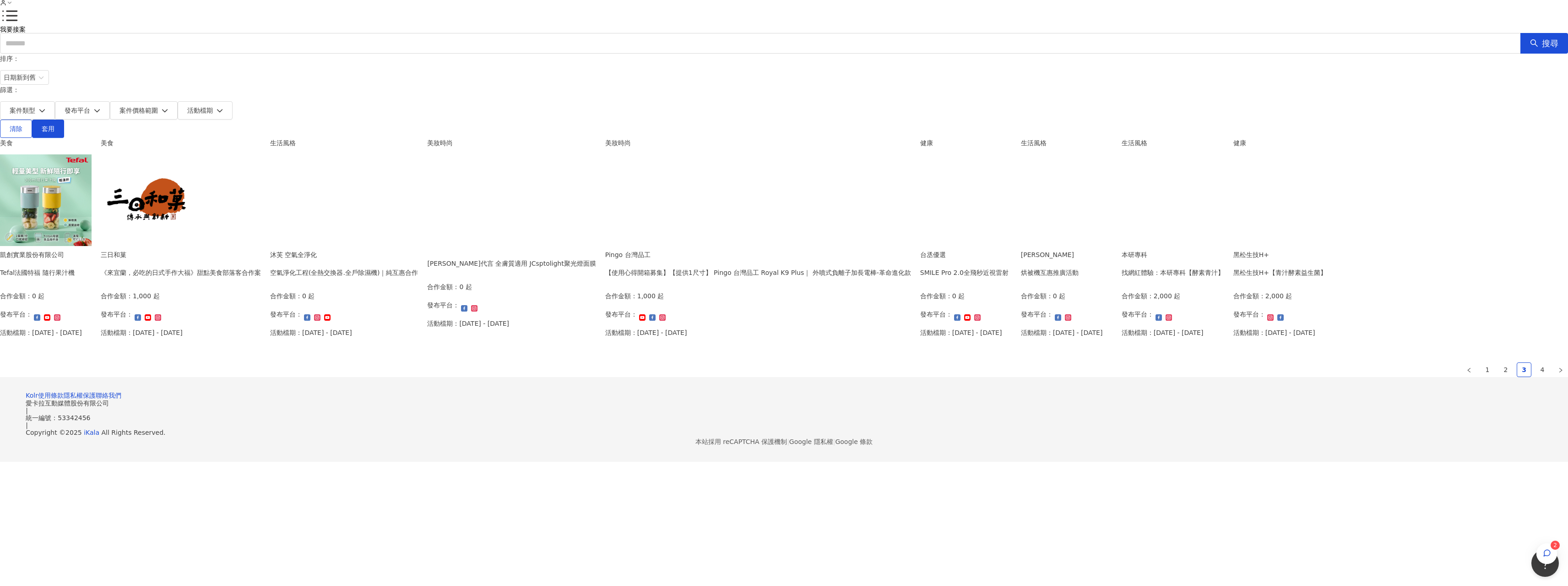
scroll to position [46, 0]
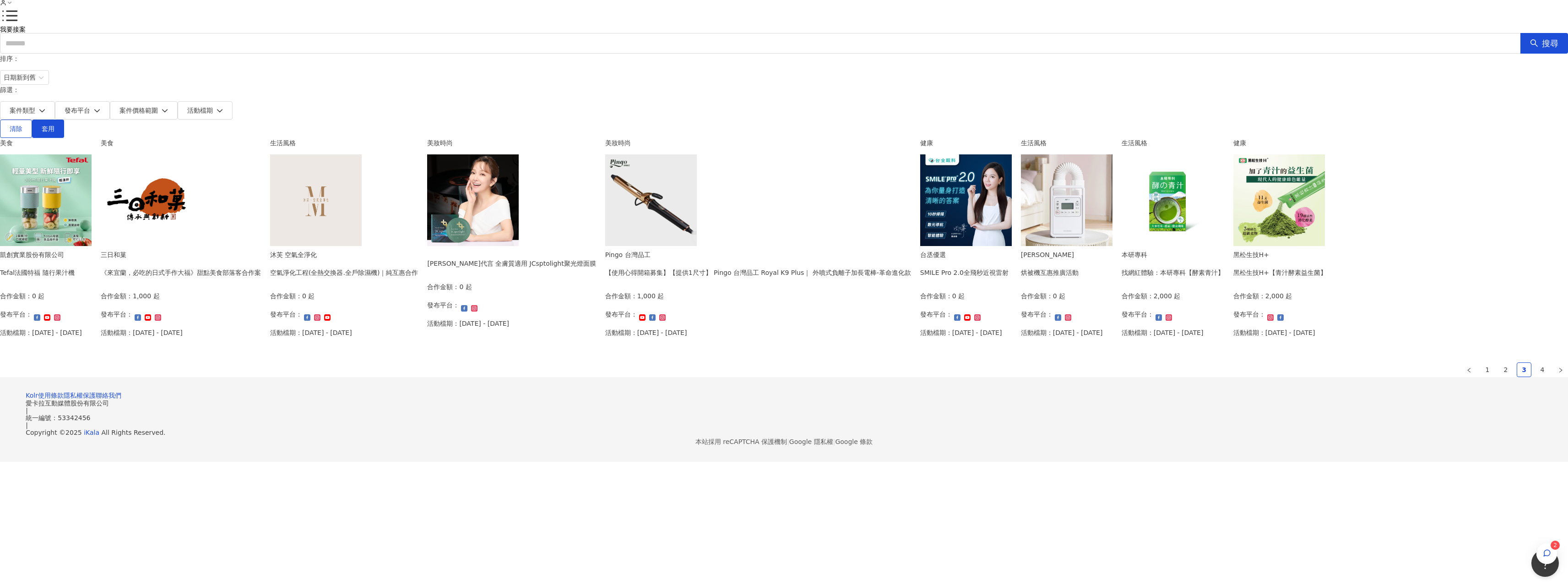
click at [920, 277] on div "SMILE Pro 2.0全飛秒近視雷射" at bounding box center [964, 273] width 88 height 10
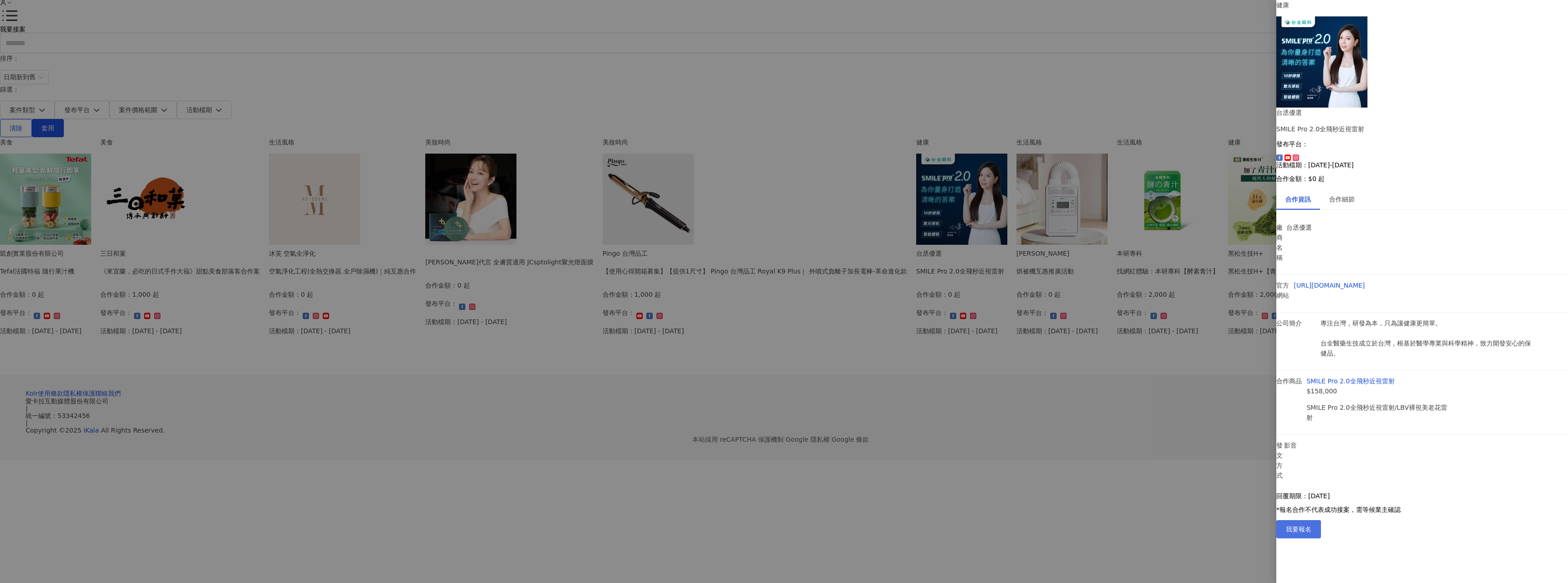
click at [1321, 538] on button "我要報名" at bounding box center [1298, 528] width 44 height 18
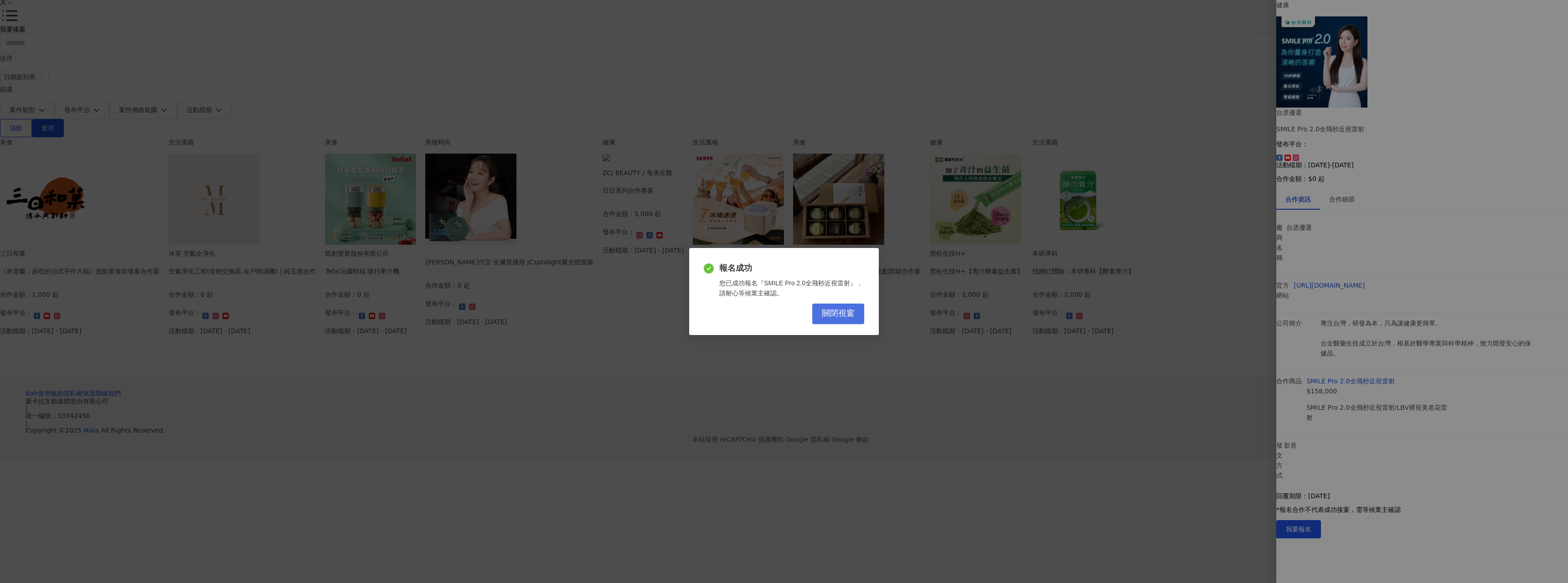
click at [843, 307] on button "關閉視窗" at bounding box center [838, 314] width 52 height 21
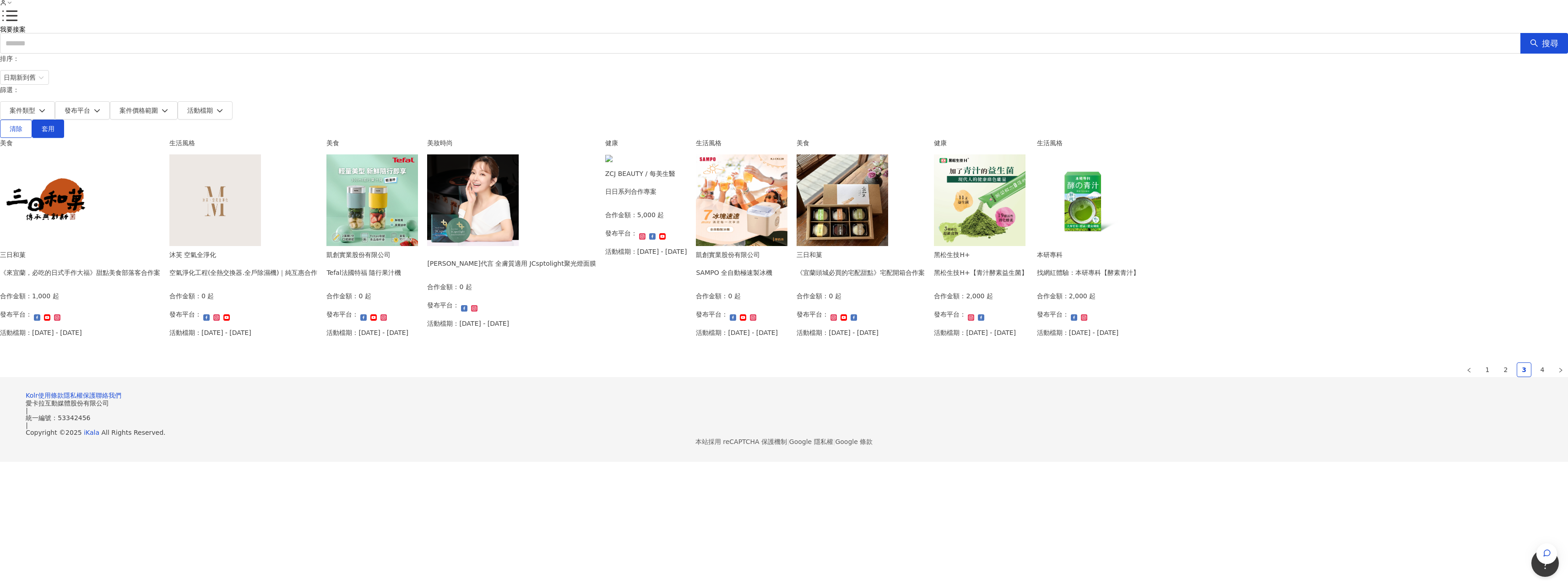
scroll to position [183, 0]
click at [777, 344] on div "凱創實業股份有限公司 SAMPO 全自動極速製冰機 合作金額： 0 起 發布平台： 活動檔期：[DATE] - [DATE]" at bounding box center [736, 296] width 82 height 94
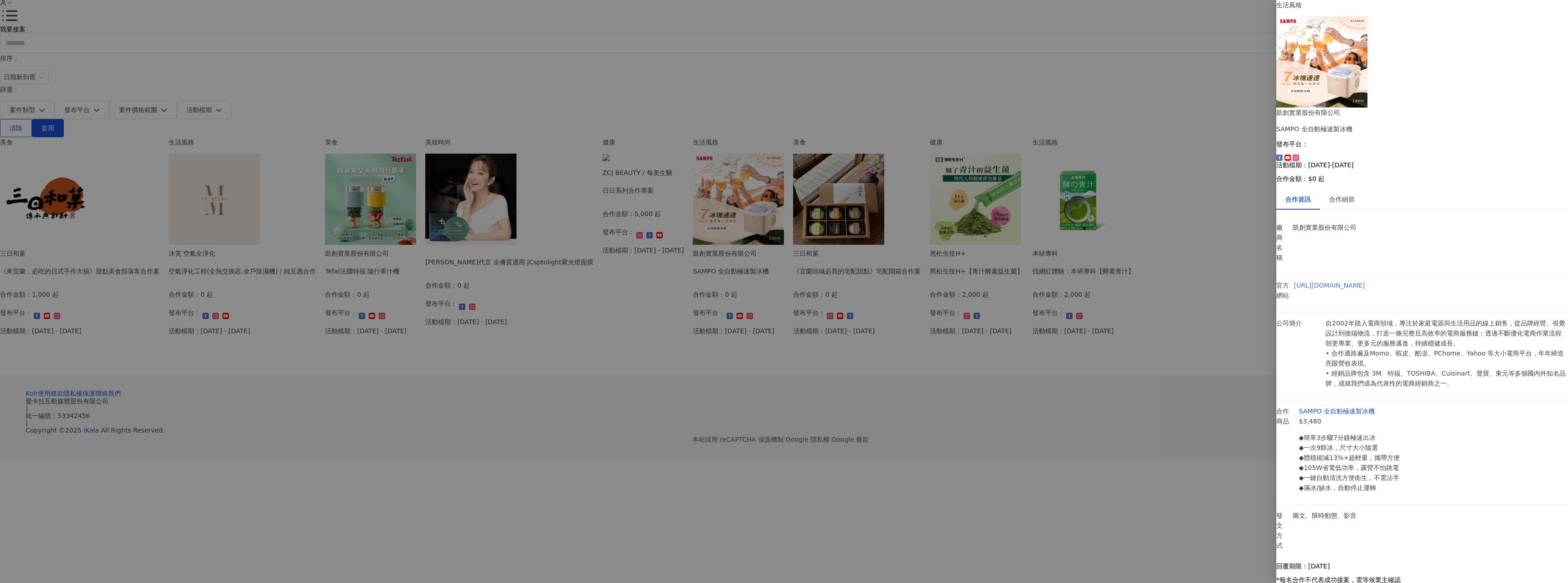
click at [1365, 282] on link "[URL][DOMAIN_NAME]" at bounding box center [1329, 285] width 71 height 7
click at [1374, 408] on link "SAMPO 全自動極速製冰機" at bounding box center [1337, 411] width 76 height 7
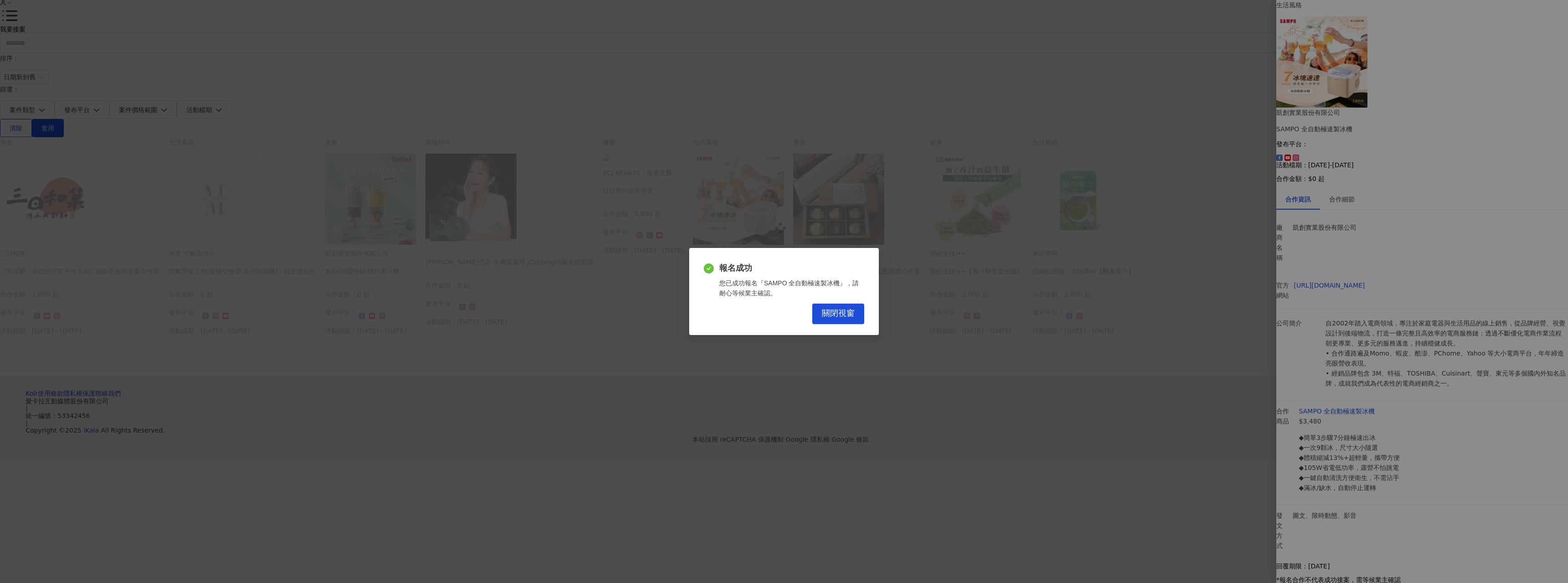
drag, startPoint x: 828, startPoint y: 312, endPoint x: 994, endPoint y: 334, distance: 167.5
click at [830, 314] on span "關閉視窗" at bounding box center [838, 314] width 33 height 10
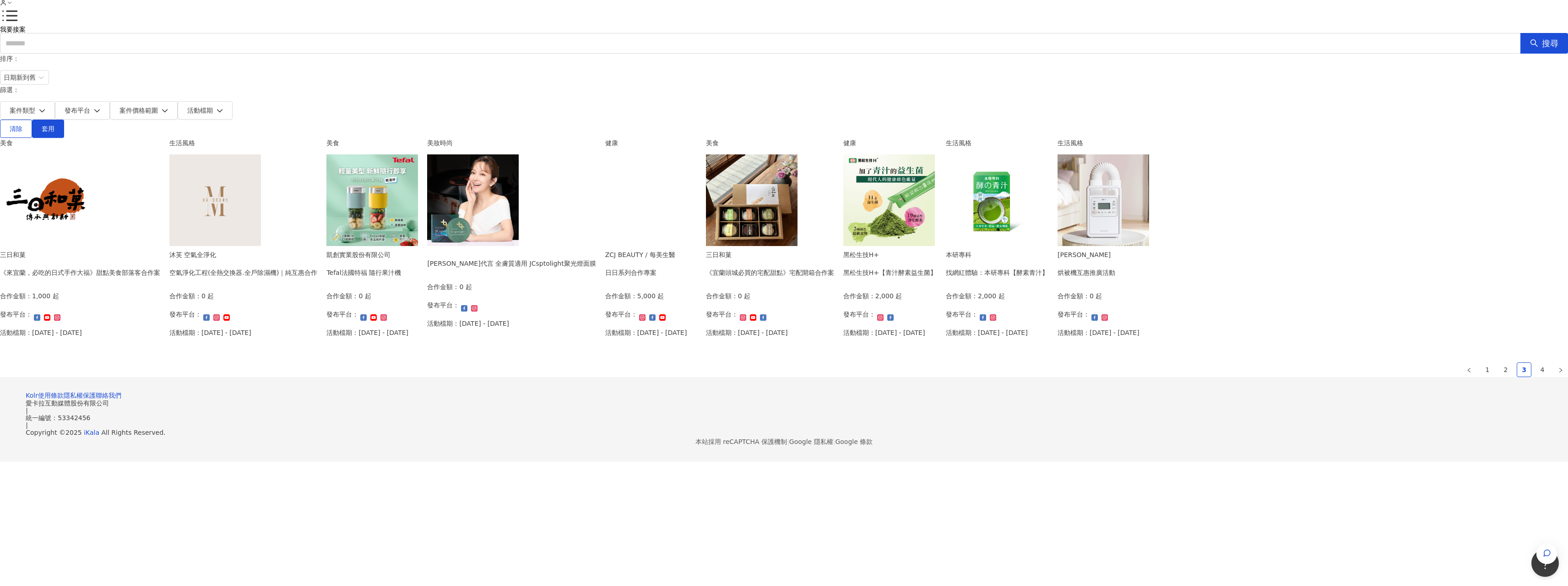
scroll to position [229, 0]
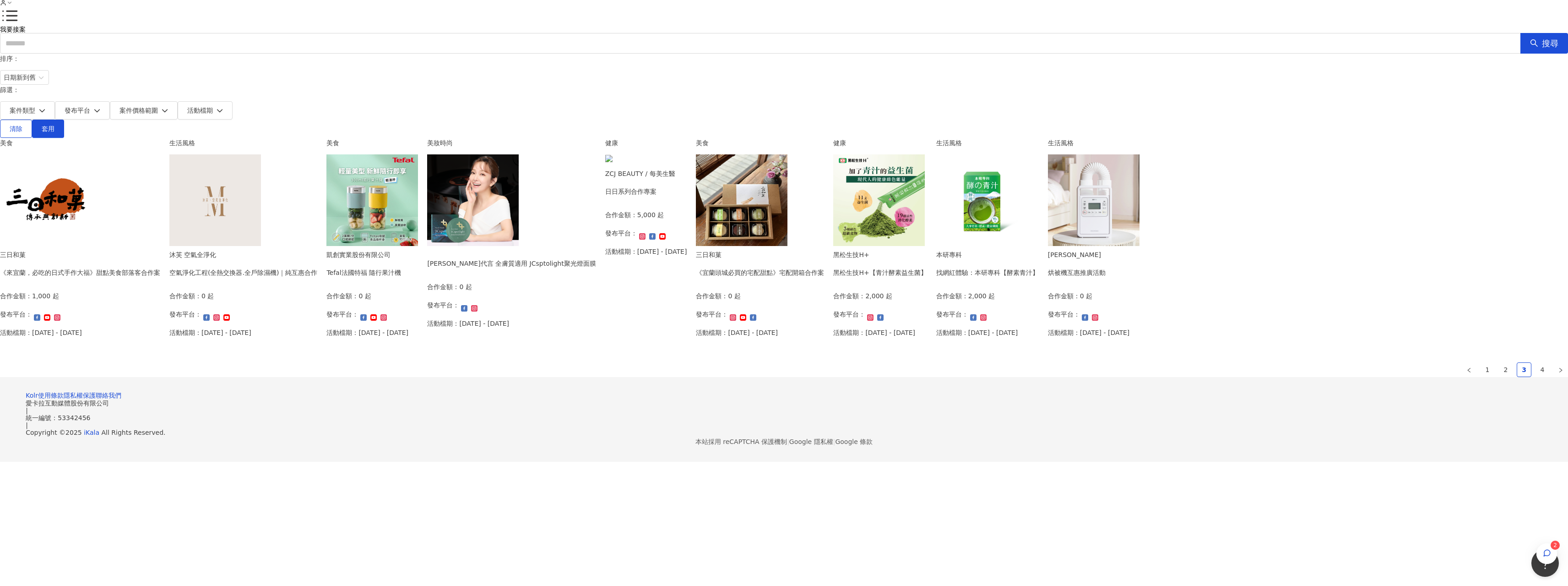
click at [824, 327] on div "合作金額： 0 起 發布平台： 活動檔期：[DATE] - [DATE]" at bounding box center [759, 317] width 128 height 53
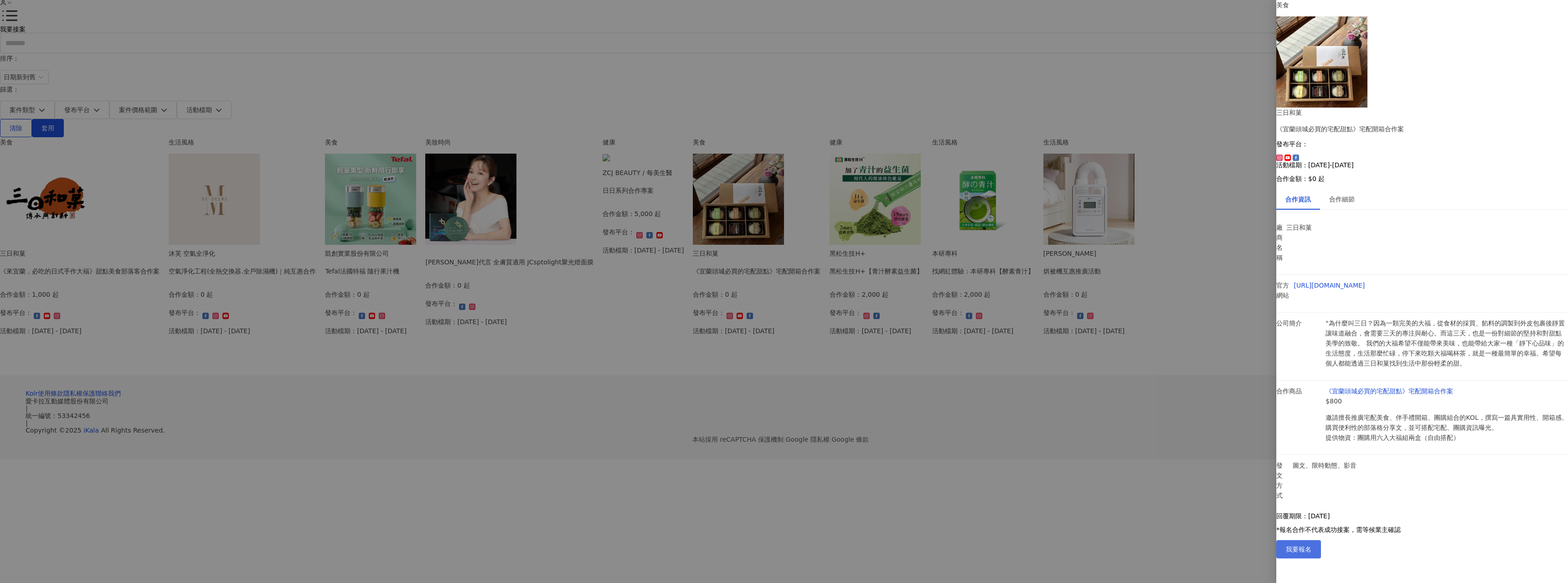
click at [1311, 553] on span "我要報名" at bounding box center [1298, 549] width 25 height 7
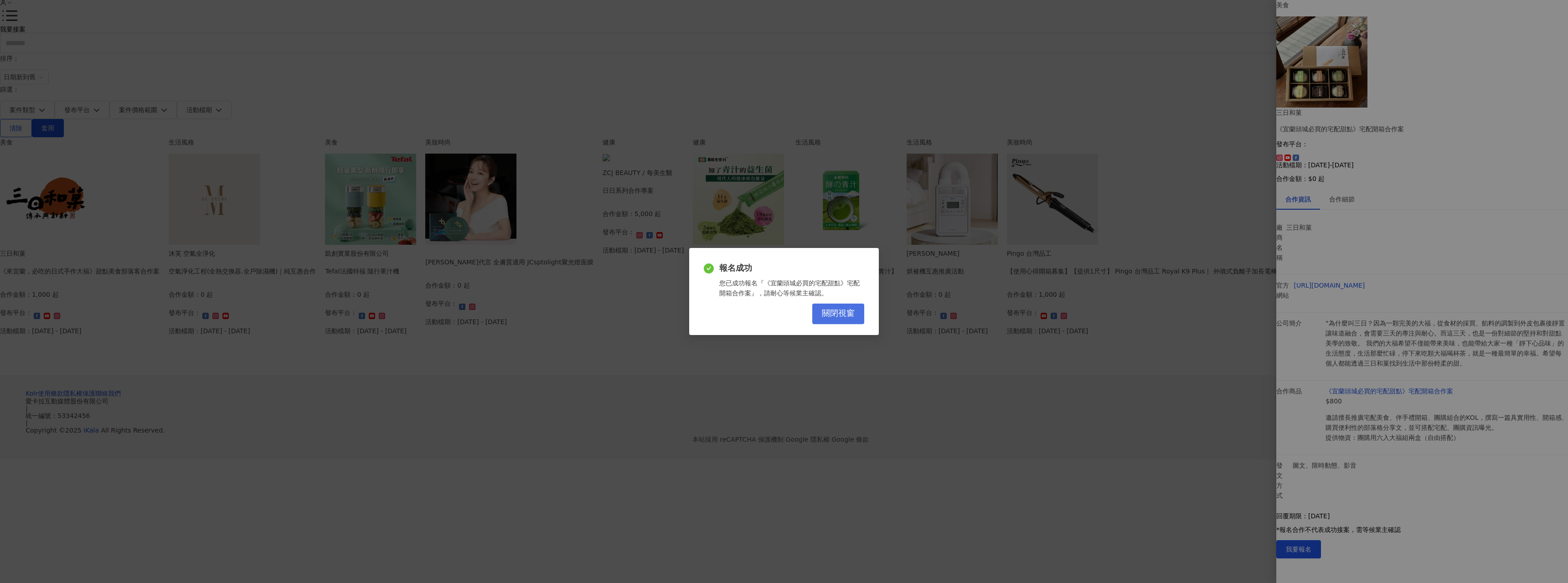
click at [850, 307] on button "關閉視窗" at bounding box center [838, 314] width 52 height 21
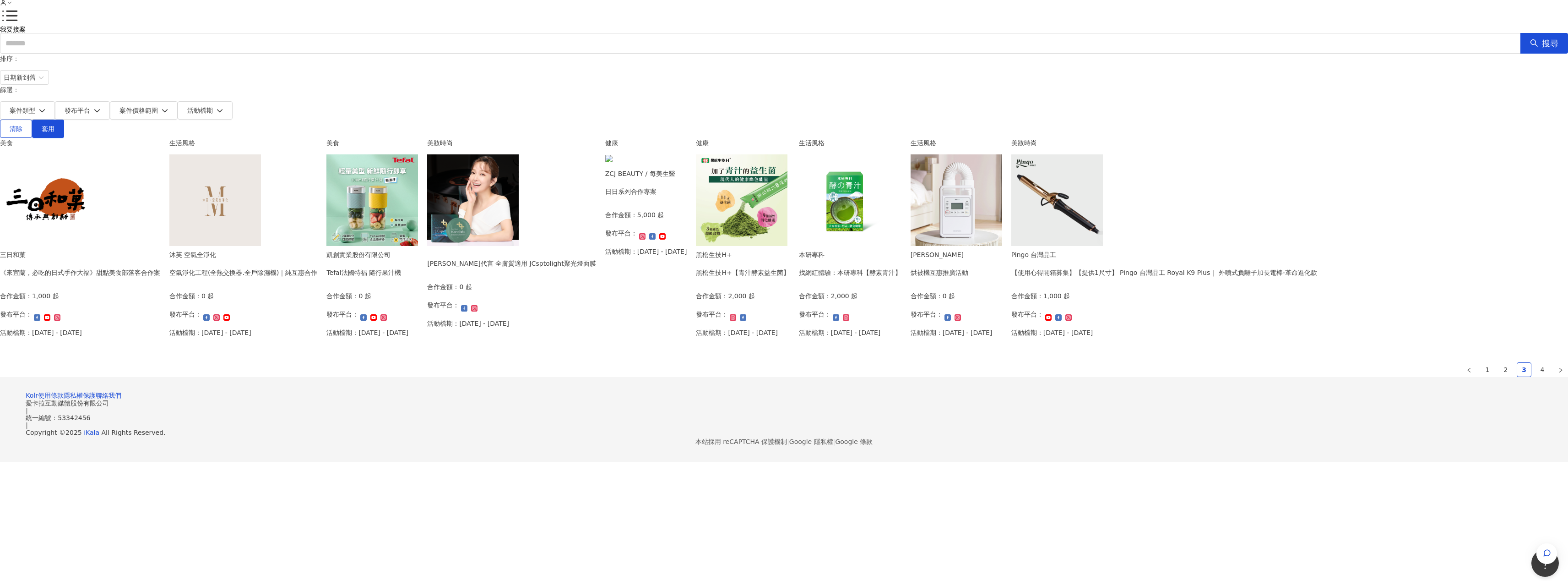
scroll to position [395, 0]
click at [1535, 377] on link "4" at bounding box center [1542, 370] width 14 height 14
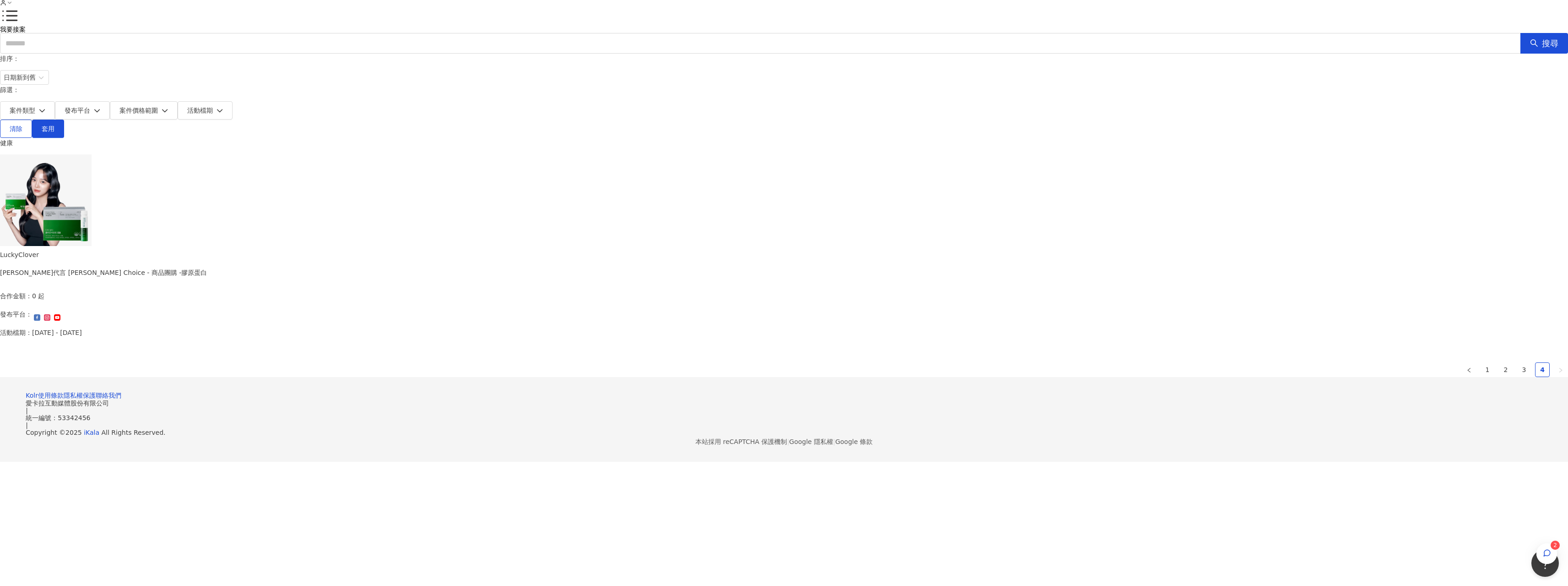
scroll to position [42, 0]
click at [1517, 363] on link "3" at bounding box center [1524, 370] width 14 height 14
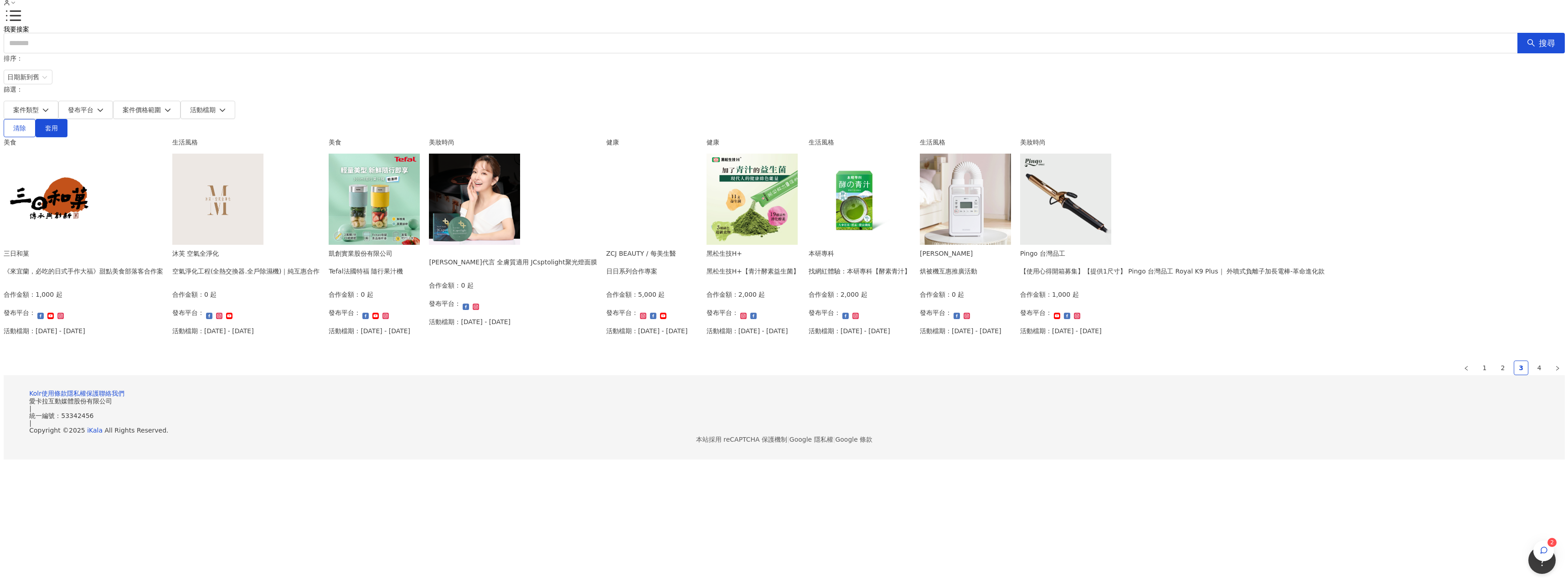
scroll to position [0, 0]
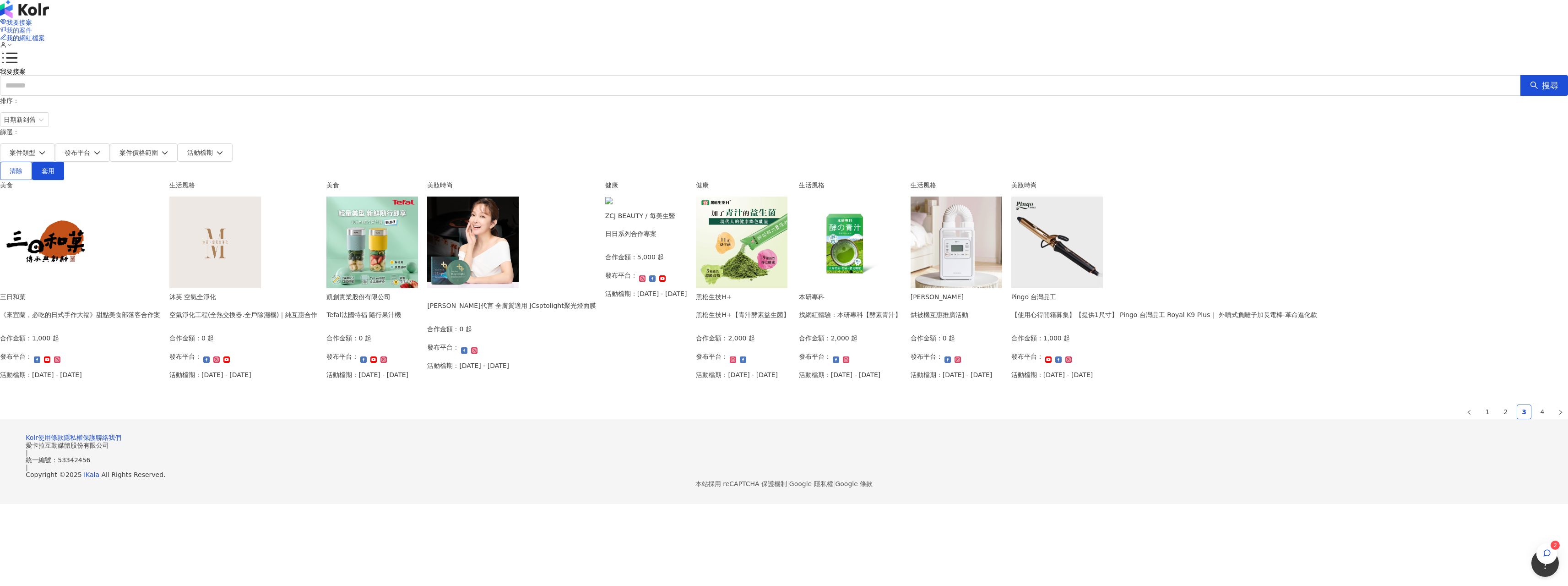
click at [32, 26] on span "我的案件" at bounding box center [18, 30] width 25 height 7
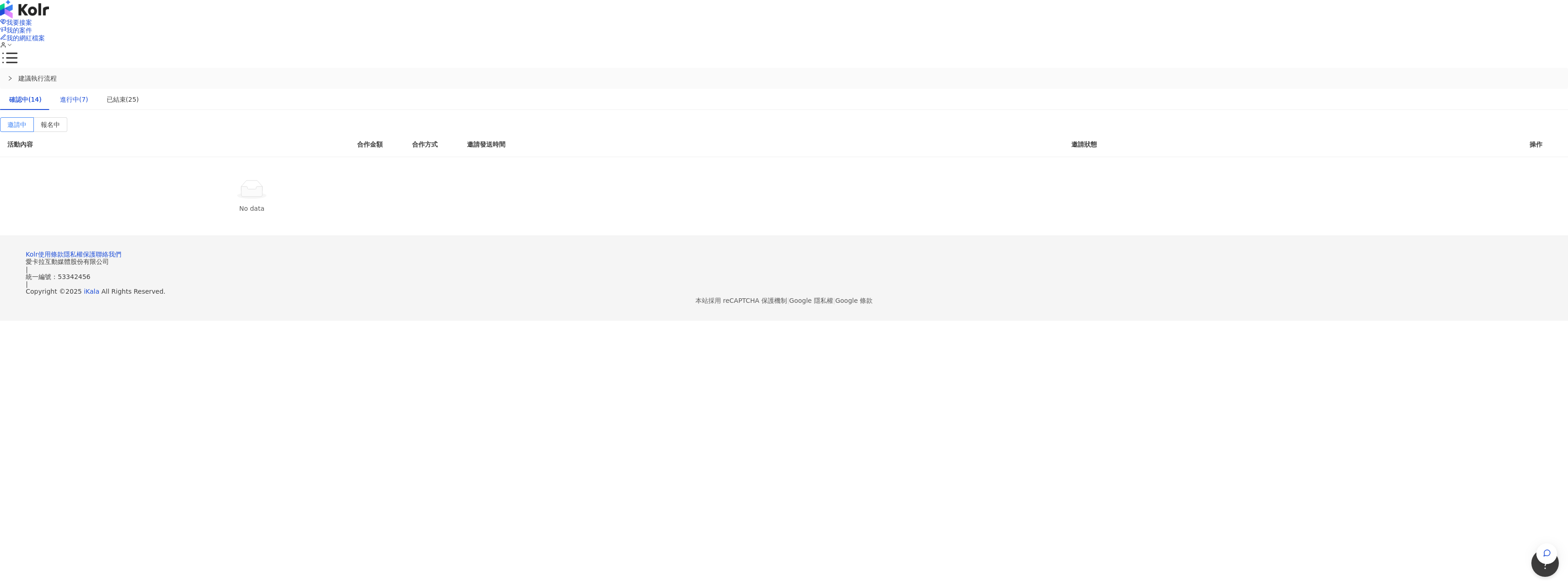
click at [88, 94] on div "進行中(7)" at bounding box center [74, 99] width 29 height 10
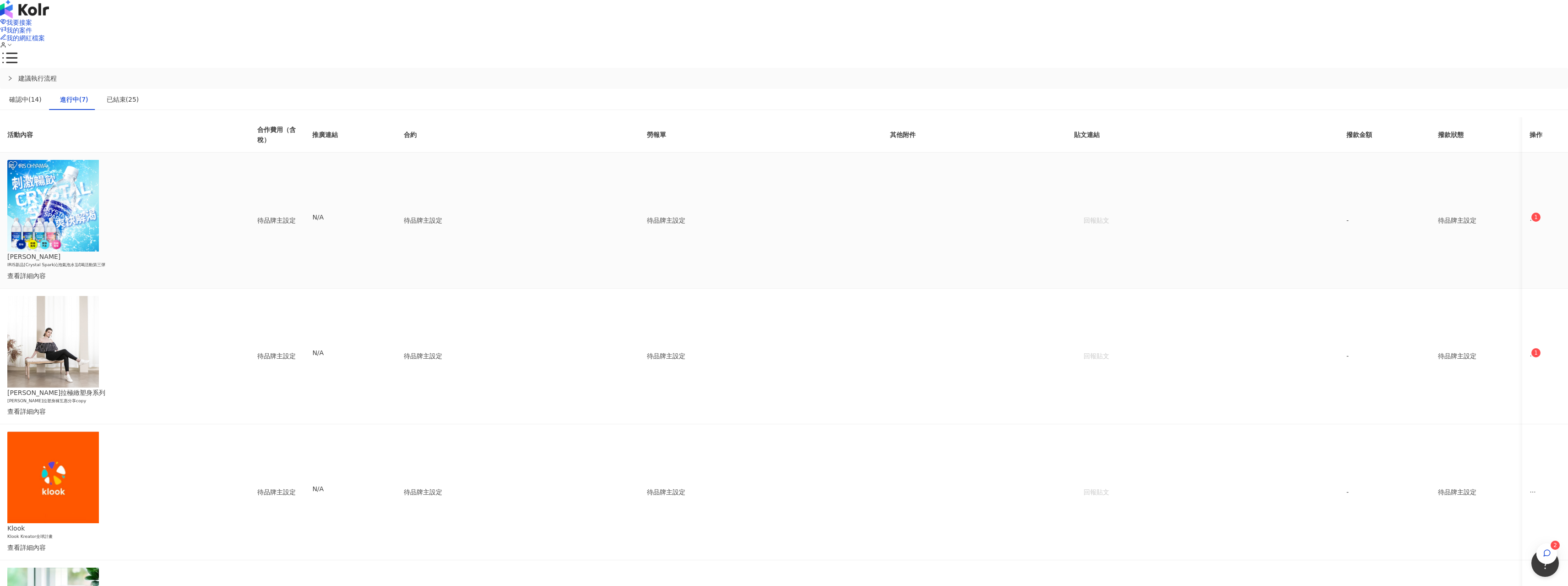
click at [1530, 217] on icon "ellipsis" at bounding box center [1532, 220] width 6 height 6
click at [1032, 195] on sup "1" at bounding box center [1031, 194] width 10 height 10
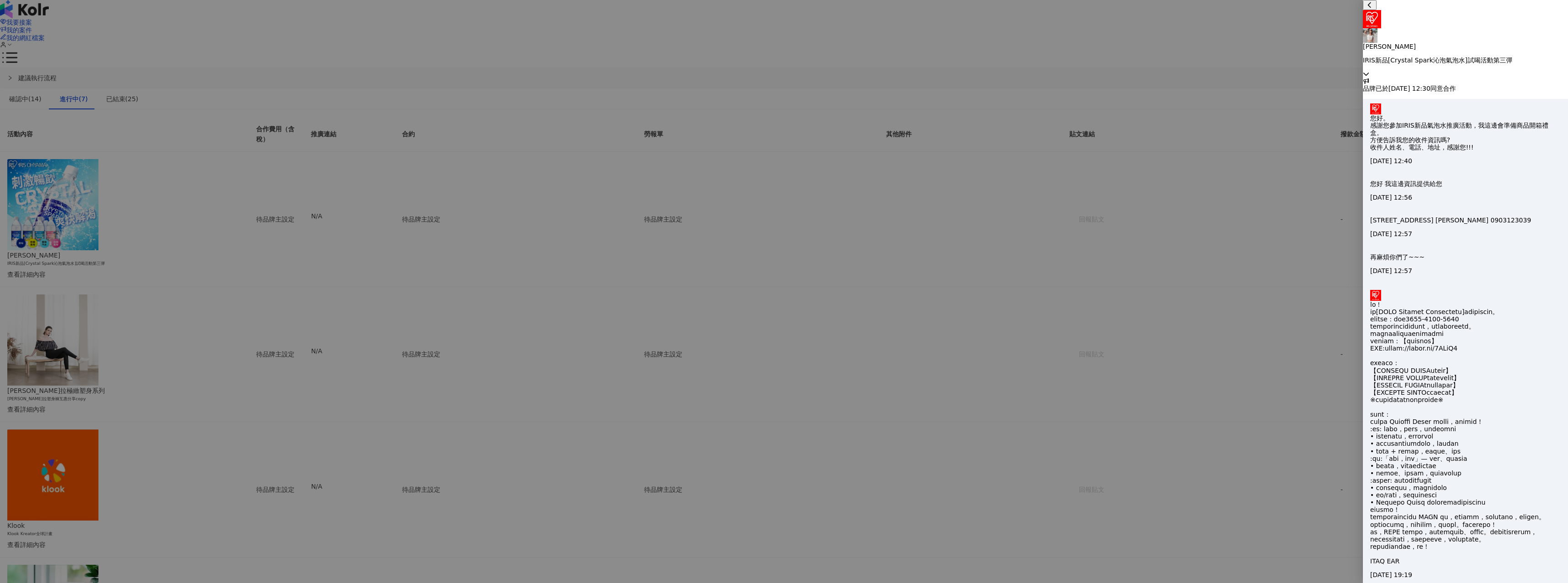
click at [973, 226] on div at bounding box center [784, 292] width 1568 height 583
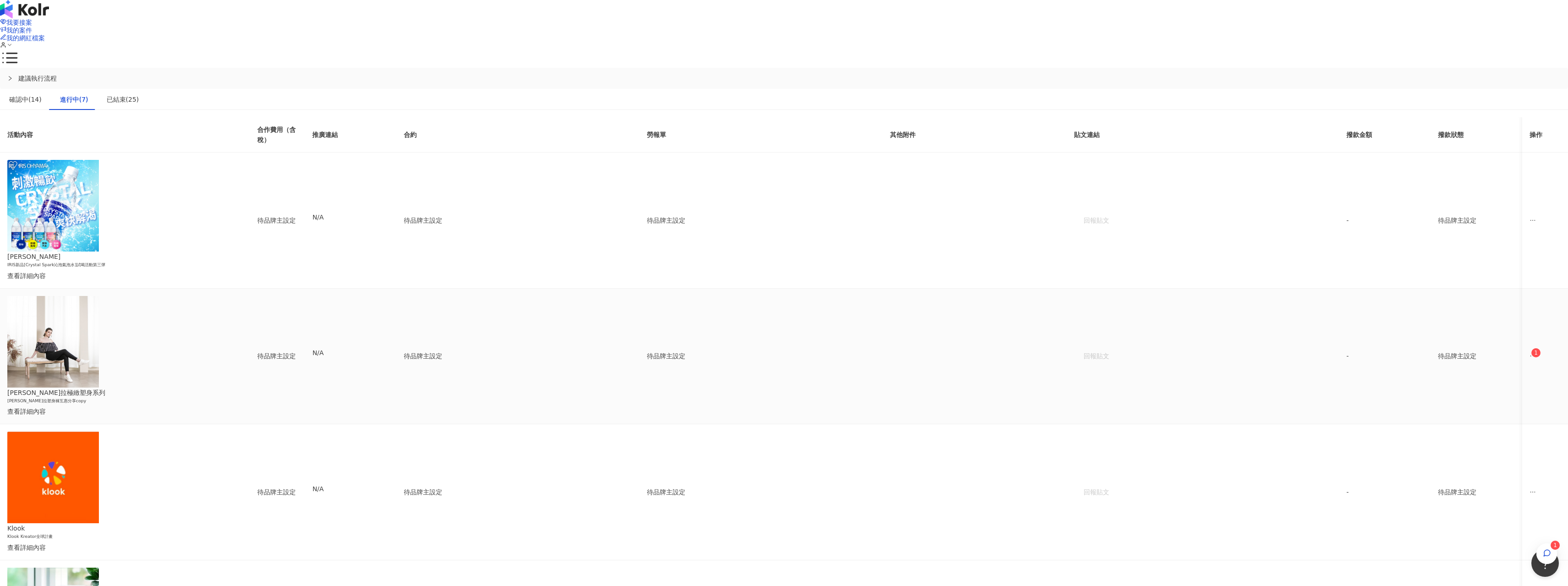
click at [1530, 352] on span "ellipsis" at bounding box center [1532, 355] width 6 height 6
click at [1041, 274] on li "傳訊 1" at bounding box center [1020, 269] width 43 height 18
click at [176, 398] on h6 "[PERSON_NAME]拉塑身褲互惠分享copy" at bounding box center [91, 401] width 168 height 7
drag, startPoint x: 650, startPoint y: 169, endPoint x: 651, endPoint y: 177, distance: 8.1
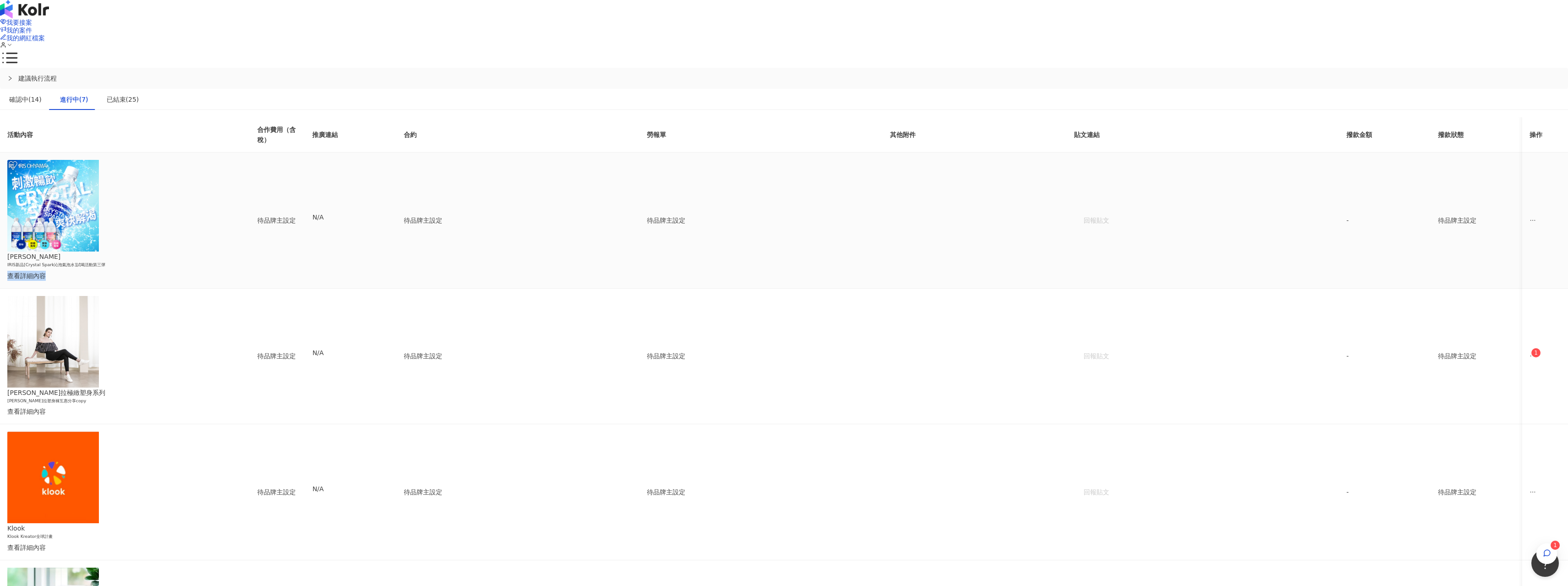
click at [176, 251] on div "[PERSON_NAME] IRIS新品[Crystal Spark沁泡氣泡水]試喝活動第三彈 查看詳細內容" at bounding box center [91, 265] width 168 height 29
click at [176, 270] on div "查看詳細內容" at bounding box center [91, 276] width 168 height 10
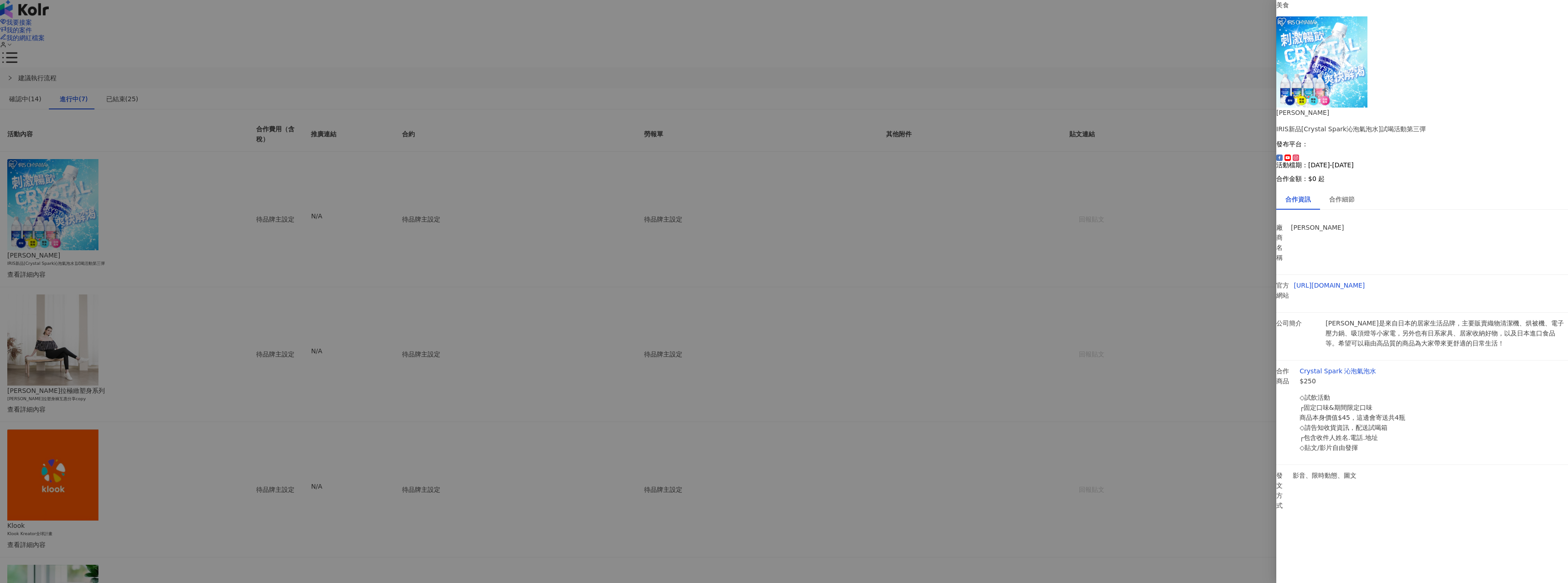
click at [1416, 465] on li "發文方式 影音、限時動態、圖文" at bounding box center [1422, 494] width 292 height 57
click at [1108, 351] on div at bounding box center [784, 292] width 1568 height 583
